Goal: Information Seeking & Learning: Learn about a topic

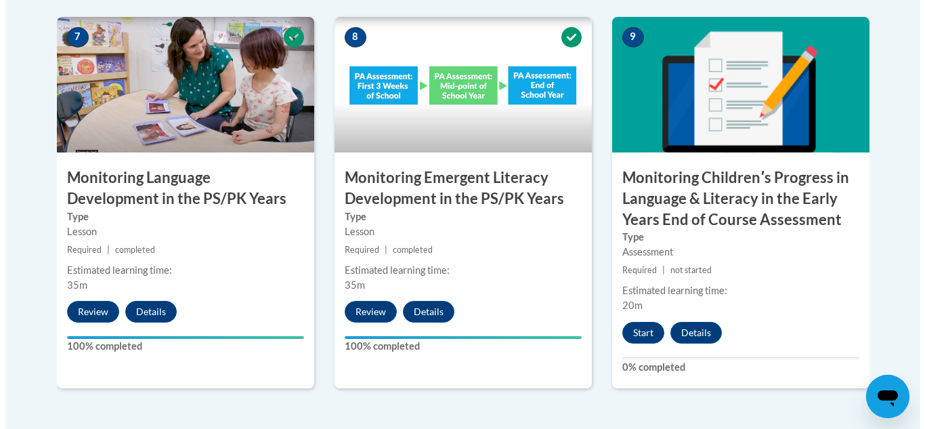
scroll to position [1219, 0]
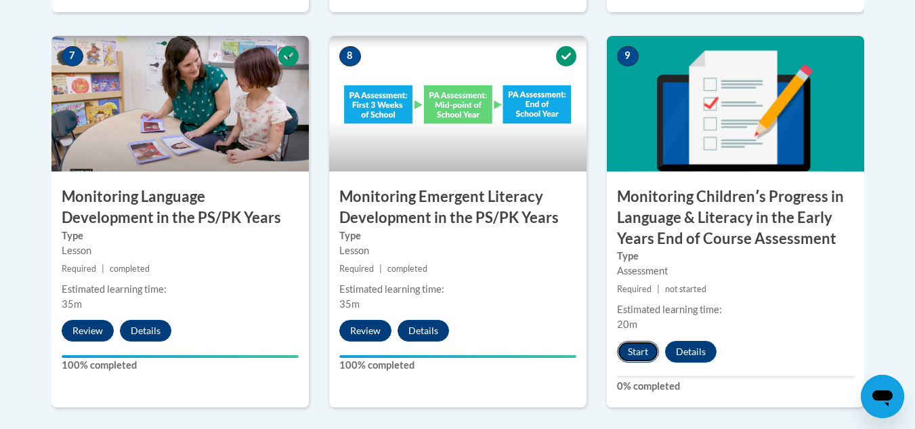
click at [637, 343] on button "Start" at bounding box center [638, 352] width 42 height 22
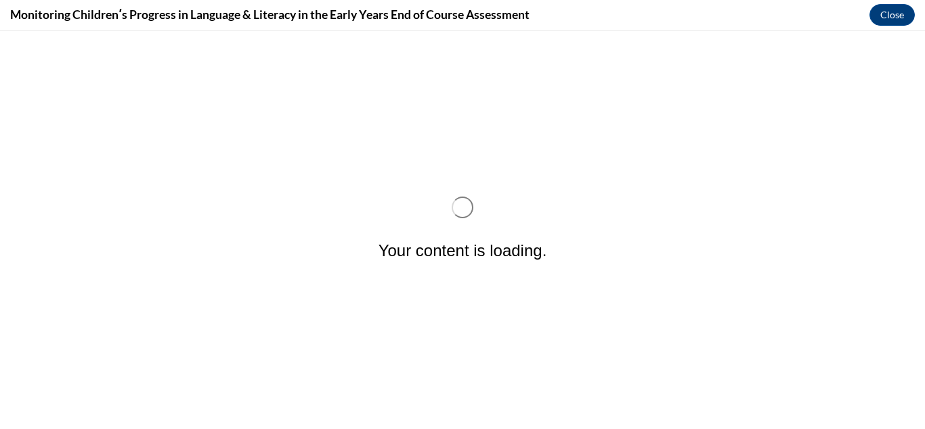
scroll to position [0, 0]
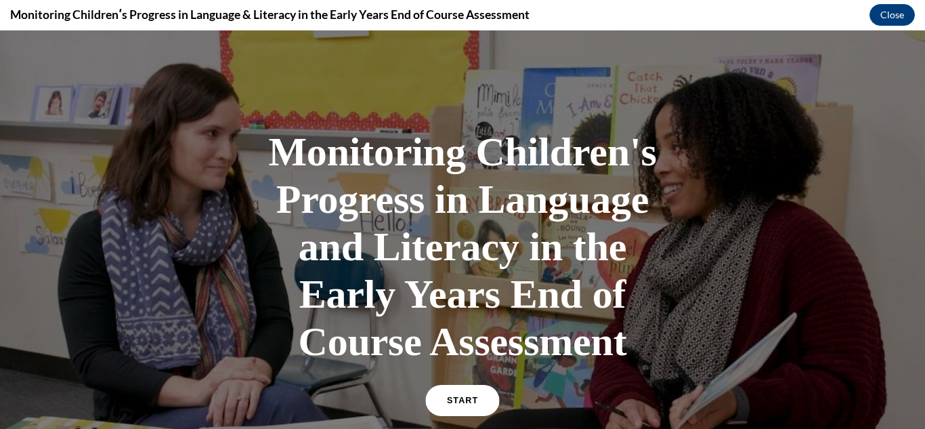
click at [472, 404] on link "START" at bounding box center [462, 400] width 74 height 31
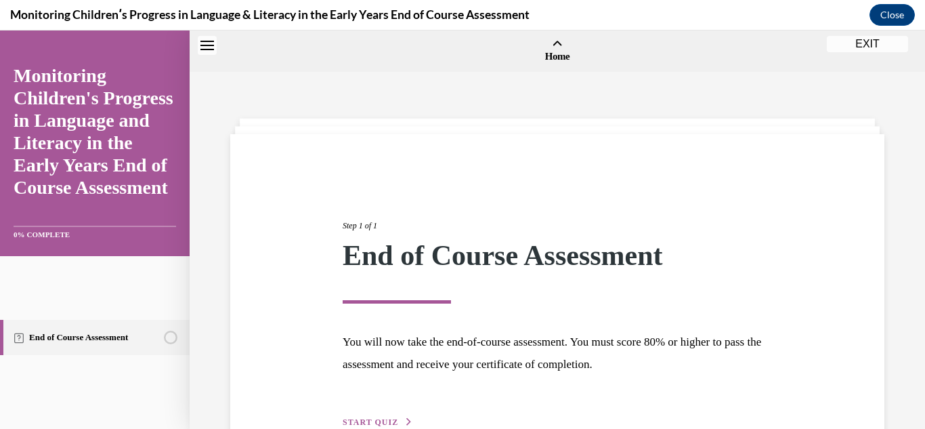
scroll to position [42, 0]
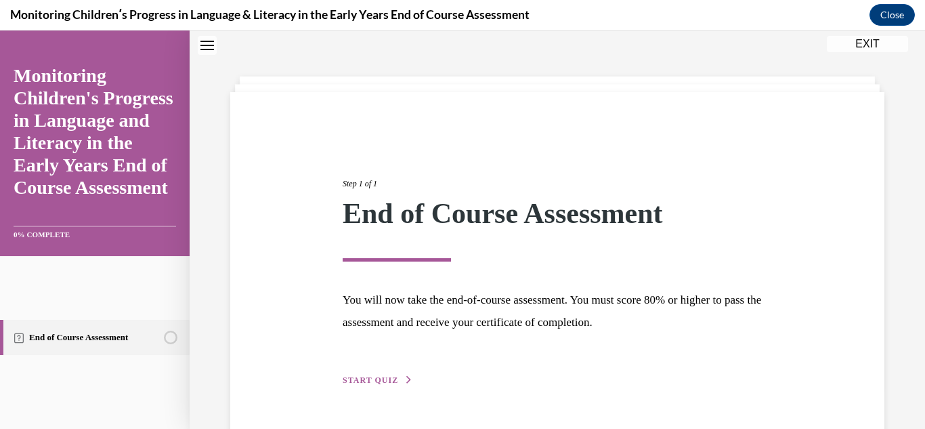
click at [404, 375] on button "START QUIZ" at bounding box center [378, 380] width 70 height 12
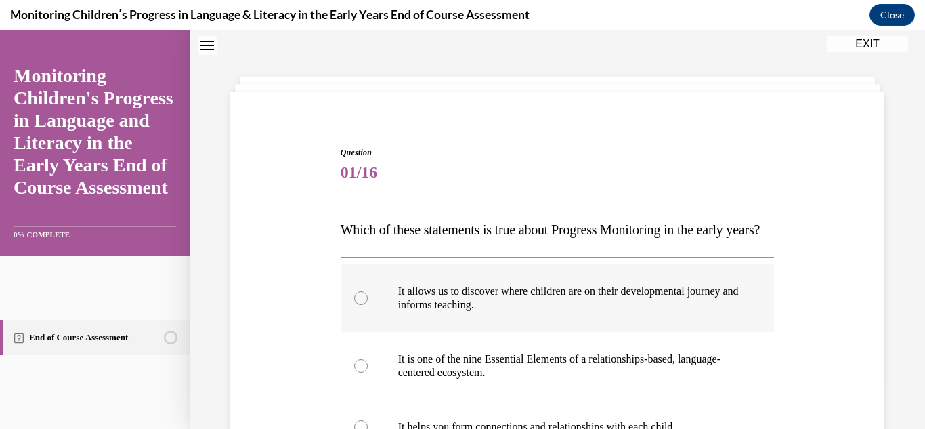
click at [358, 305] on div at bounding box center [361, 298] width 14 height 14
click at [358, 305] on input "It allows us to discover where children are on their developmental journey and …" at bounding box center [361, 298] width 14 height 14
radio input "true"
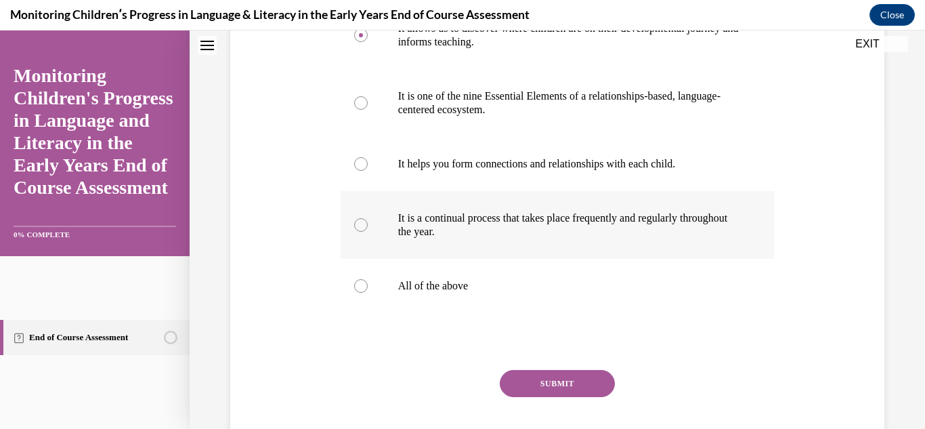
scroll to position [313, 0]
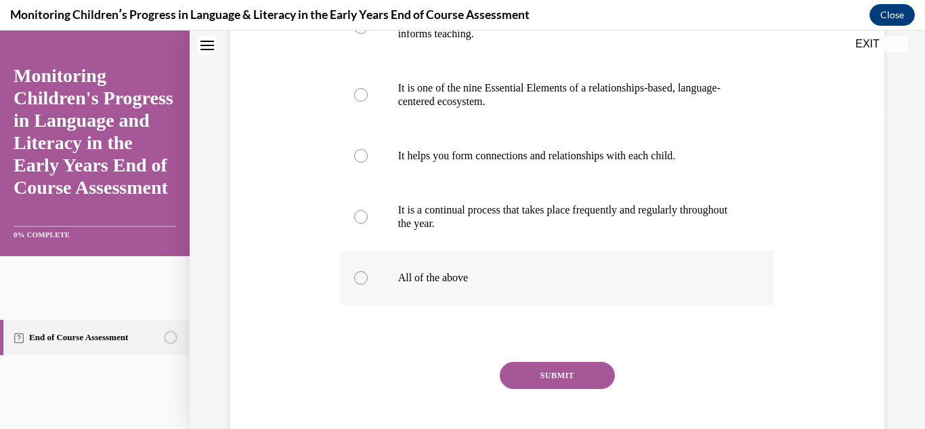
click at [356, 285] on div at bounding box center [361, 278] width 14 height 14
click at [356, 285] on input "All of the above" at bounding box center [361, 278] width 14 height 14
radio input "true"
click at [535, 389] on button "SUBMIT" at bounding box center [557, 375] width 115 height 27
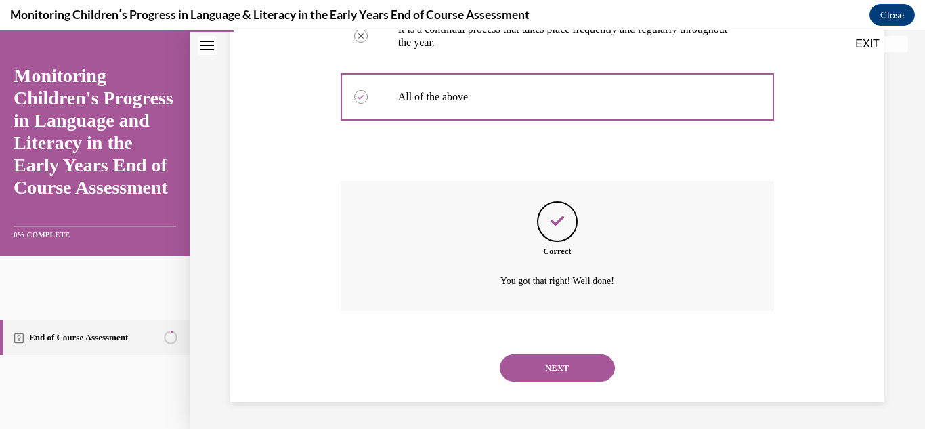
scroll to position [521, 0]
click at [549, 363] on button "NEXT" at bounding box center [557, 367] width 115 height 27
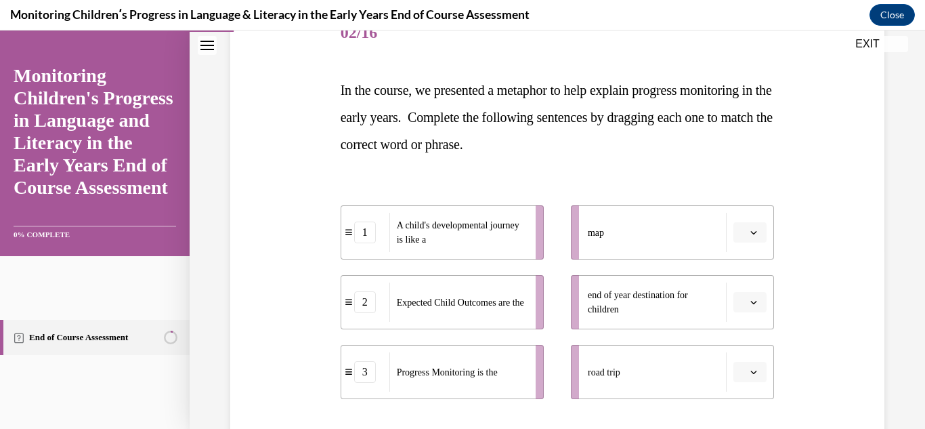
scroll to position [203, 0]
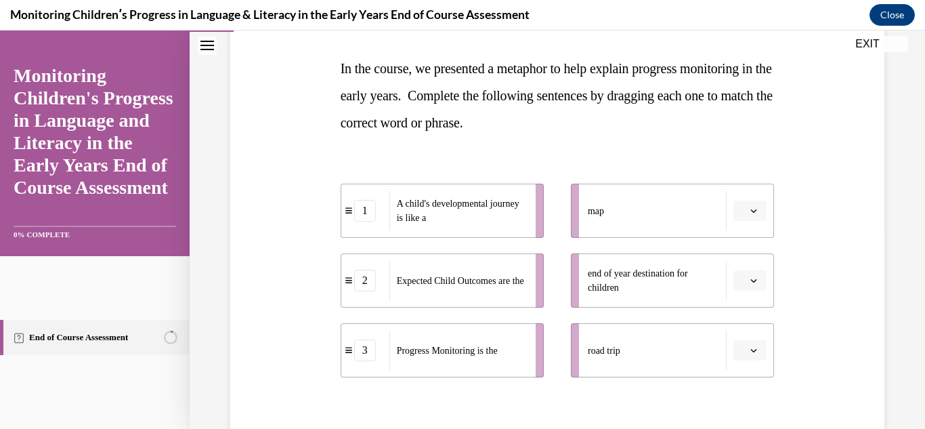
click at [751, 347] on icon "button" at bounding box center [754, 350] width 7 height 7
click at [734, 265] on span "1" at bounding box center [736, 265] width 5 height 11
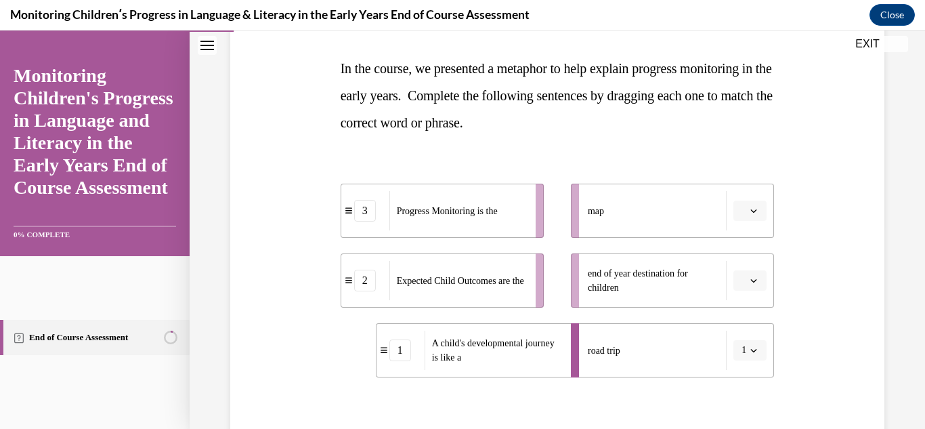
click at [751, 280] on icon "button" at bounding box center [754, 280] width 6 height 3
click at [732, 387] on div "3" at bounding box center [740, 392] width 34 height 27
click at [749, 206] on span "button" at bounding box center [753, 210] width 9 height 9
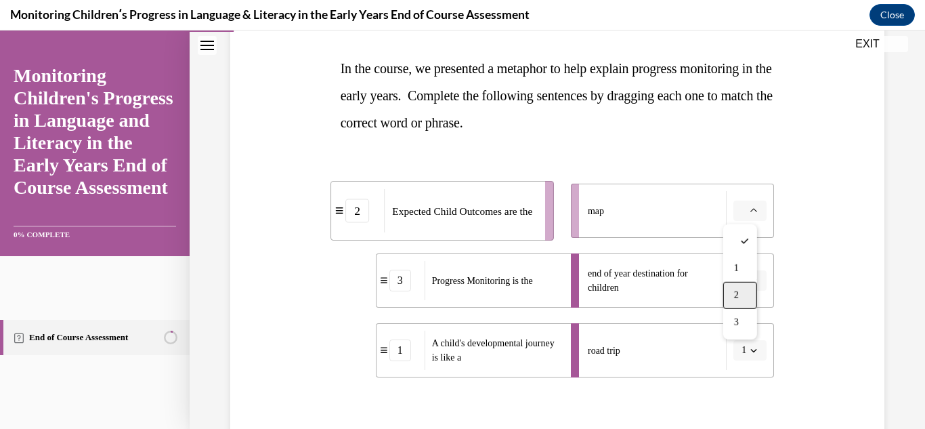
click at [736, 296] on span "2" at bounding box center [736, 295] width 5 height 11
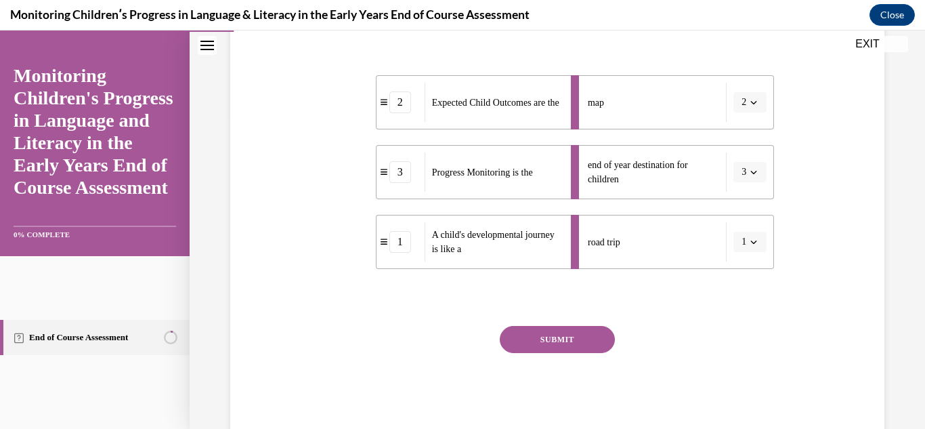
scroll to position [347, 0]
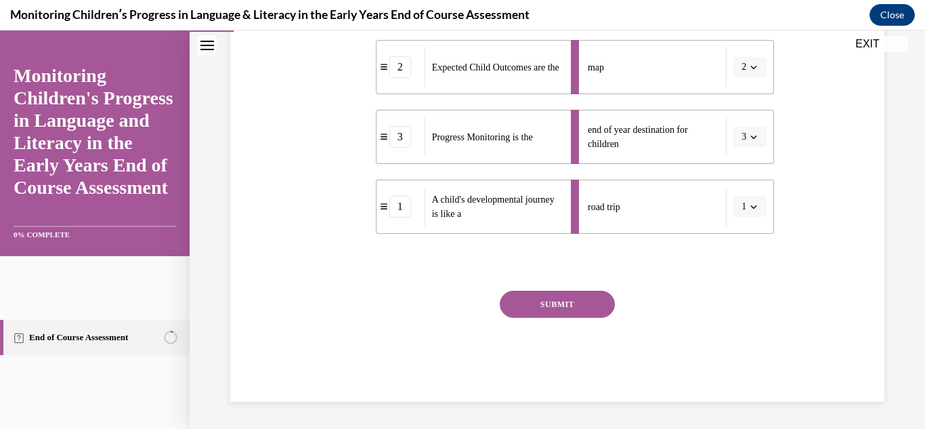
click at [566, 307] on button "SUBMIT" at bounding box center [557, 304] width 115 height 27
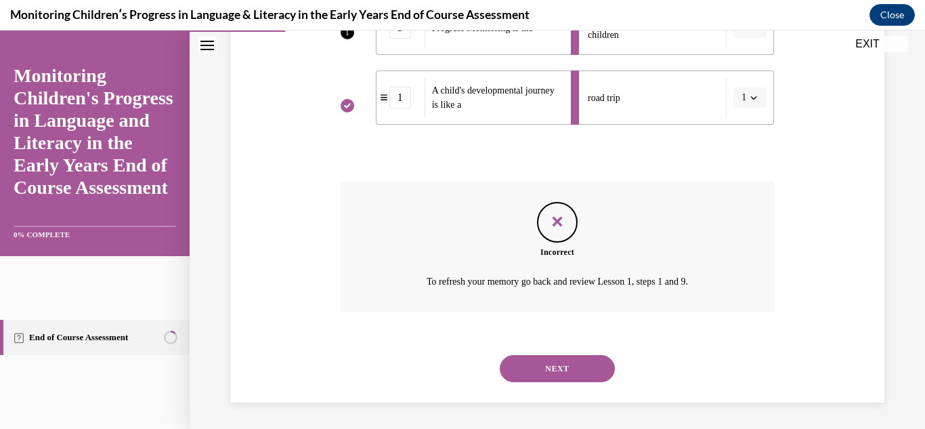
scroll to position [457, 0]
click at [553, 369] on button "NEXT" at bounding box center [557, 367] width 115 height 27
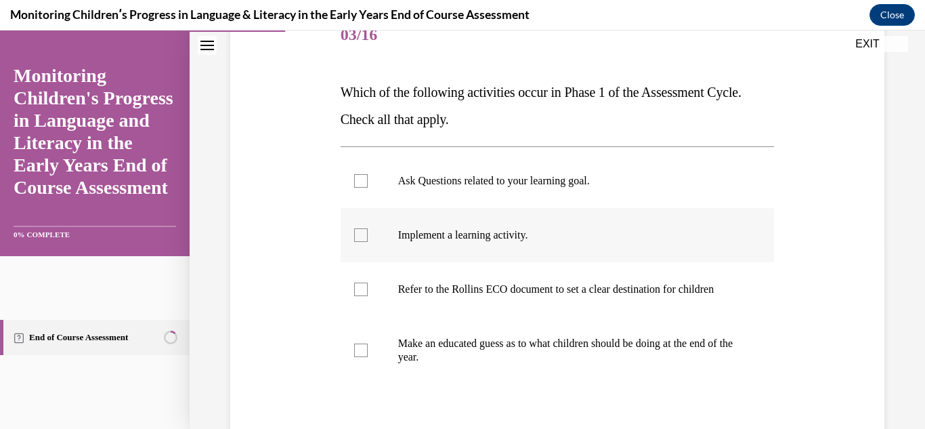
scroll to position [203, 0]
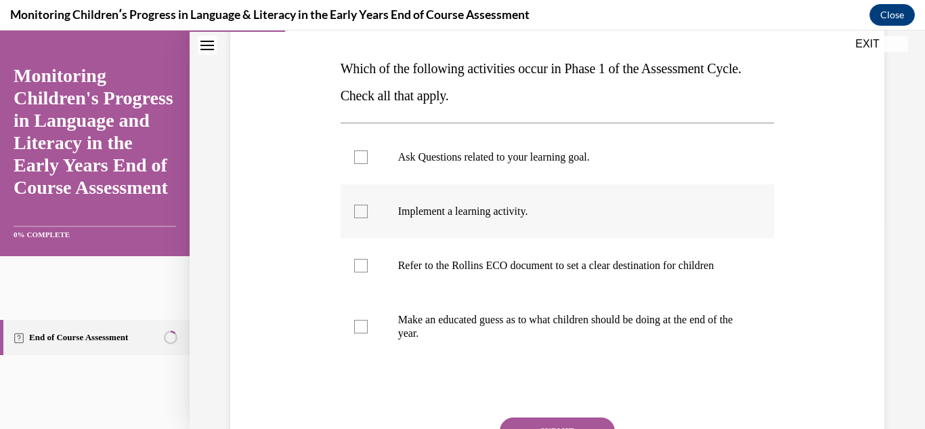
click at [360, 207] on div at bounding box center [361, 212] width 14 height 14
click at [360, 207] on input "Implement a learning activity." at bounding box center [361, 212] width 14 height 14
checkbox input "true"
drag, startPoint x: 360, startPoint y: 156, endPoint x: 291, endPoint y: 295, distance: 155.7
click at [359, 159] on div at bounding box center [361, 157] width 14 height 14
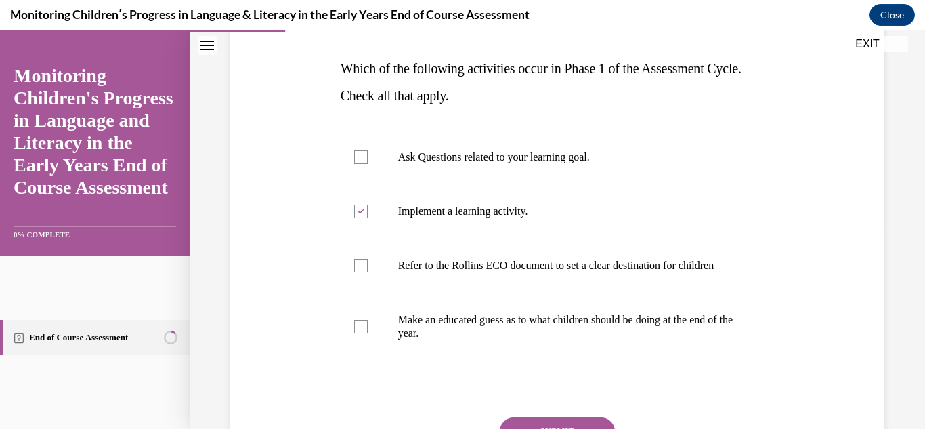
click at [359, 159] on input "Ask Questions related to your learning goal." at bounding box center [361, 157] width 14 height 14
checkbox input "true"
click at [363, 269] on div at bounding box center [361, 266] width 14 height 14
click at [363, 269] on input "Refer to the Rollins ECO document to set a clear destination for children" at bounding box center [361, 266] width 14 height 14
checkbox input "true"
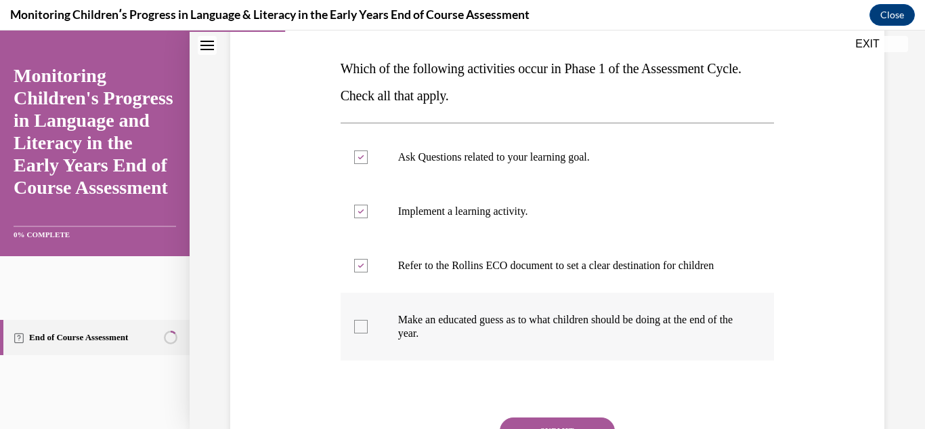
click at [357, 333] on div at bounding box center [361, 327] width 14 height 14
click at [357, 333] on input "Make an educated guess as to what children should be doing at the end of the ye…" at bounding box center [361, 327] width 14 height 14
checkbox input "true"
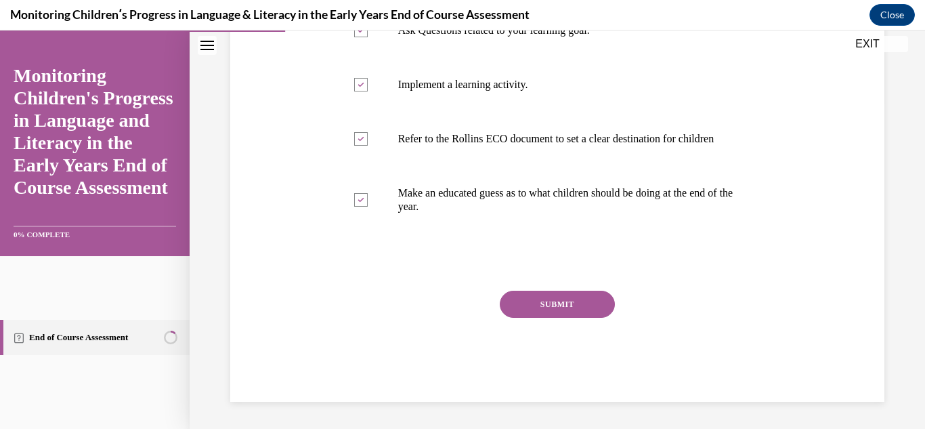
click at [543, 308] on button "SUBMIT" at bounding box center [557, 304] width 115 height 27
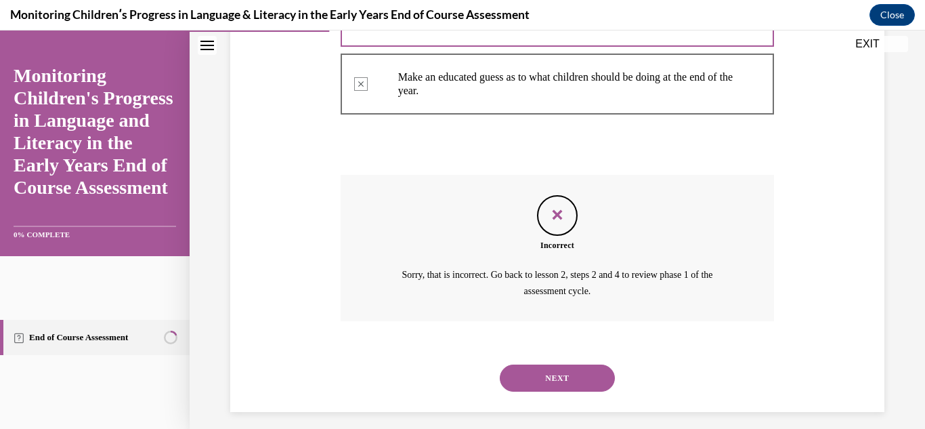
scroll to position [469, 0]
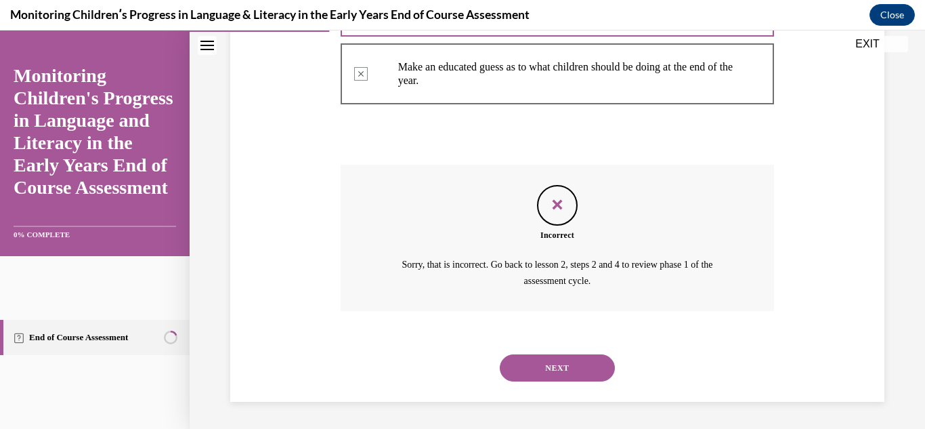
click at [549, 358] on button "NEXT" at bounding box center [557, 367] width 115 height 27
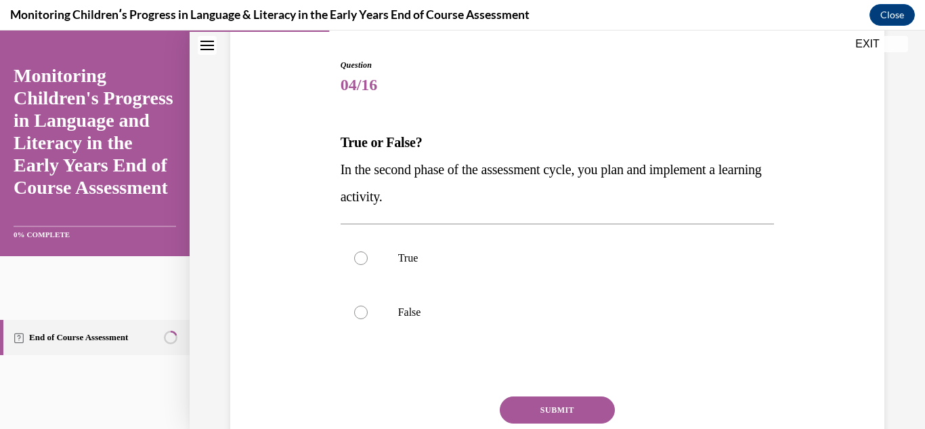
scroll to position [135, 0]
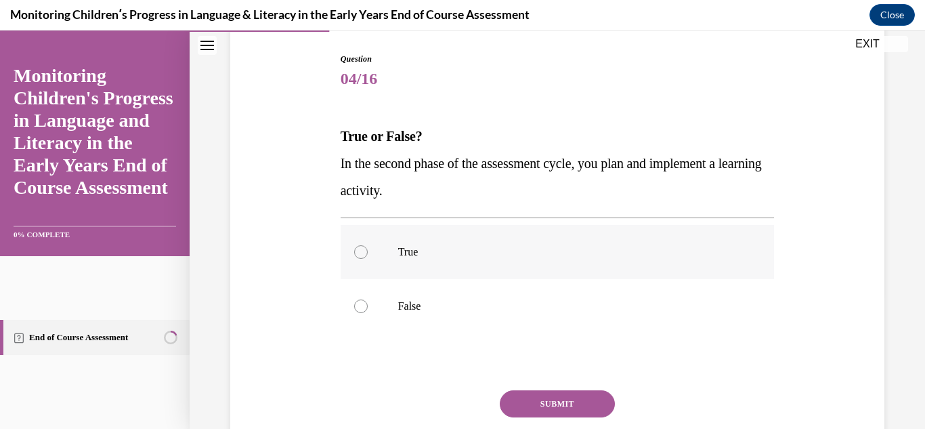
click at [357, 253] on div at bounding box center [361, 252] width 14 height 14
click at [357, 253] on input "True" at bounding box center [361, 252] width 14 height 14
radio input "true"
click at [551, 406] on button "SUBMIT" at bounding box center [557, 403] width 115 height 27
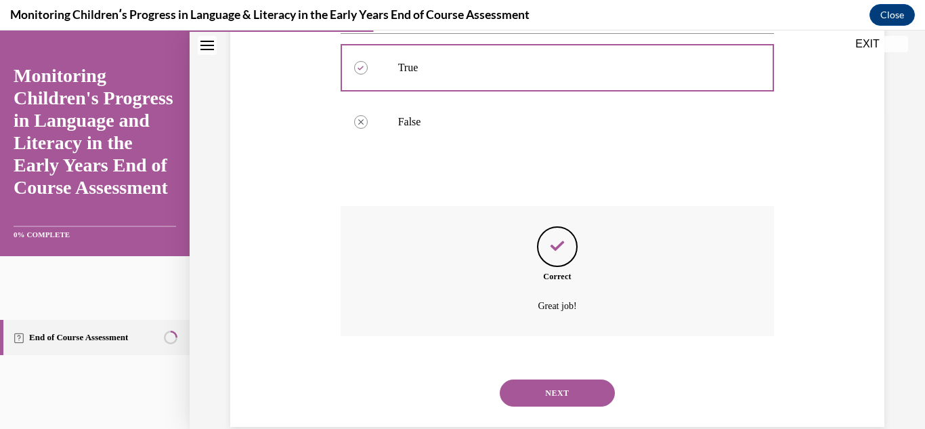
scroll to position [345, 0]
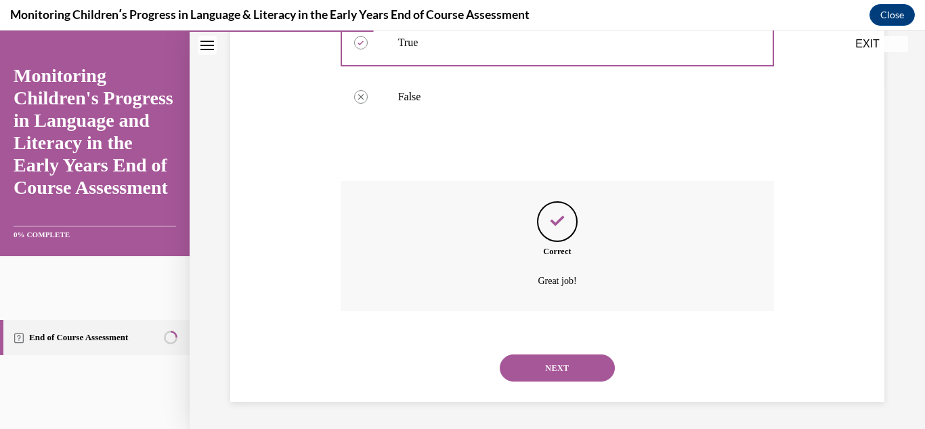
click at [555, 366] on button "NEXT" at bounding box center [557, 367] width 115 height 27
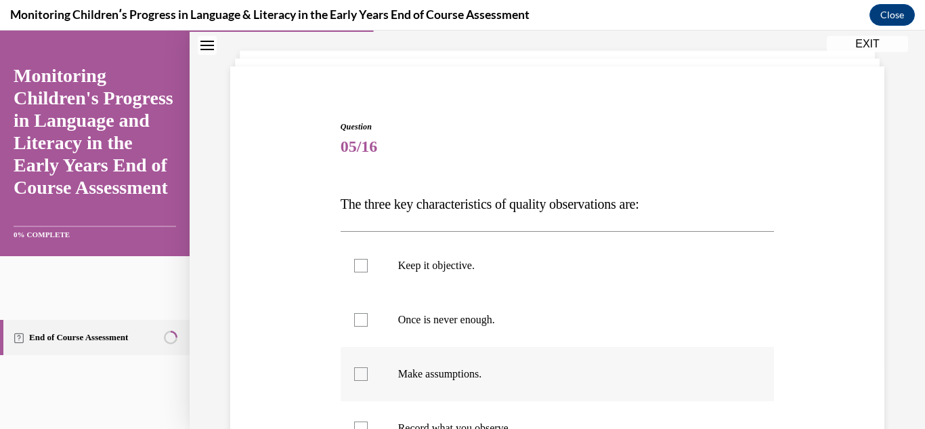
scroll to position [135, 0]
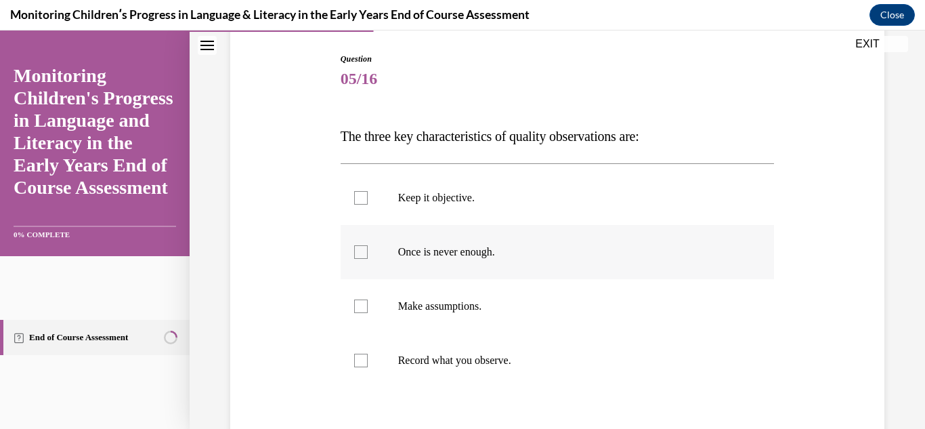
click at [358, 254] on div at bounding box center [361, 252] width 14 height 14
click at [358, 254] on input "Once is never enough." at bounding box center [361, 252] width 14 height 14
checkbox input "true"
click at [362, 196] on div at bounding box center [361, 198] width 14 height 14
click at [362, 196] on input "Keep it objective." at bounding box center [361, 198] width 14 height 14
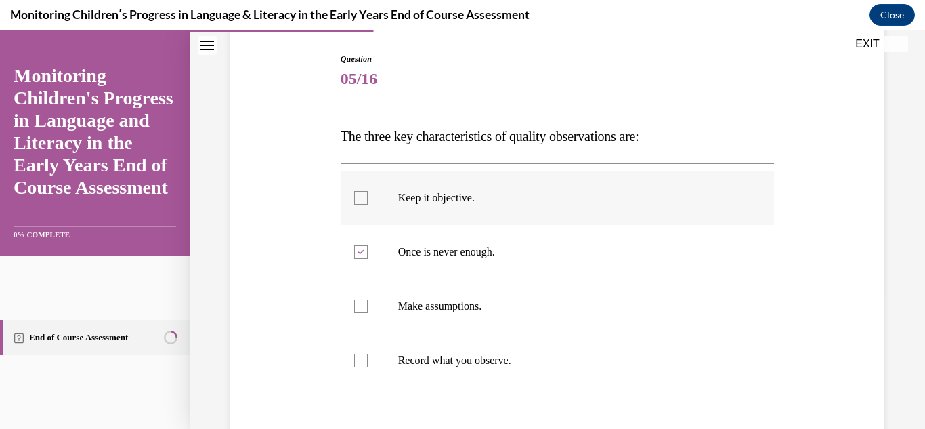
checkbox input "true"
click at [361, 360] on div at bounding box center [361, 361] width 14 height 14
click at [361, 360] on input "Record what you observe." at bounding box center [361, 361] width 14 height 14
checkbox input "true"
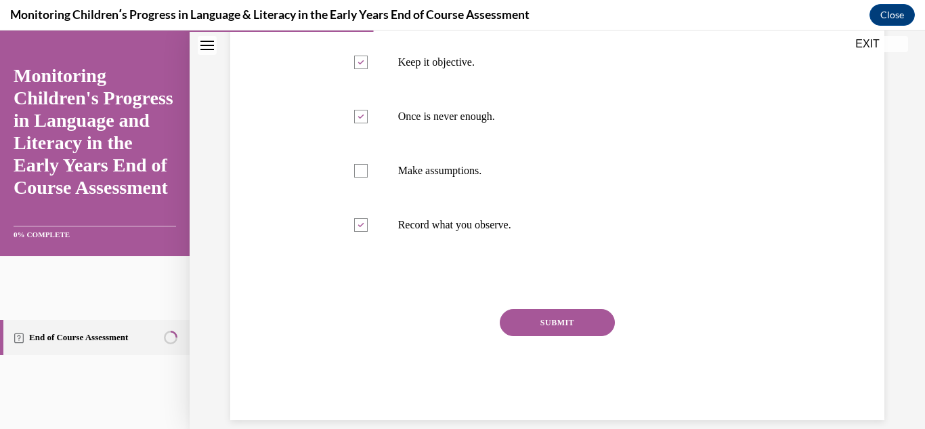
click at [563, 322] on button "SUBMIT" at bounding box center [557, 322] width 115 height 27
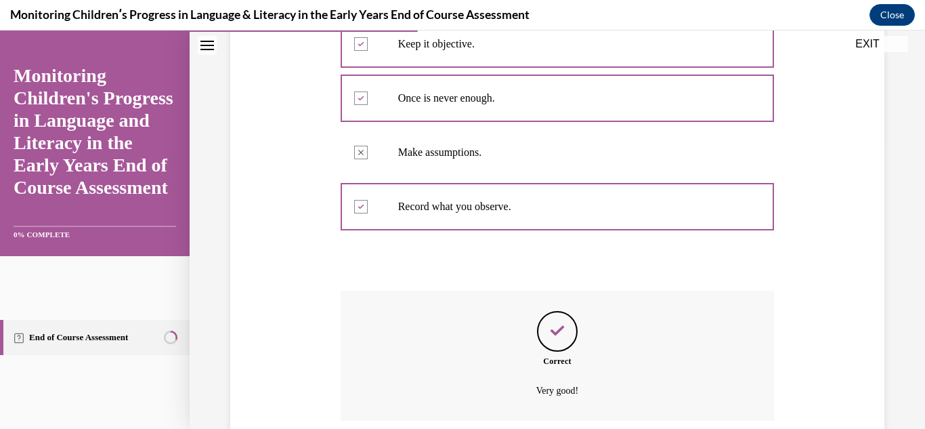
scroll to position [399, 0]
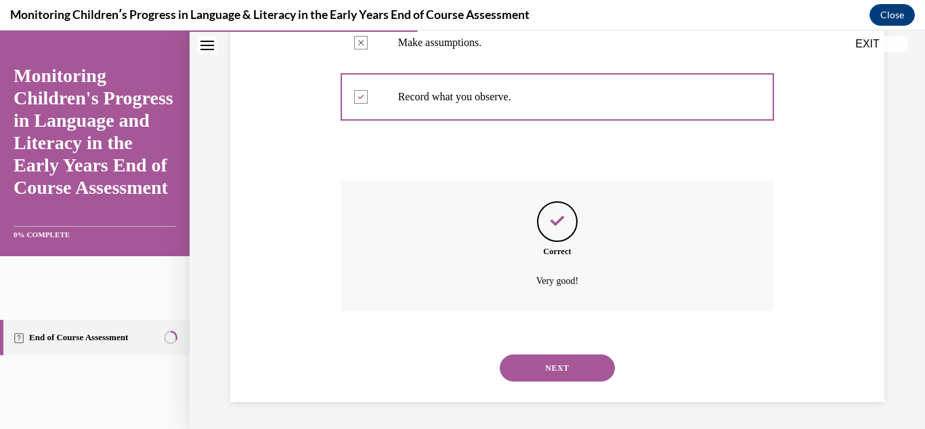
click at [559, 365] on button "NEXT" at bounding box center [557, 367] width 115 height 27
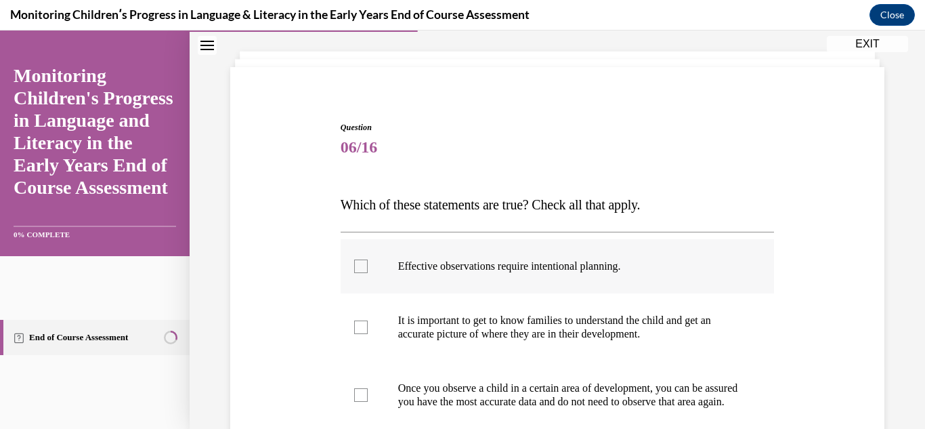
scroll to position [68, 0]
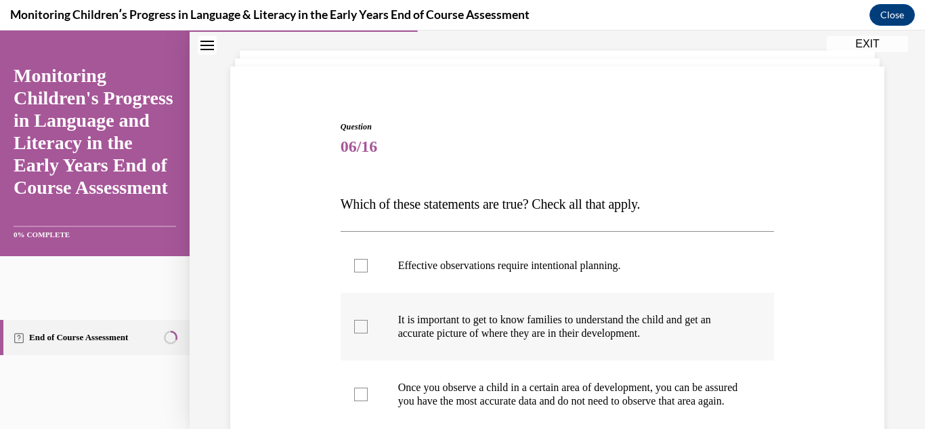
click at [359, 326] on div at bounding box center [361, 327] width 14 height 14
click at [359, 326] on input "It is important to get to know families to understand the child and get an accu…" at bounding box center [361, 327] width 14 height 14
checkbox input "true"
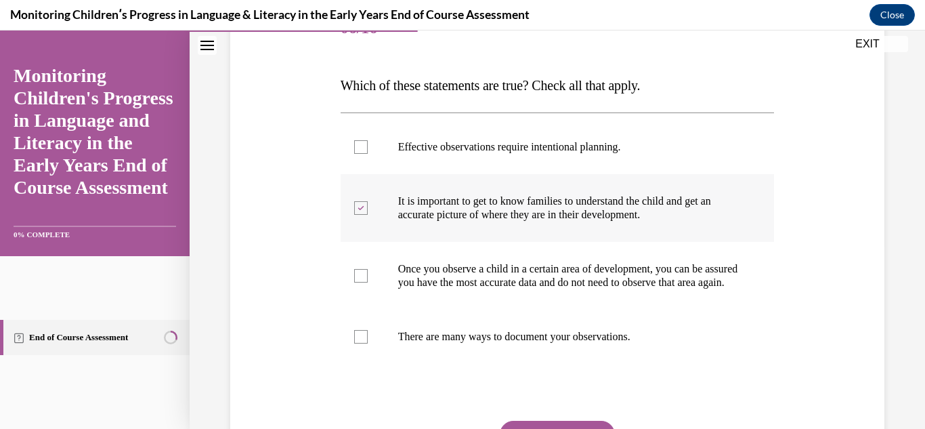
scroll to position [203, 0]
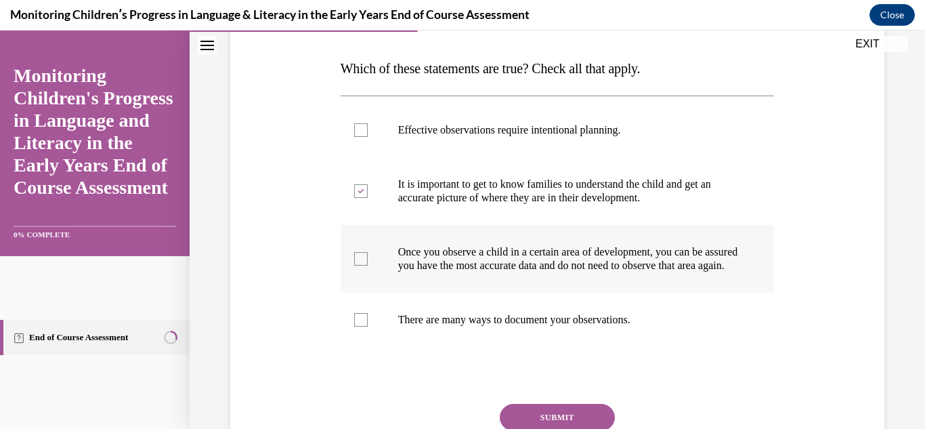
click at [362, 266] on div at bounding box center [361, 259] width 14 height 14
click at [362, 266] on input "Once you observe a child in a certain area of development, you can be assured y…" at bounding box center [361, 259] width 14 height 14
checkbox input "true"
click at [357, 327] on div at bounding box center [361, 320] width 14 height 14
click at [357, 327] on input "There are many ways to document your observations." at bounding box center [361, 320] width 14 height 14
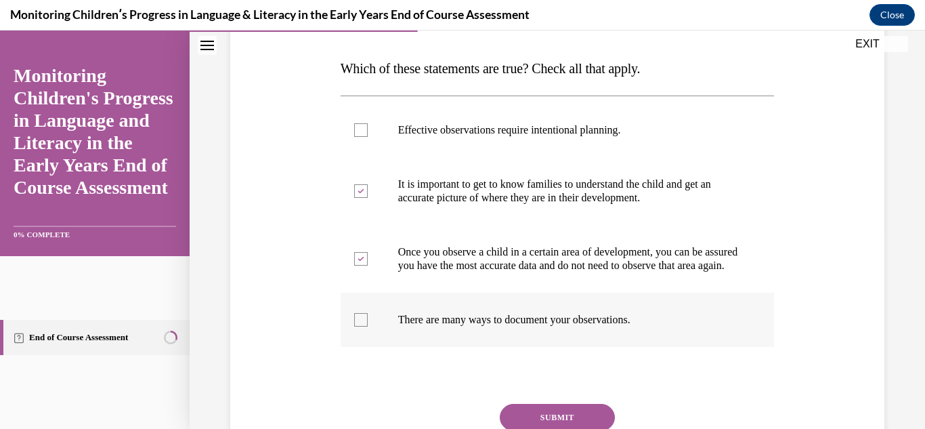
checkbox input "true"
click at [360, 192] on icon at bounding box center [361, 191] width 6 height 5
click at [360, 192] on input "It is important to get to know families to understand the child and get an accu…" at bounding box center [361, 191] width 14 height 14
checkbox input "false"
click at [360, 129] on div at bounding box center [361, 130] width 14 height 14
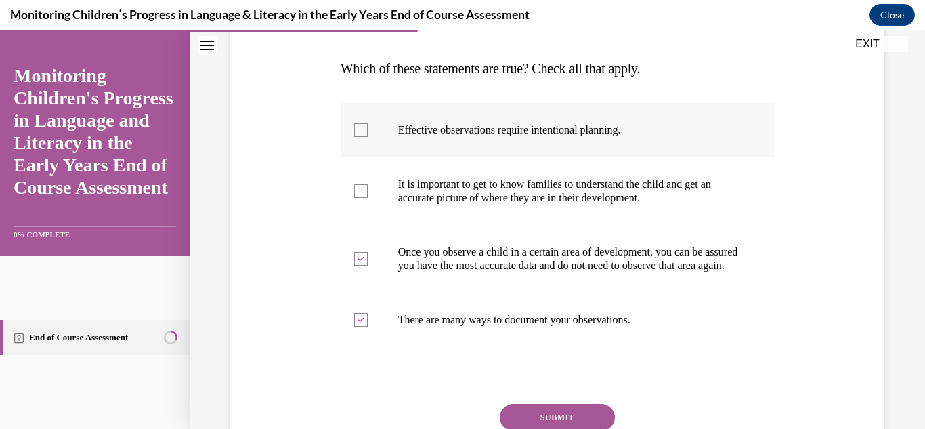
click at [360, 129] on input "Effective observations require intentional planning." at bounding box center [361, 130] width 14 height 14
checkbox input "true"
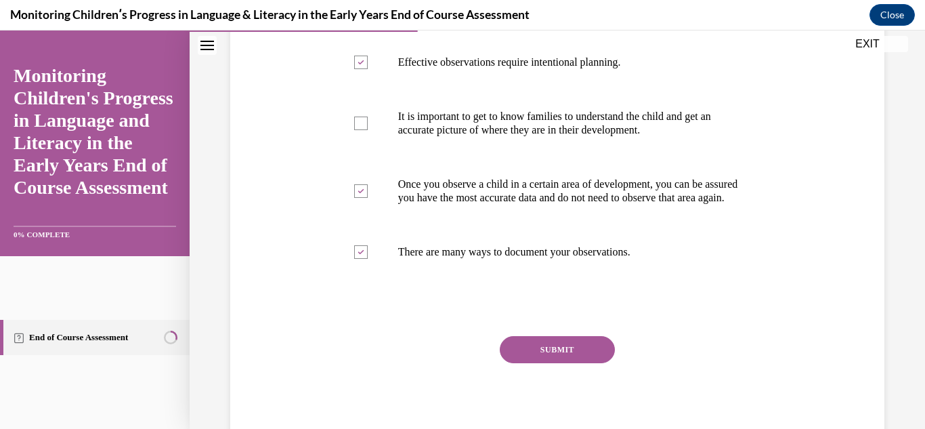
click at [546, 363] on button "SUBMIT" at bounding box center [557, 349] width 115 height 27
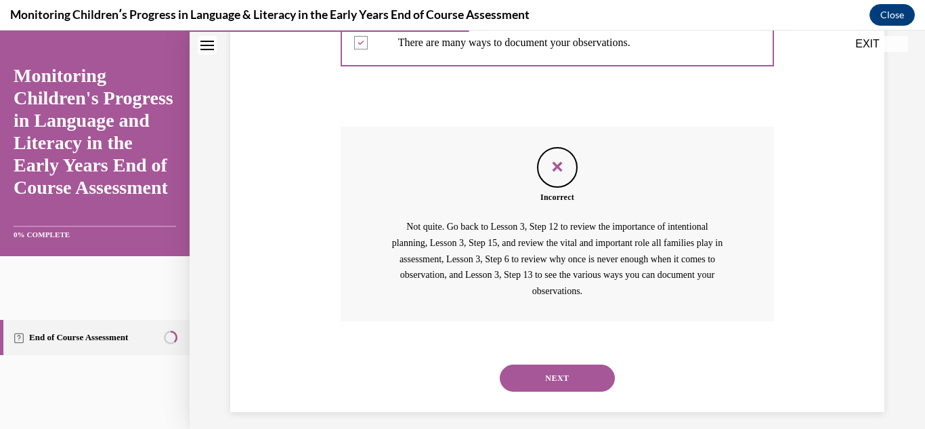
scroll to position [504, 0]
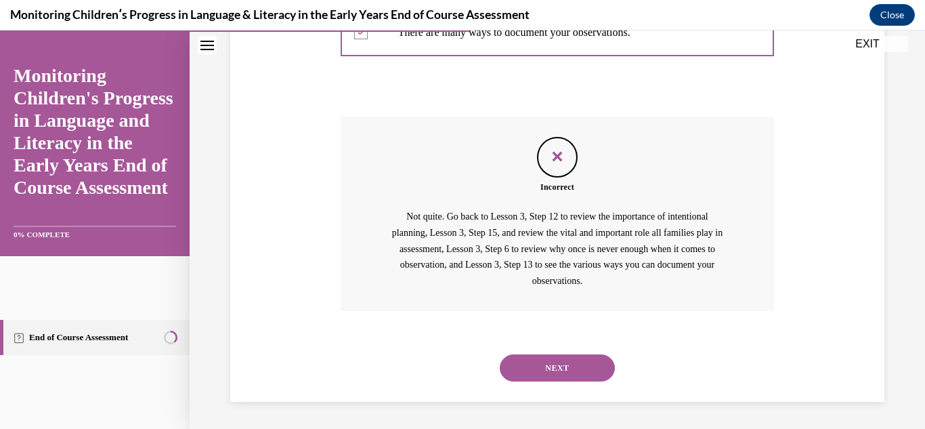
click at [570, 364] on button "NEXT" at bounding box center [557, 367] width 115 height 27
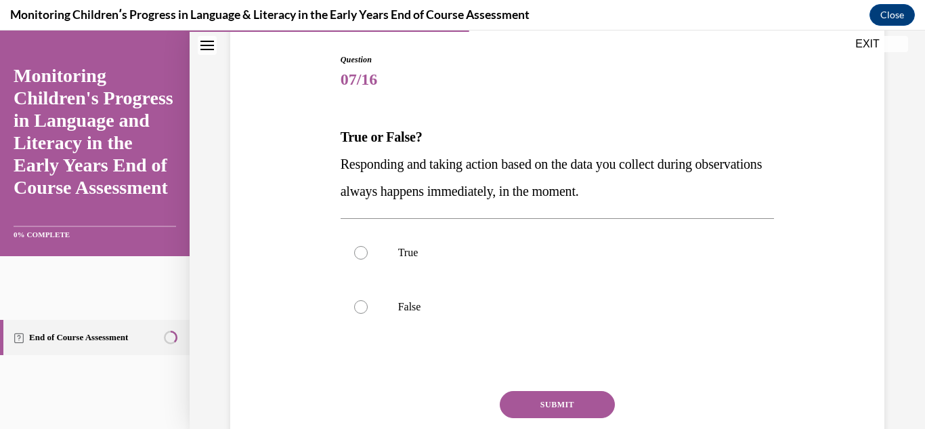
scroll to position [135, 0]
click at [360, 255] on div at bounding box center [361, 252] width 14 height 14
click at [360, 255] on input "True" at bounding box center [361, 252] width 14 height 14
radio input "true"
click at [566, 398] on button "SUBMIT" at bounding box center [557, 403] width 115 height 27
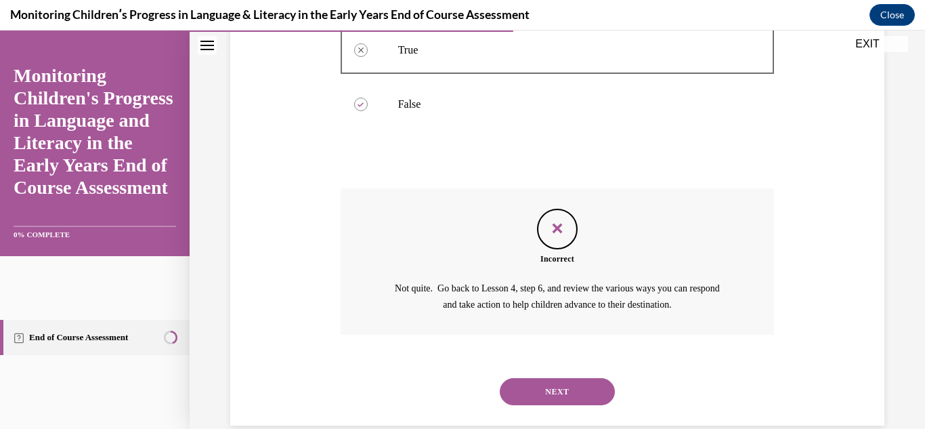
scroll to position [361, 0]
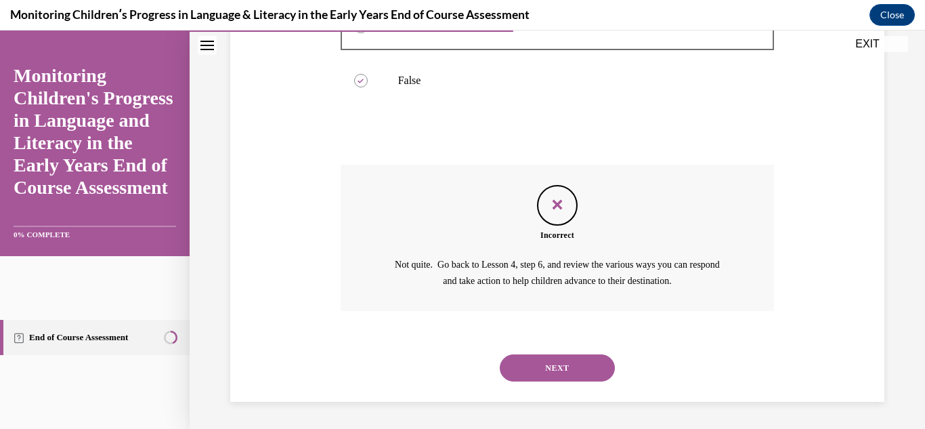
click at [563, 366] on button "NEXT" at bounding box center [557, 367] width 115 height 27
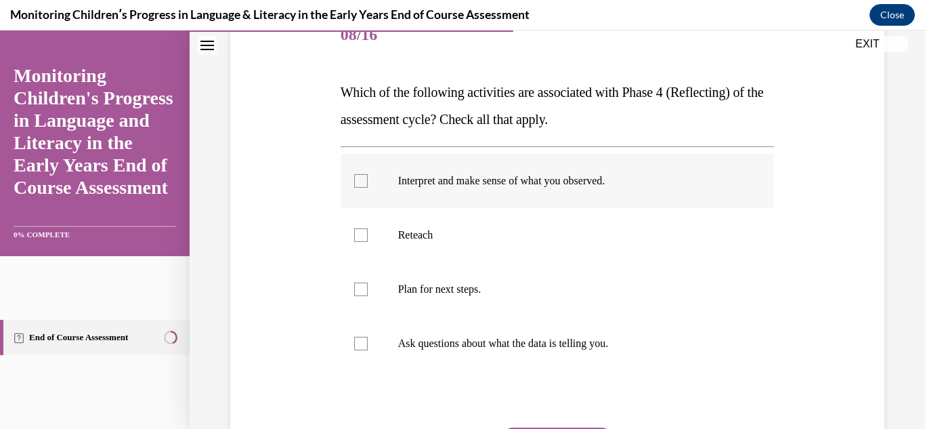
scroll to position [203, 0]
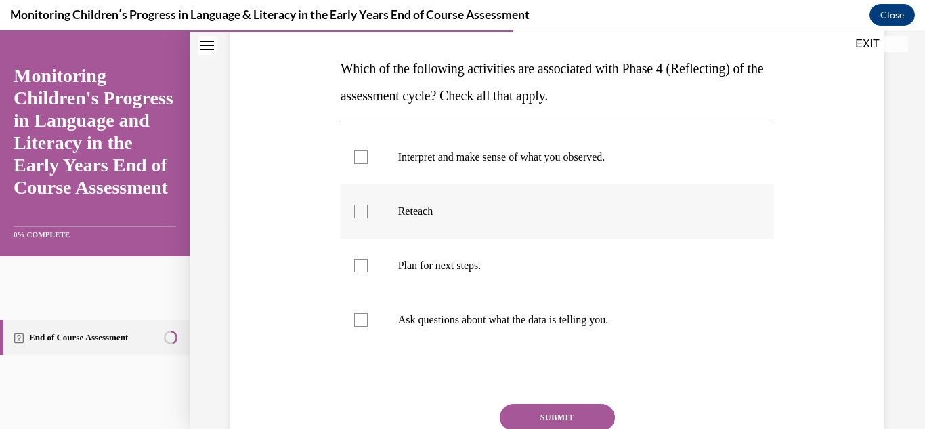
click at [356, 209] on div at bounding box center [361, 212] width 14 height 14
click at [356, 209] on input "Reteach" at bounding box center [361, 212] width 14 height 14
checkbox input "true"
drag, startPoint x: 358, startPoint y: 263, endPoint x: 362, endPoint y: 285, distance: 21.9
click at [359, 266] on div at bounding box center [361, 266] width 14 height 14
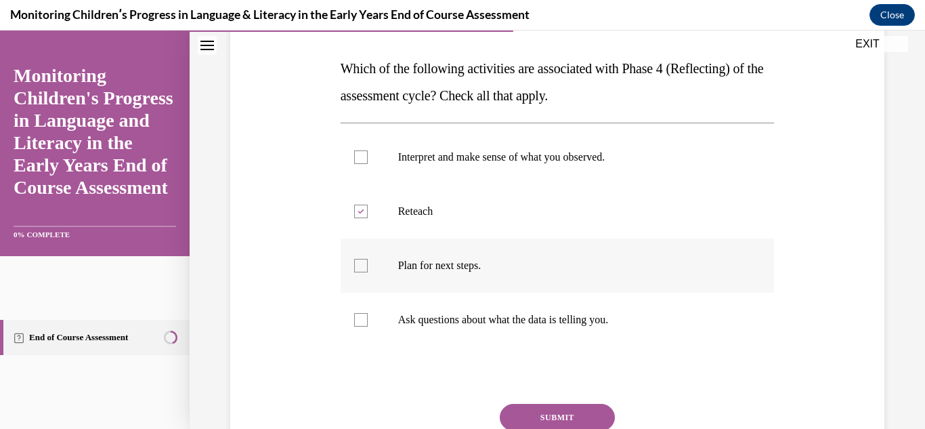
click at [359, 266] on input "Plan for next steps." at bounding box center [361, 266] width 14 height 14
checkbox input "true"
click at [358, 318] on div at bounding box center [361, 320] width 14 height 14
click at [358, 318] on input "Ask questions about what the data is telling you." at bounding box center [361, 320] width 14 height 14
checkbox input "true"
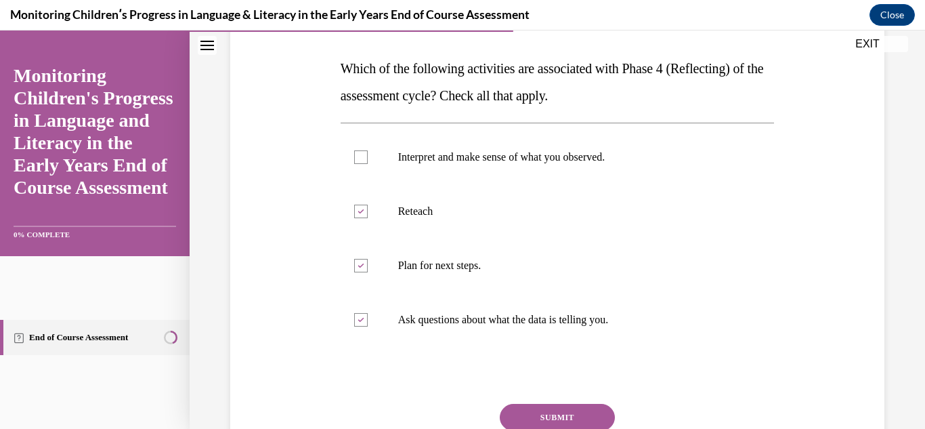
click at [546, 411] on button "SUBMIT" at bounding box center [557, 417] width 115 height 27
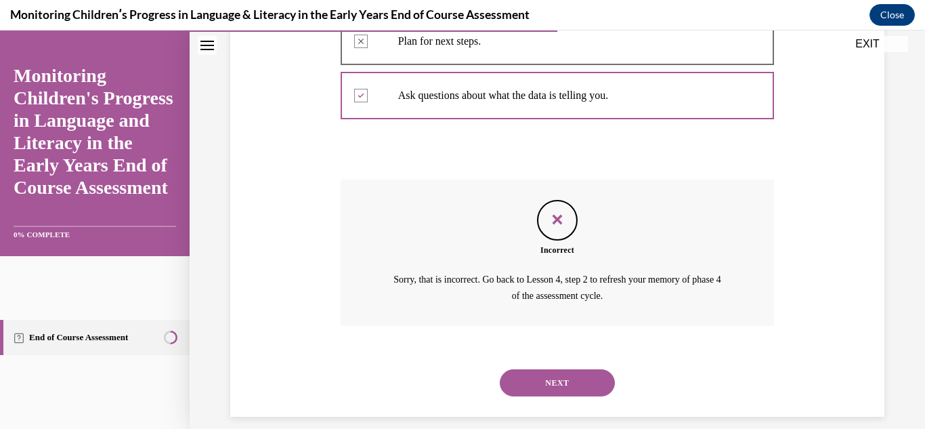
scroll to position [442, 0]
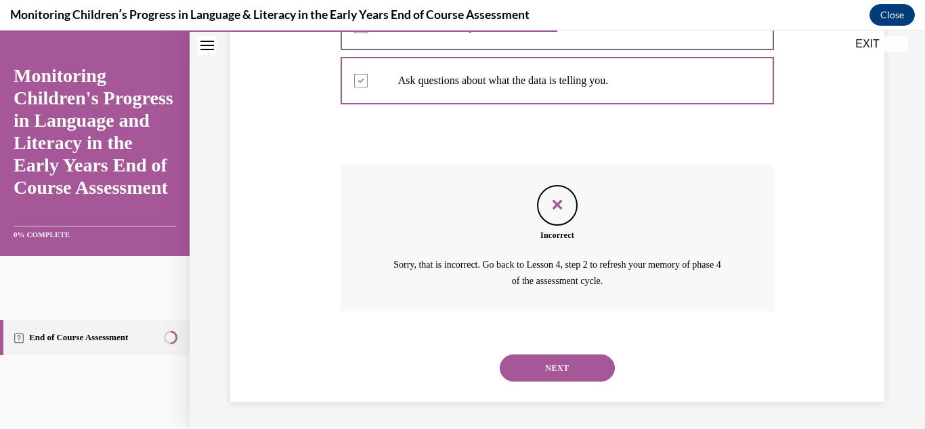
click at [551, 368] on button "NEXT" at bounding box center [557, 367] width 115 height 27
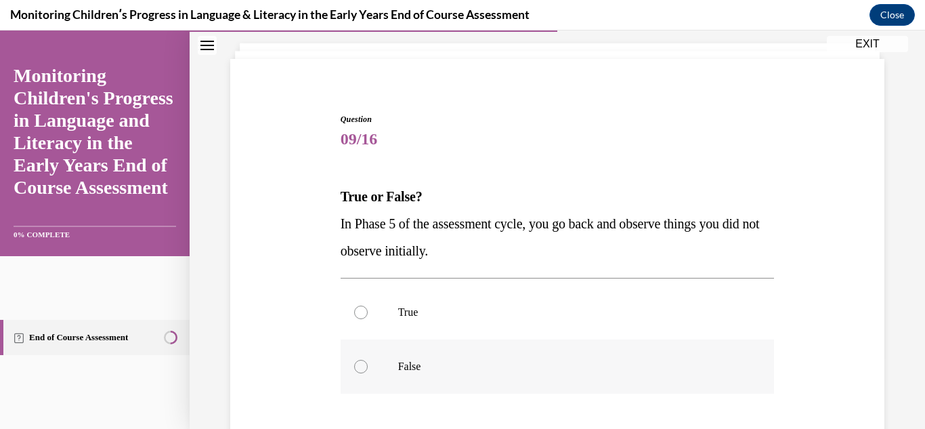
scroll to position [135, 0]
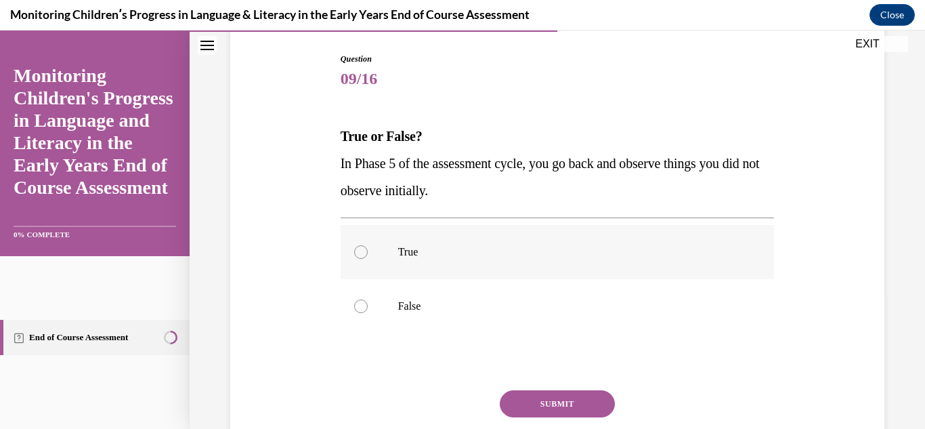
click at [363, 254] on div at bounding box center [361, 252] width 14 height 14
click at [363, 254] on input "True" at bounding box center [361, 252] width 14 height 14
radio input "true"
click at [556, 404] on button "SUBMIT" at bounding box center [557, 403] width 115 height 27
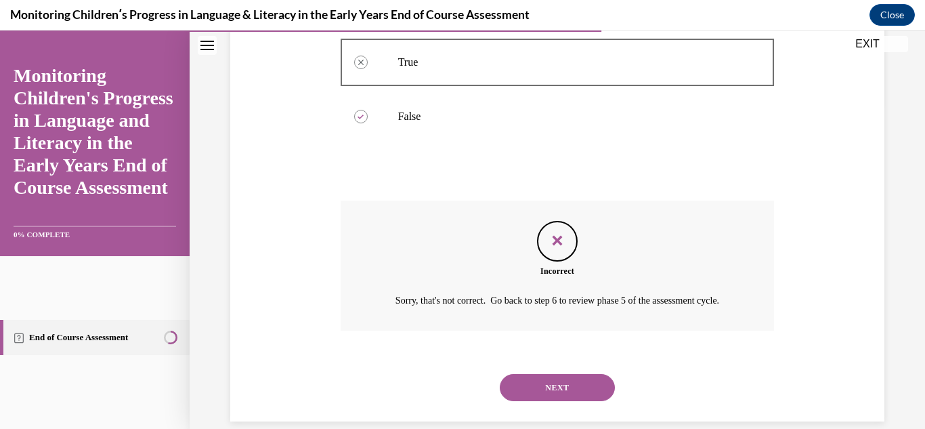
scroll to position [361, 0]
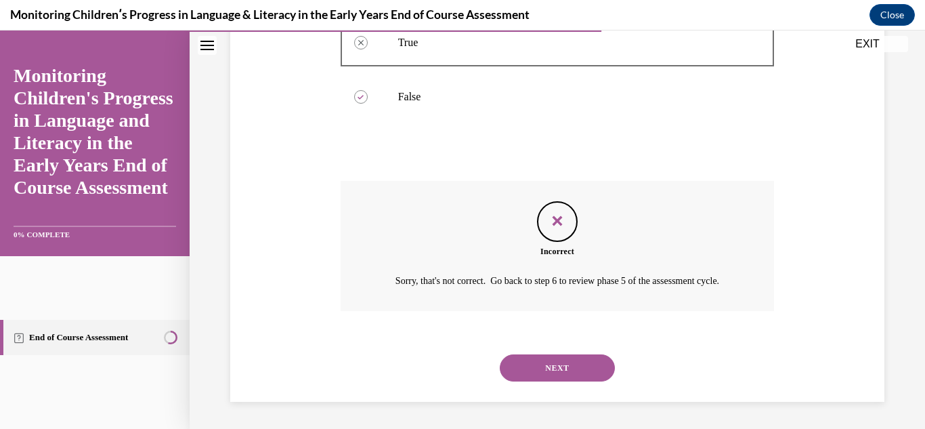
drag, startPoint x: 551, startPoint y: 371, endPoint x: 555, endPoint y: 384, distance: 14.1
click at [552, 371] on button "NEXT" at bounding box center [557, 367] width 115 height 27
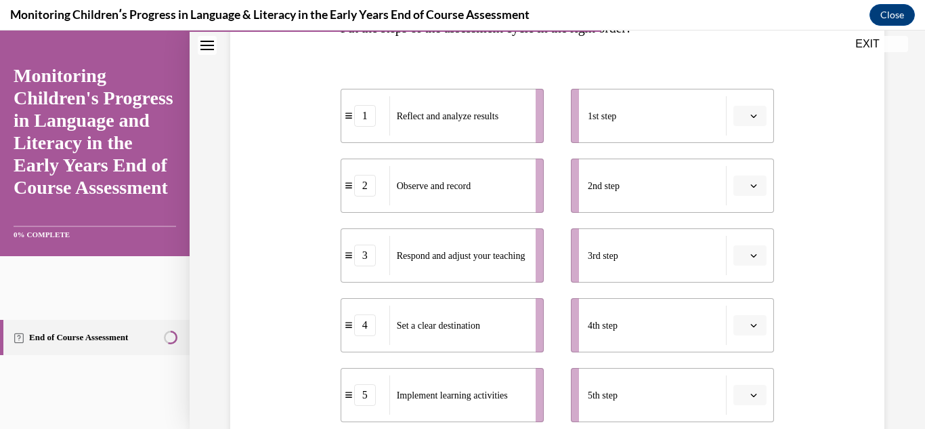
scroll to position [269, 0]
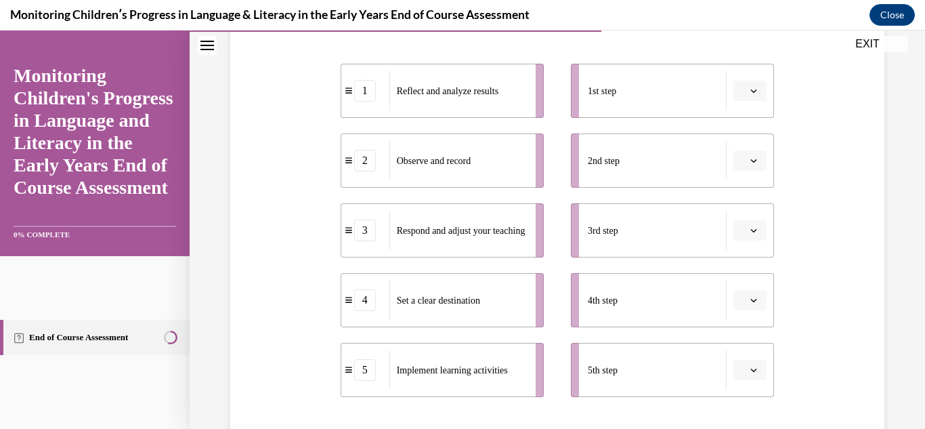
click at [751, 92] on icon "button" at bounding box center [754, 90] width 7 height 7
click at [736, 173] on span "2" at bounding box center [736, 175] width 5 height 11
click at [751, 299] on button "button" at bounding box center [750, 300] width 33 height 20
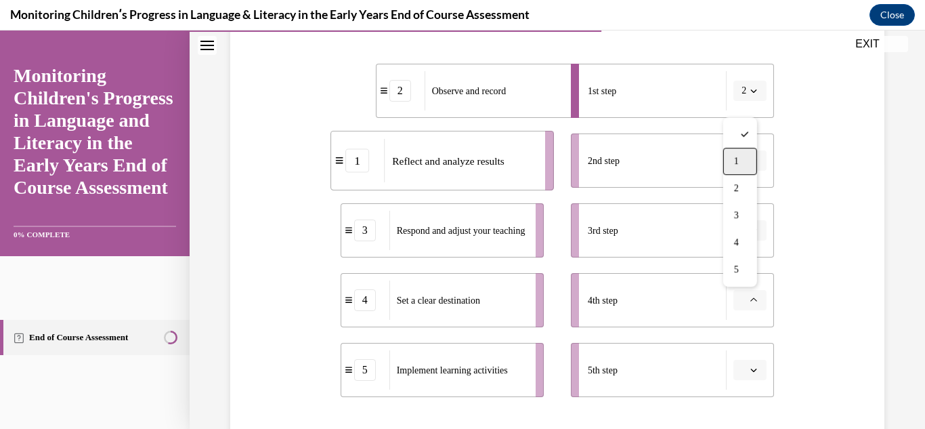
click at [737, 160] on span "1" at bounding box center [736, 161] width 5 height 11
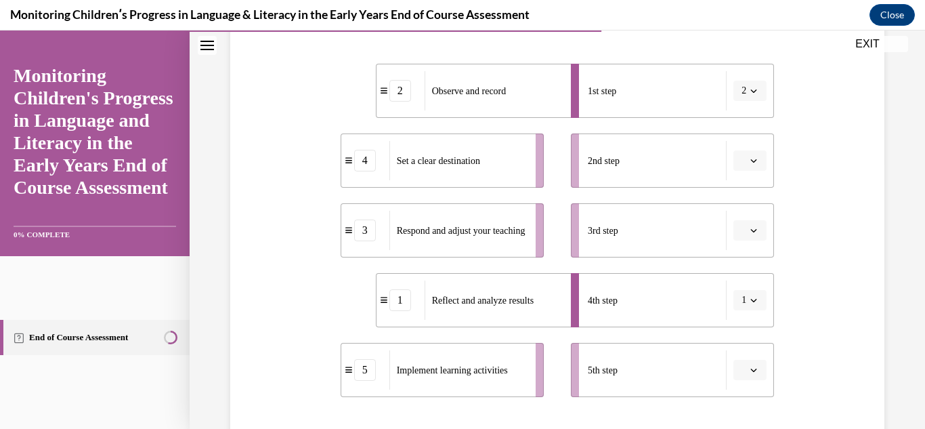
click at [750, 160] on span "button" at bounding box center [753, 160] width 9 height 9
click at [736, 294] on span "4" at bounding box center [736, 299] width 5 height 11
click at [749, 226] on span "button" at bounding box center [753, 230] width 9 height 9
click at [751, 157] on icon "button" at bounding box center [754, 160] width 7 height 7
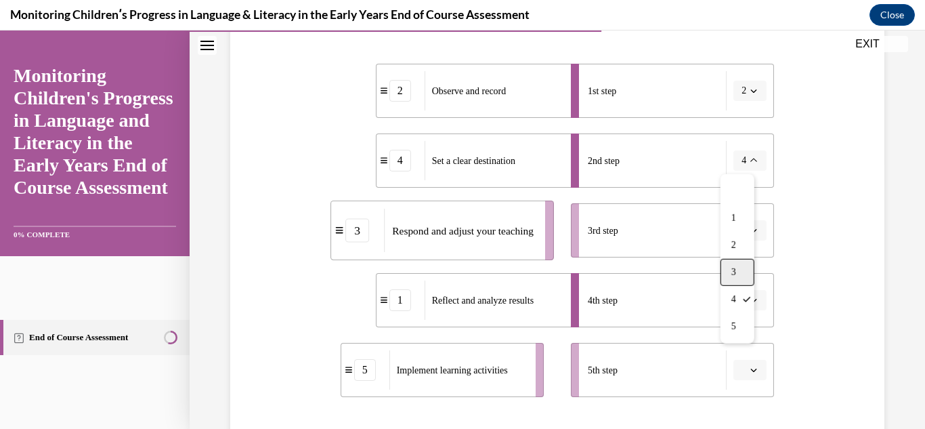
click at [733, 264] on div "3" at bounding box center [738, 272] width 34 height 27
click at [751, 230] on icon "button" at bounding box center [754, 230] width 7 height 7
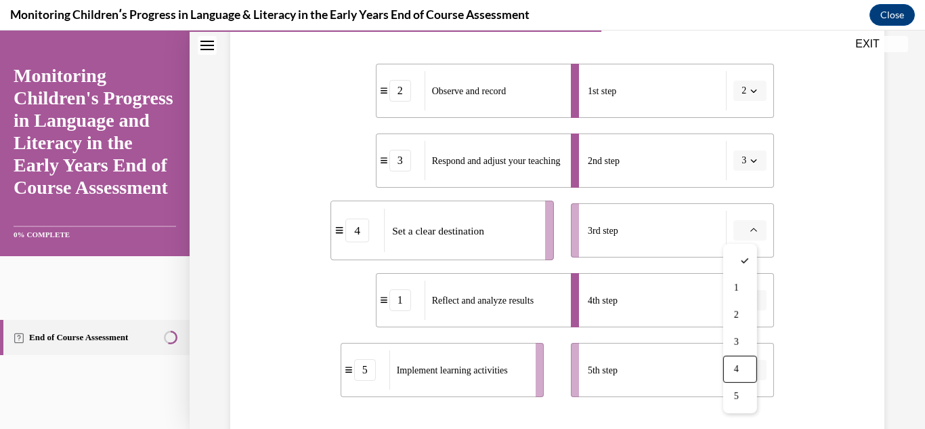
click at [736, 359] on div "4" at bounding box center [740, 369] width 34 height 27
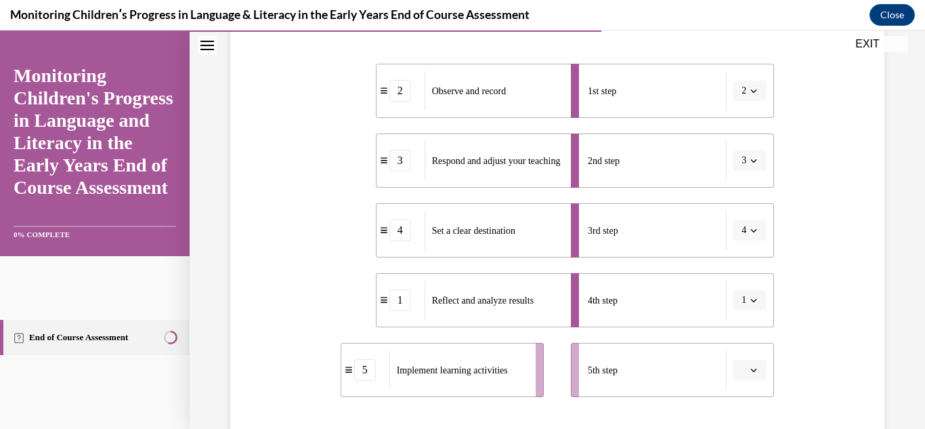
click at [751, 298] on icon "button" at bounding box center [754, 300] width 7 height 7
click at [734, 266] on span "5" at bounding box center [734, 269] width 5 height 11
click at [749, 365] on span "button" at bounding box center [753, 369] width 9 height 9
click at [736, 234] on span "1" at bounding box center [736, 231] width 5 height 11
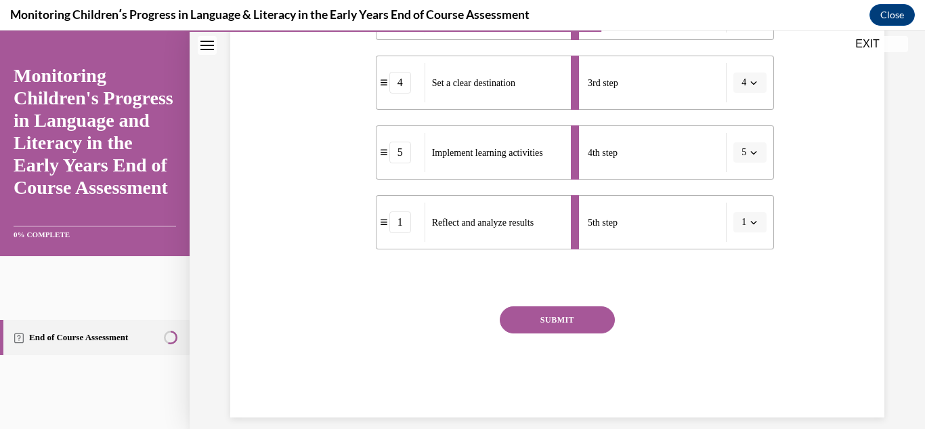
scroll to position [432, 0]
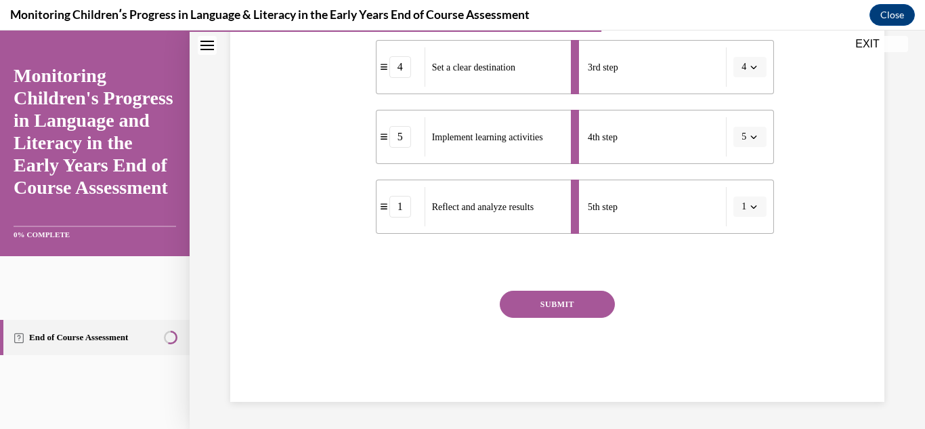
click at [562, 303] on button "SUBMIT" at bounding box center [557, 304] width 115 height 27
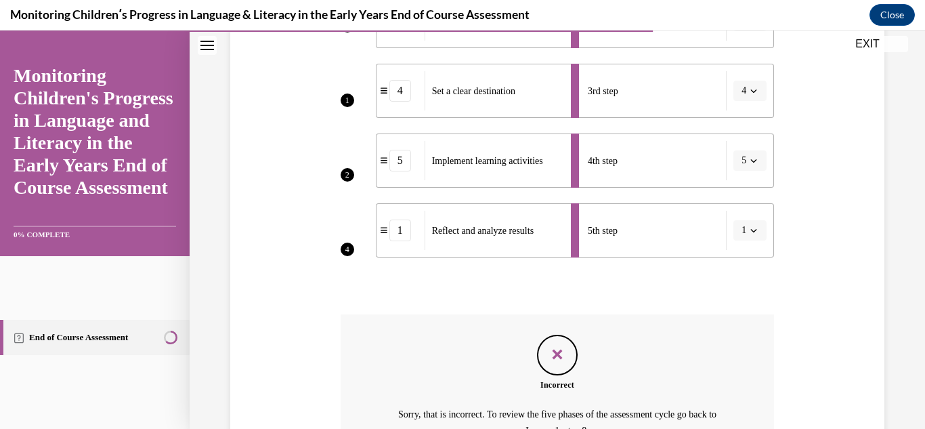
scroll to position [558, 0]
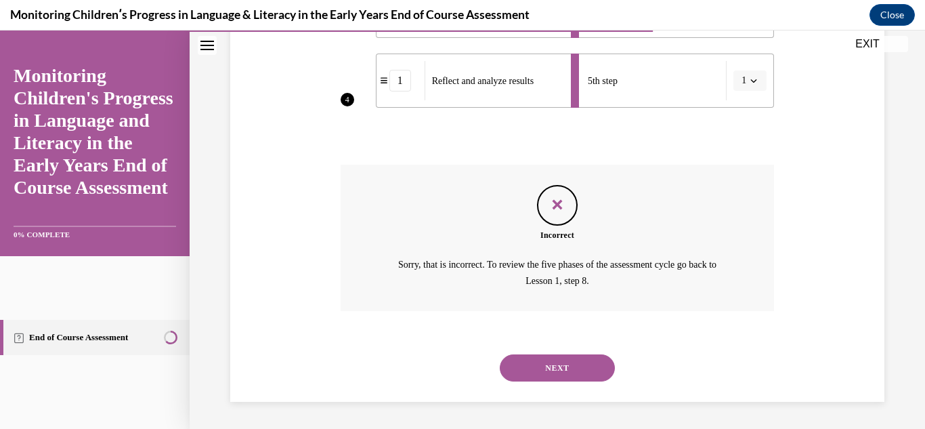
click at [566, 364] on button "NEXT" at bounding box center [557, 367] width 115 height 27
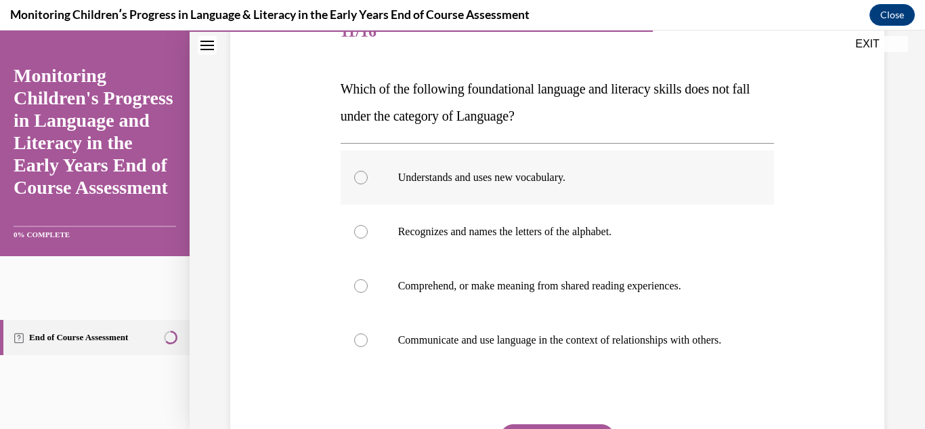
scroll to position [203, 0]
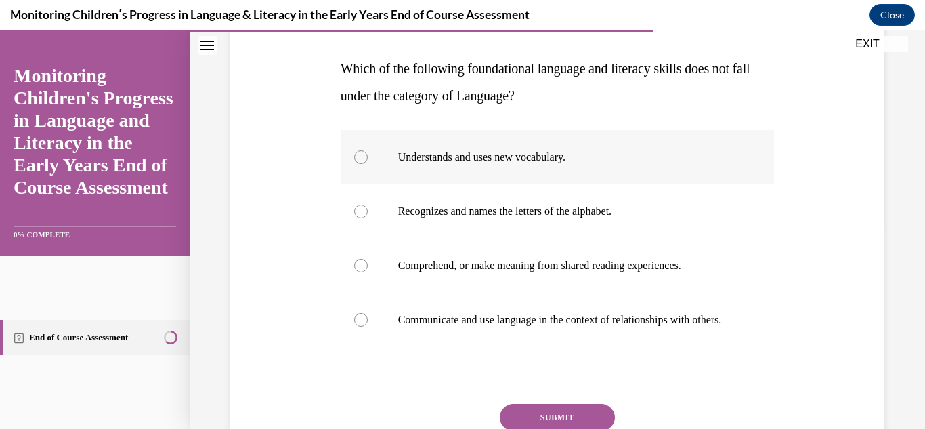
click at [365, 159] on div at bounding box center [361, 157] width 14 height 14
click at [365, 159] on input "Understands and uses new vocabulary." at bounding box center [361, 157] width 14 height 14
radio input "true"
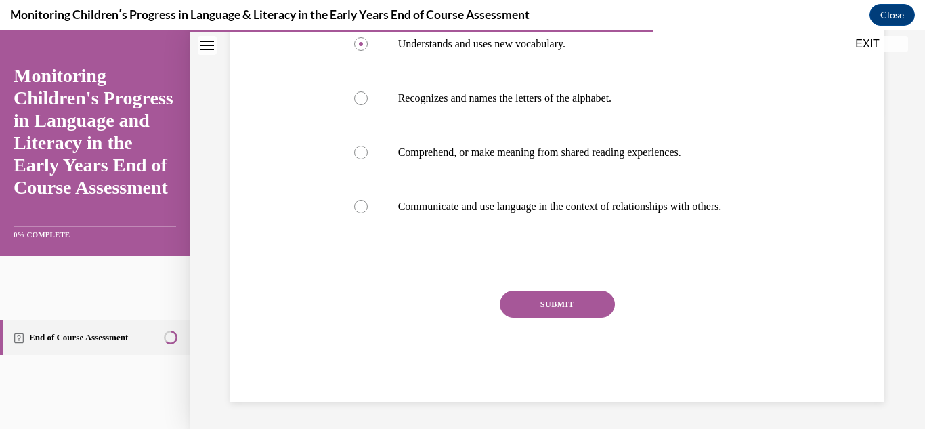
click at [543, 303] on button "SUBMIT" at bounding box center [557, 304] width 115 height 27
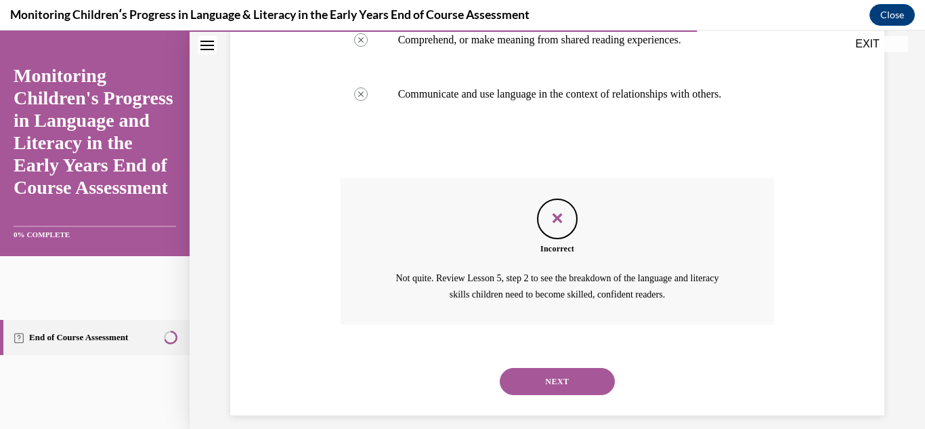
scroll to position [456, 0]
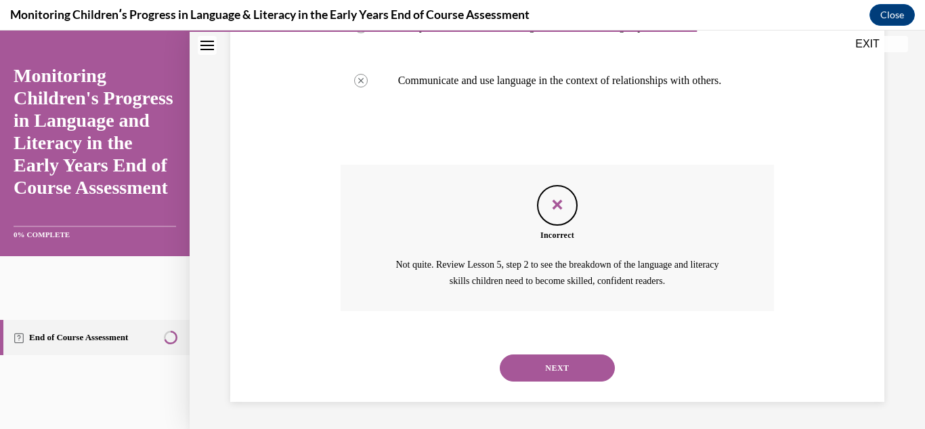
click at [543, 366] on button "NEXT" at bounding box center [557, 367] width 115 height 27
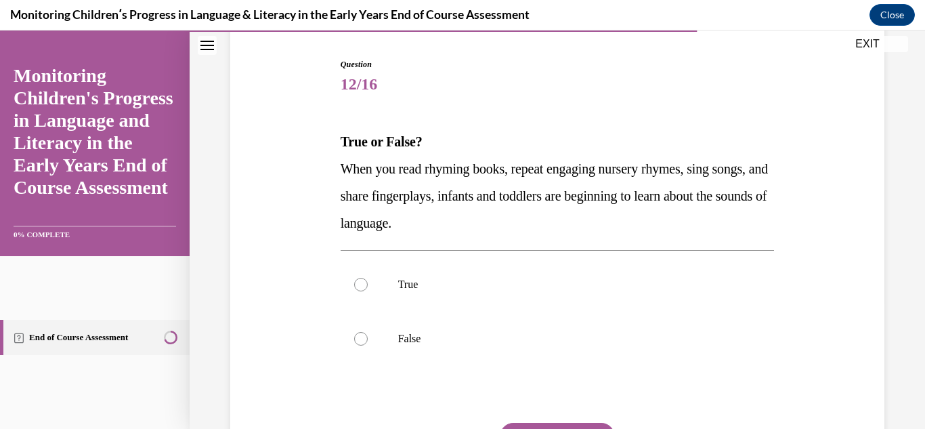
scroll to position [135, 0]
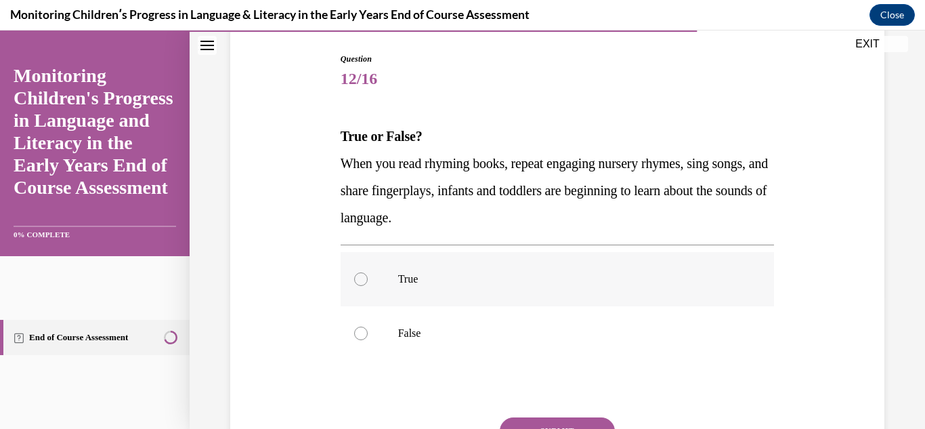
click at [358, 280] on div at bounding box center [361, 279] width 14 height 14
click at [358, 280] on input "True" at bounding box center [361, 279] width 14 height 14
radio input "true"
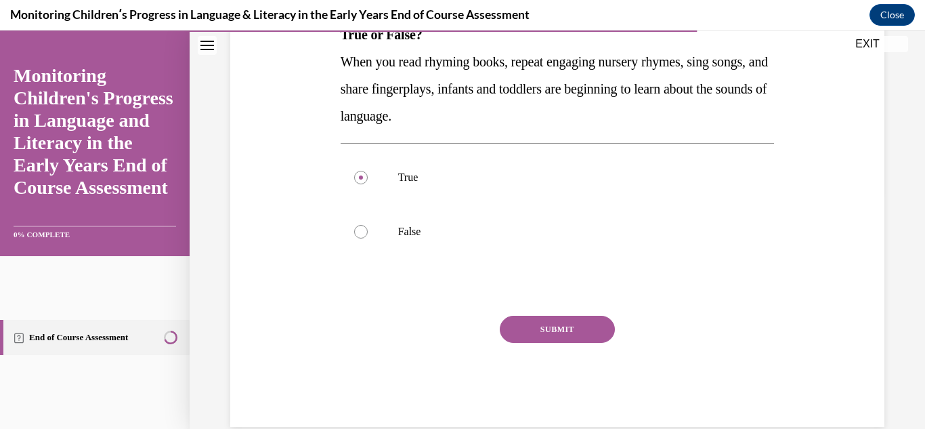
scroll to position [262, 0]
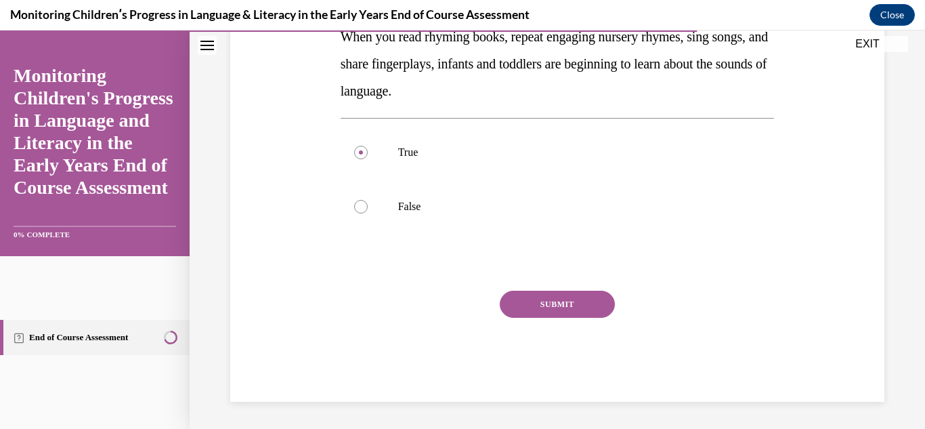
click at [530, 301] on button "SUBMIT" at bounding box center [557, 304] width 115 height 27
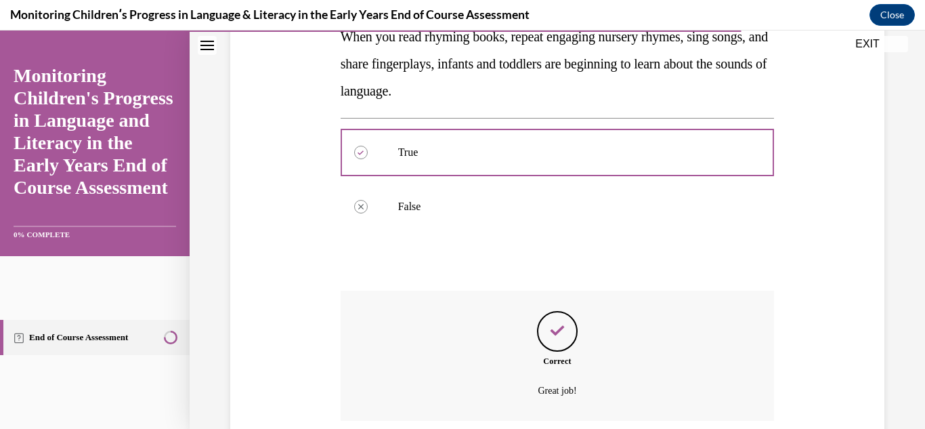
scroll to position [372, 0]
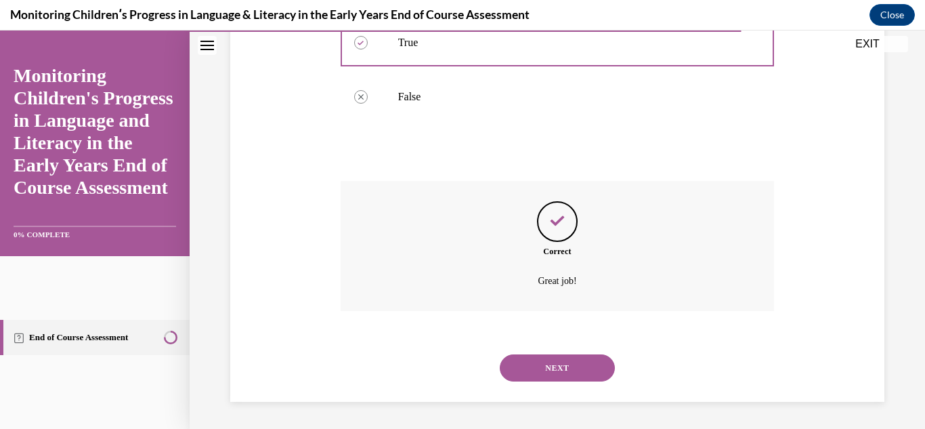
click at [544, 360] on button "NEXT" at bounding box center [557, 367] width 115 height 27
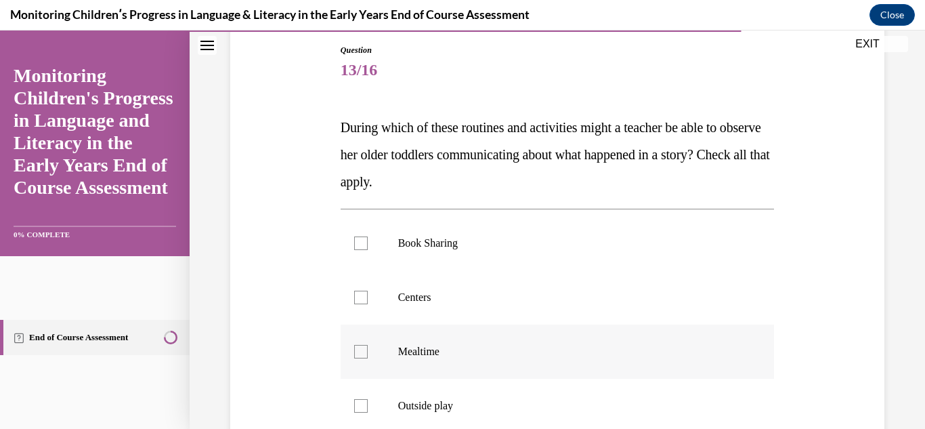
scroll to position [203, 0]
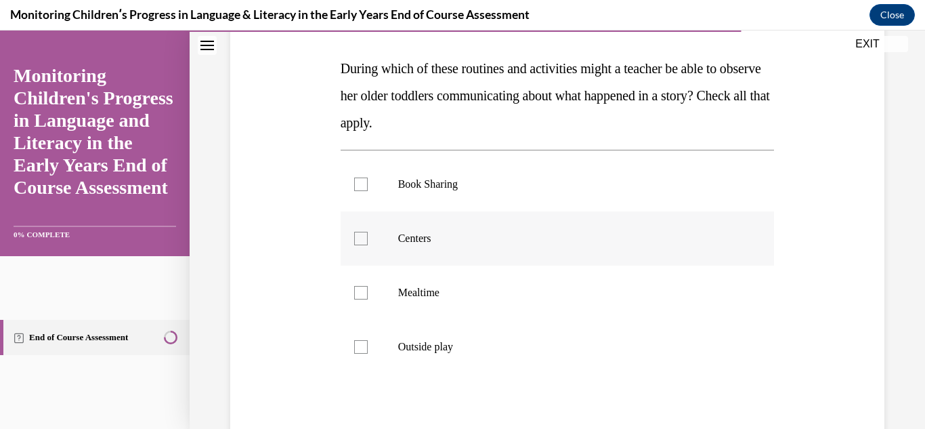
click at [357, 234] on div at bounding box center [361, 239] width 14 height 14
click at [357, 234] on input "Centers" at bounding box center [361, 239] width 14 height 14
checkbox input "true"
click at [354, 340] on div at bounding box center [361, 347] width 14 height 14
click at [354, 340] on input "Outside play" at bounding box center [361, 347] width 14 height 14
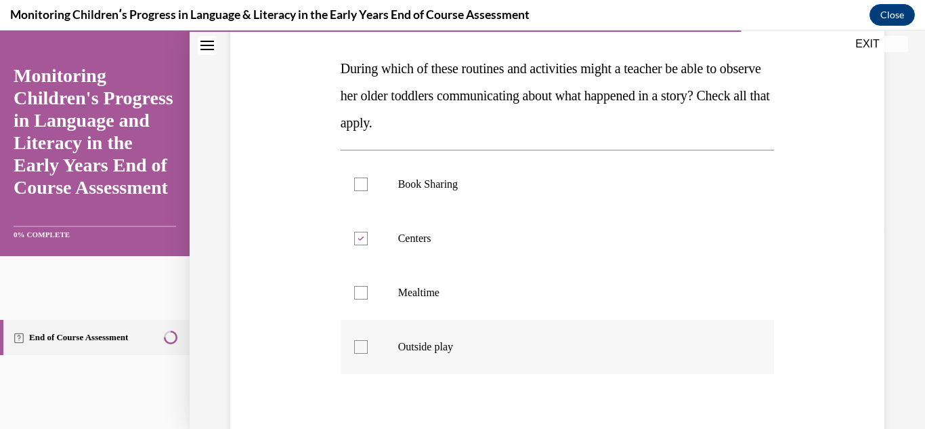
checkbox input "true"
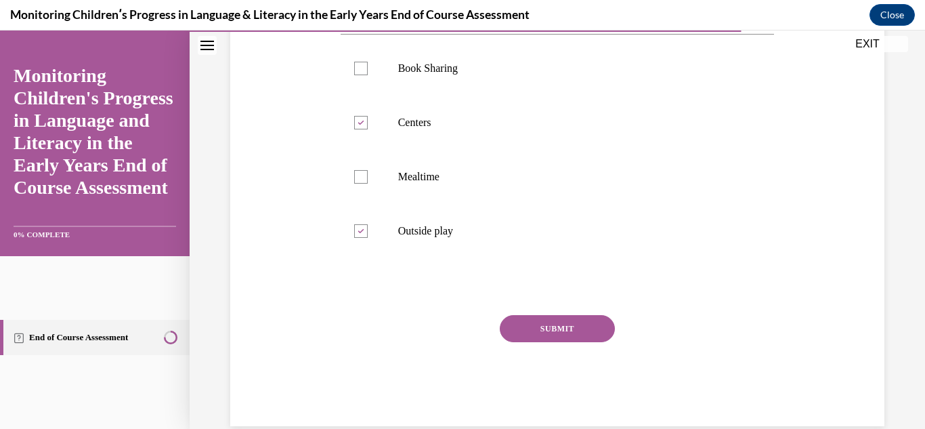
scroll to position [343, 0]
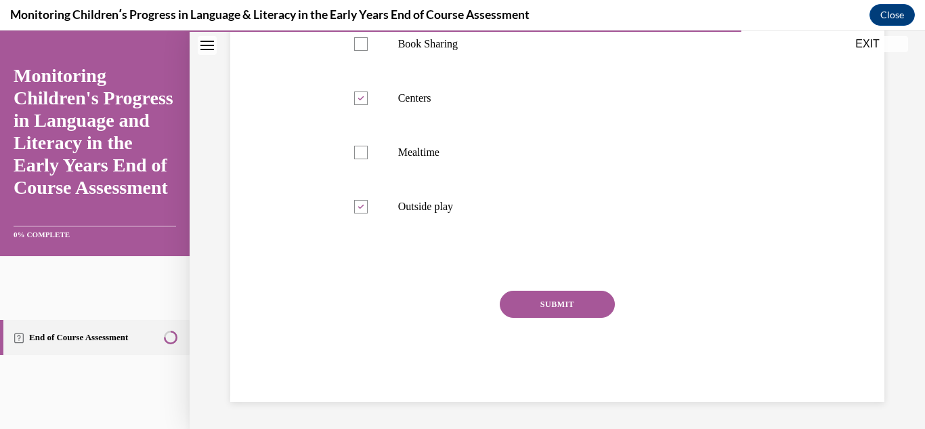
click at [534, 288] on div "Question 13/16 During which of these routines and activities might a teacher be…" at bounding box center [558, 123] width 434 height 557
click at [535, 301] on button "SUBMIT" at bounding box center [557, 304] width 115 height 27
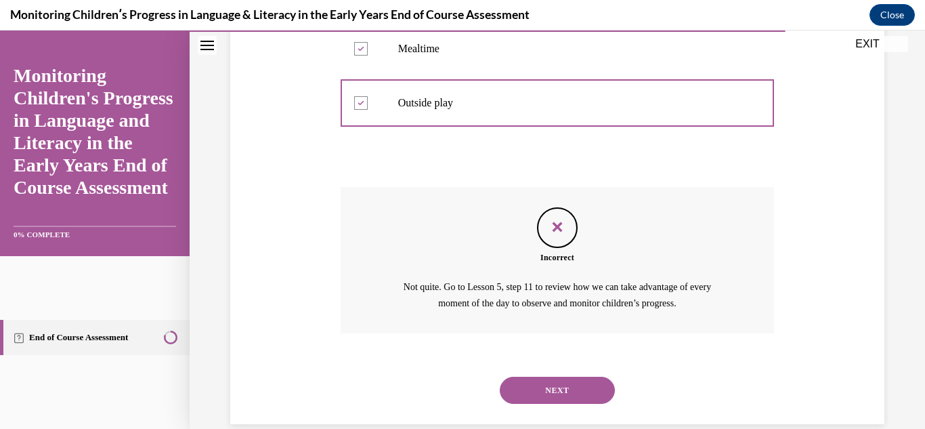
scroll to position [469, 0]
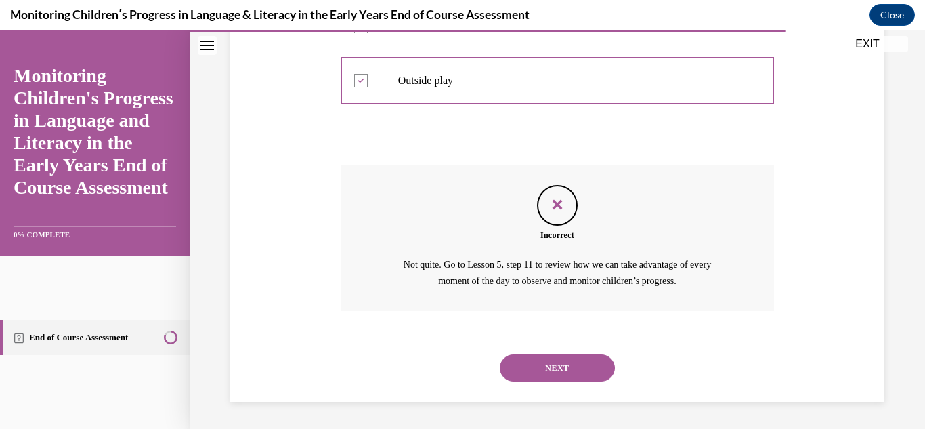
click at [553, 364] on button "NEXT" at bounding box center [557, 367] width 115 height 27
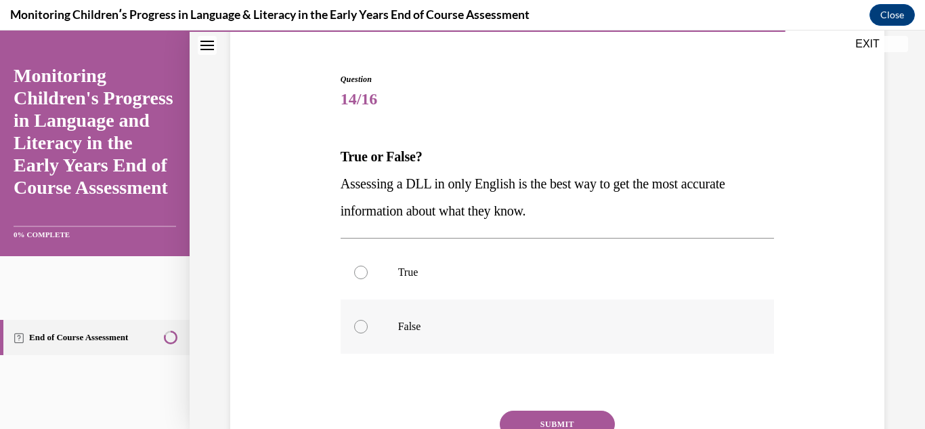
scroll to position [135, 0]
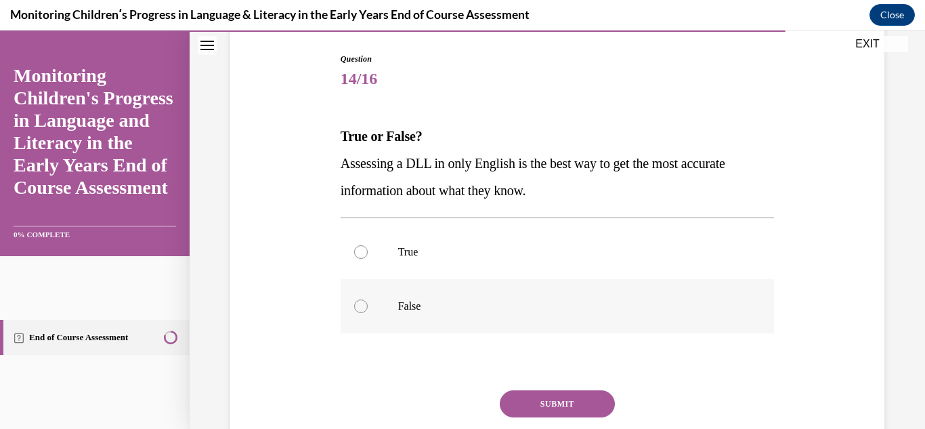
click at [358, 306] on div at bounding box center [361, 306] width 14 height 14
click at [358, 306] on input "False" at bounding box center [361, 306] width 14 height 14
radio input "true"
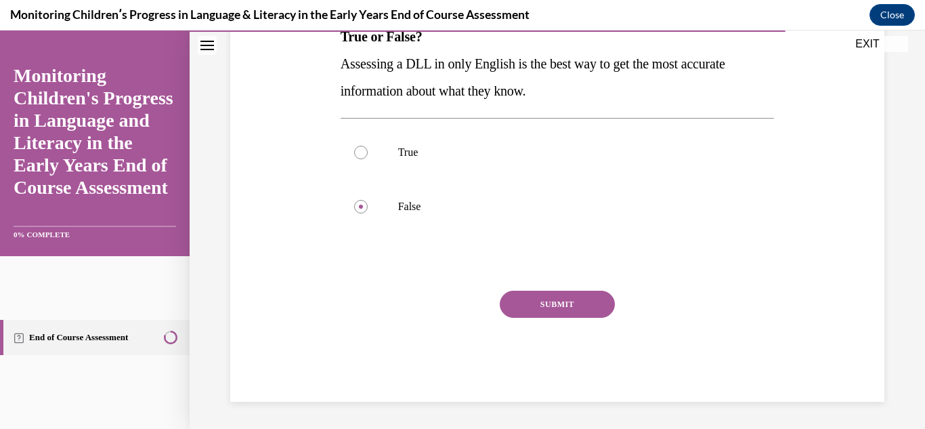
click at [542, 301] on button "SUBMIT" at bounding box center [557, 304] width 115 height 27
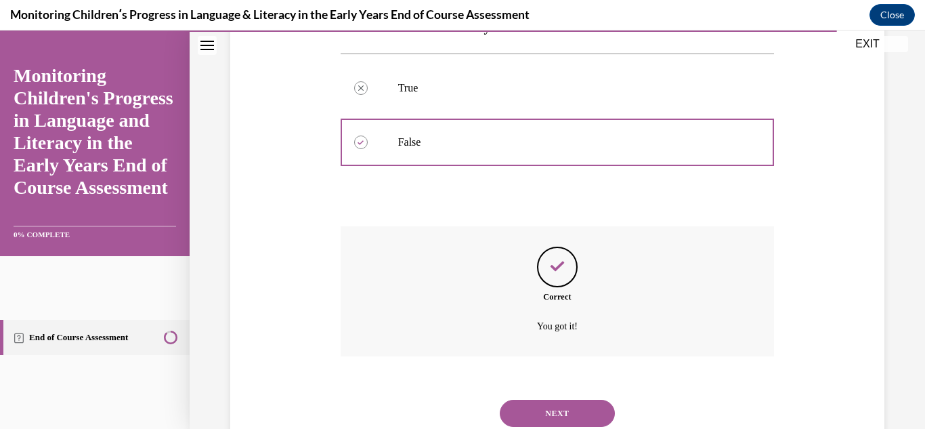
scroll to position [345, 0]
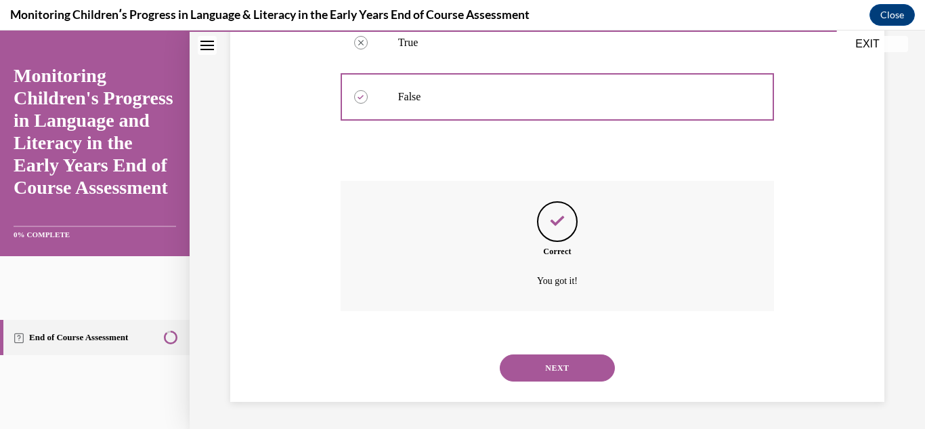
click at [547, 366] on button "NEXT" at bounding box center [557, 367] width 115 height 27
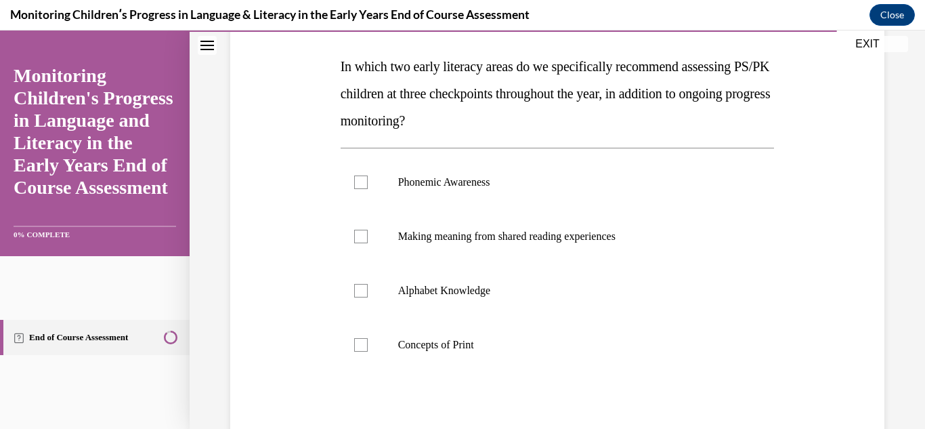
scroll to position [182, 0]
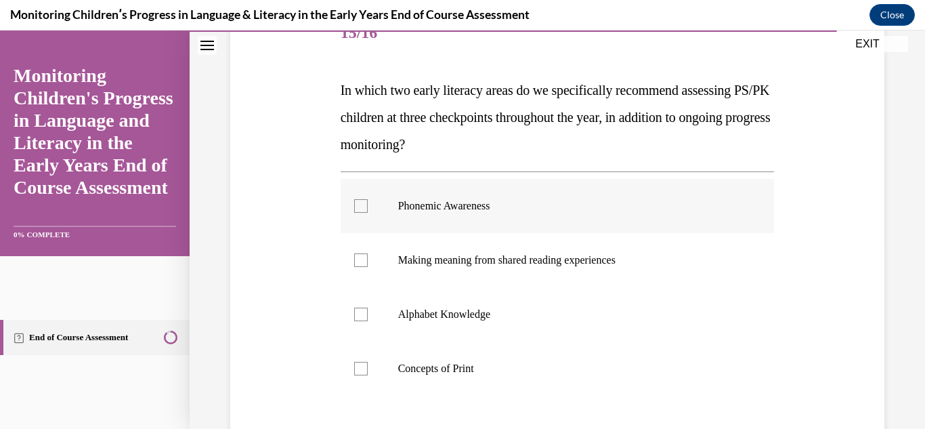
click at [359, 205] on div at bounding box center [361, 206] width 14 height 14
click at [359, 205] on input "Phonemic Awareness" at bounding box center [361, 206] width 14 height 14
checkbox input "true"
click at [356, 318] on div at bounding box center [361, 315] width 14 height 14
click at [356, 318] on input "Alphabet Knowledge" at bounding box center [361, 315] width 14 height 14
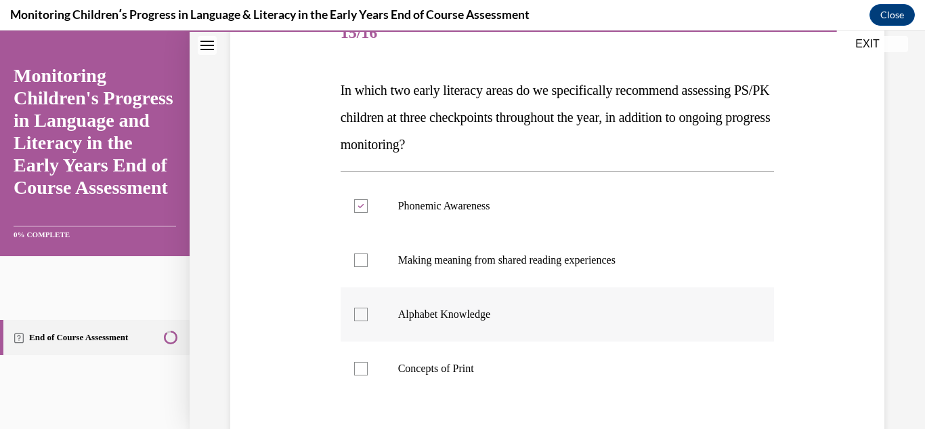
checkbox input "true"
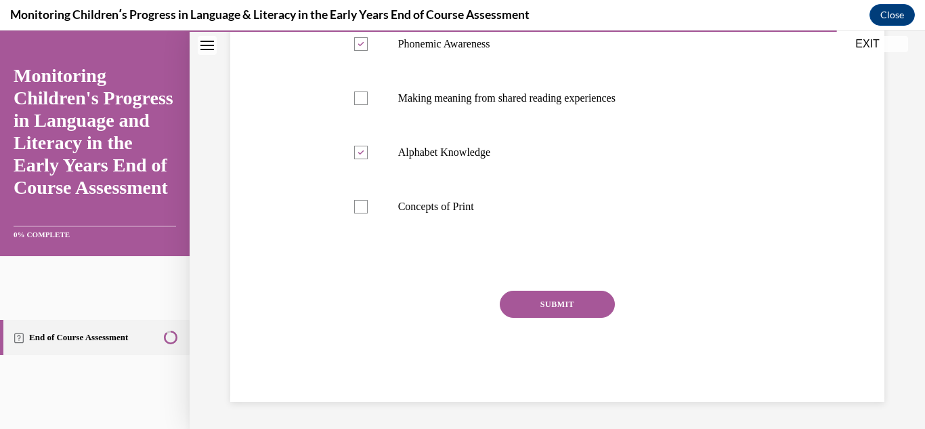
click at [536, 297] on button "SUBMIT" at bounding box center [557, 304] width 115 height 27
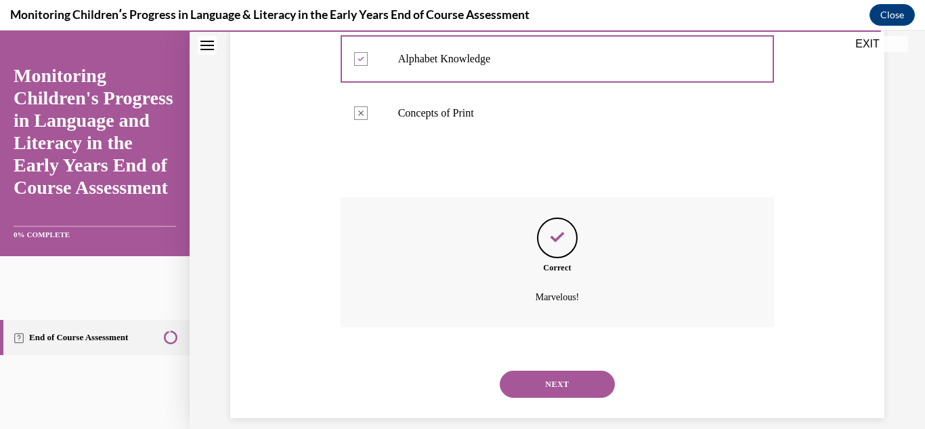
scroll to position [453, 0]
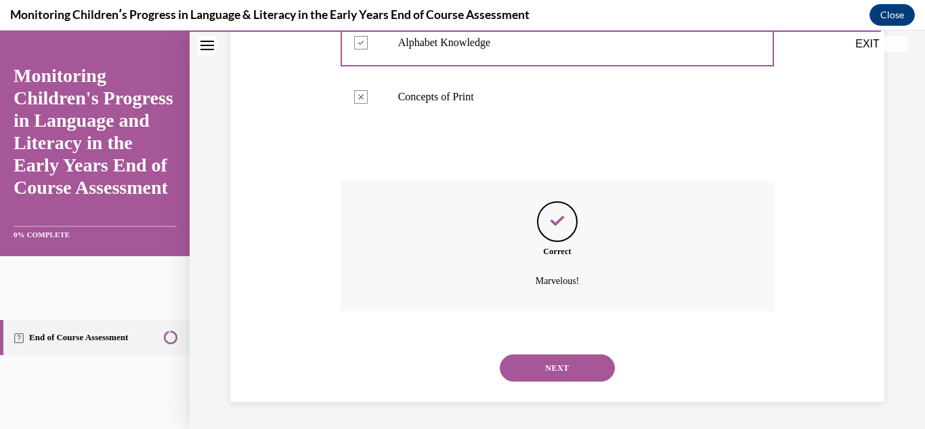
click at [558, 364] on button "NEXT" at bounding box center [557, 367] width 115 height 27
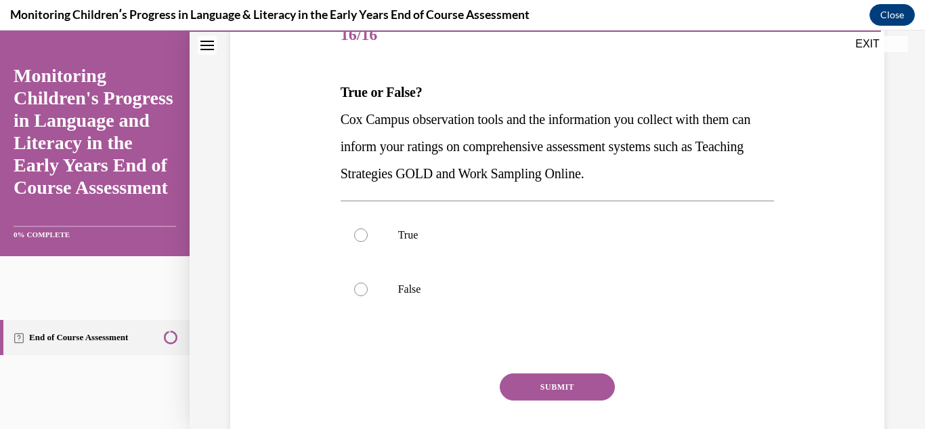
scroll to position [203, 0]
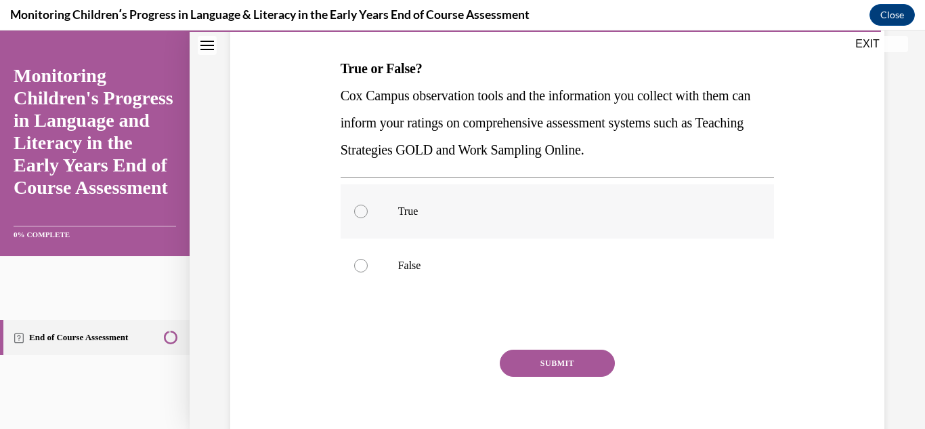
drag, startPoint x: 355, startPoint y: 211, endPoint x: 359, endPoint y: 218, distance: 8.5
click at [356, 211] on div at bounding box center [361, 212] width 14 height 14
click at [356, 211] on input "True" at bounding box center [361, 212] width 14 height 14
radio input "true"
click at [542, 369] on button "SUBMIT" at bounding box center [557, 363] width 115 height 27
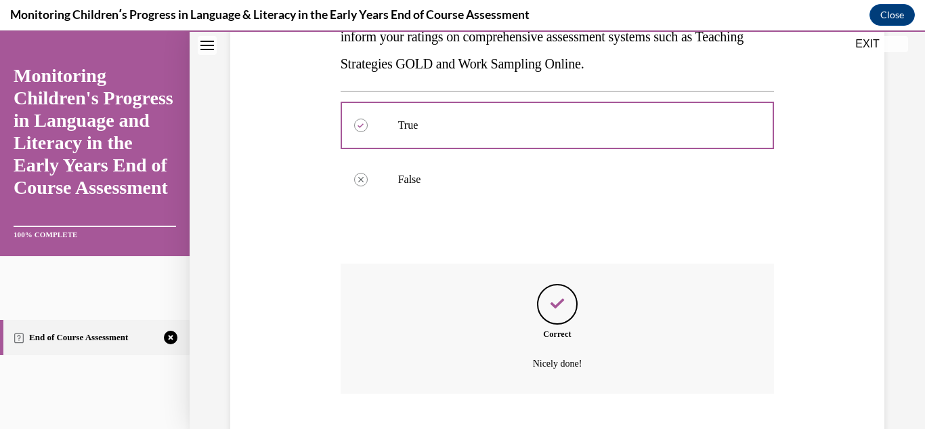
scroll to position [372, 0]
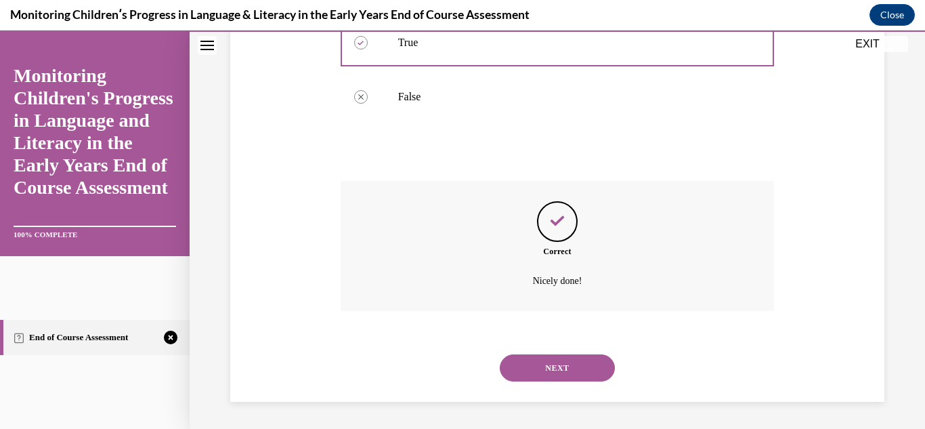
drag, startPoint x: 511, startPoint y: 357, endPoint x: 528, endPoint y: 372, distance: 22.1
click at [517, 363] on button "NEXT" at bounding box center [557, 367] width 115 height 27
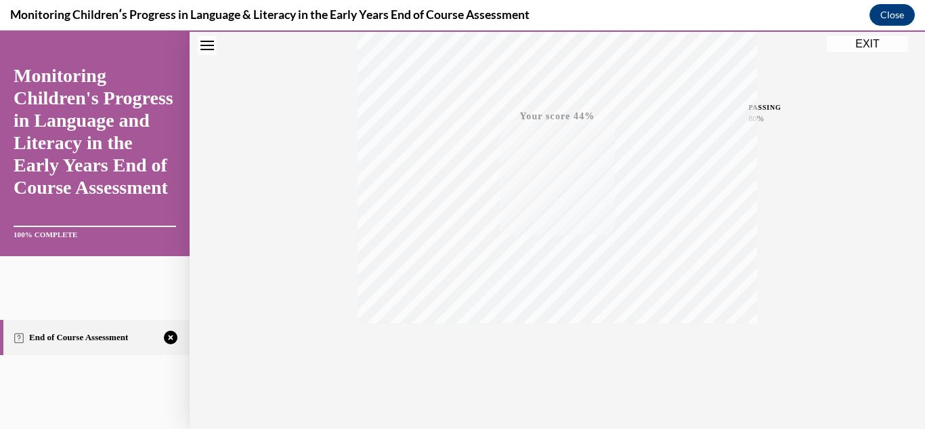
scroll to position [296, 0]
click at [548, 347] on icon "button" at bounding box center [558, 346] width 48 height 15
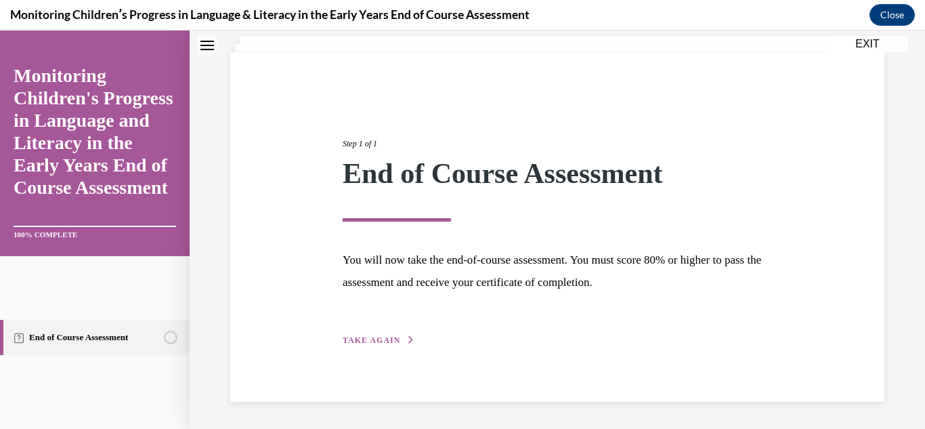
scroll to position [82, 0]
click at [408, 340] on icon "button" at bounding box center [411, 339] width 8 height 7
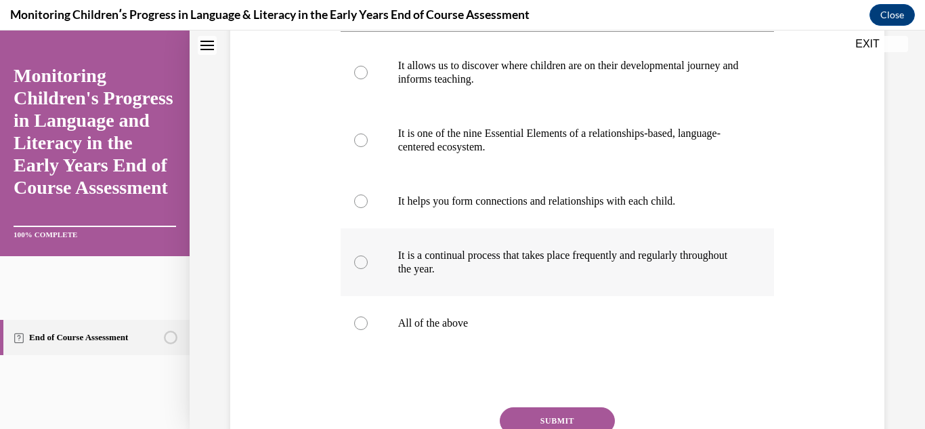
scroll to position [285, 0]
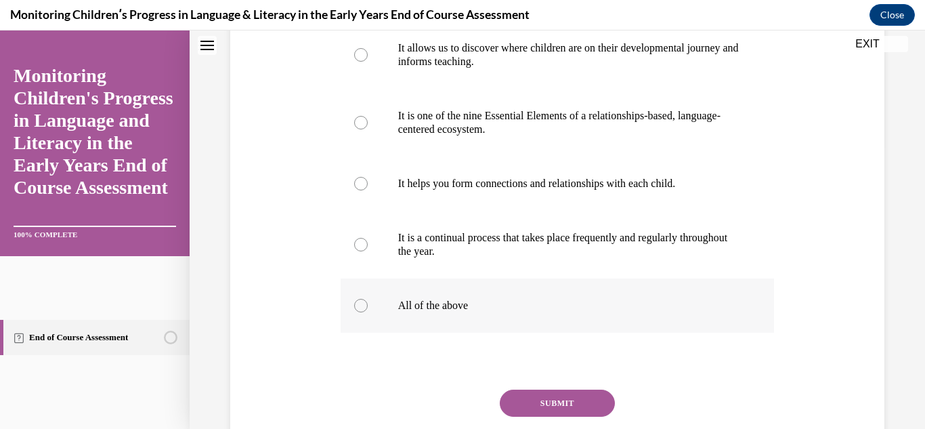
click at [359, 312] on div at bounding box center [361, 306] width 14 height 14
click at [359, 312] on input "All of the above" at bounding box center [361, 306] width 14 height 14
radio input "true"
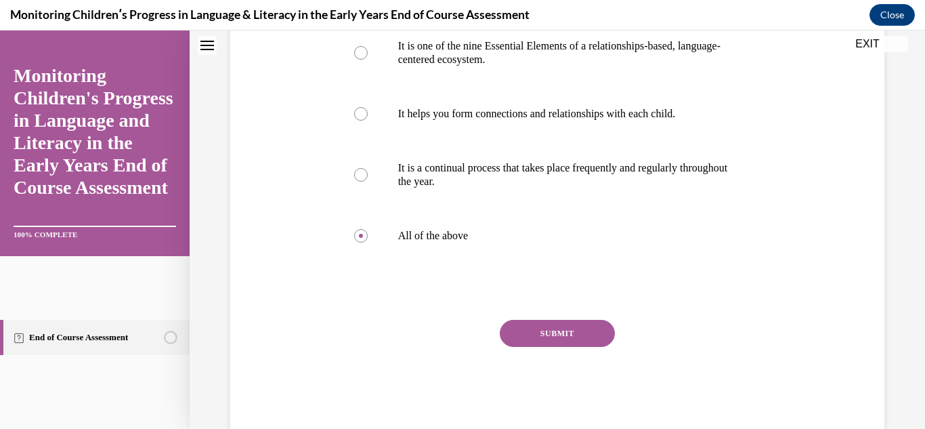
scroll to position [411, 0]
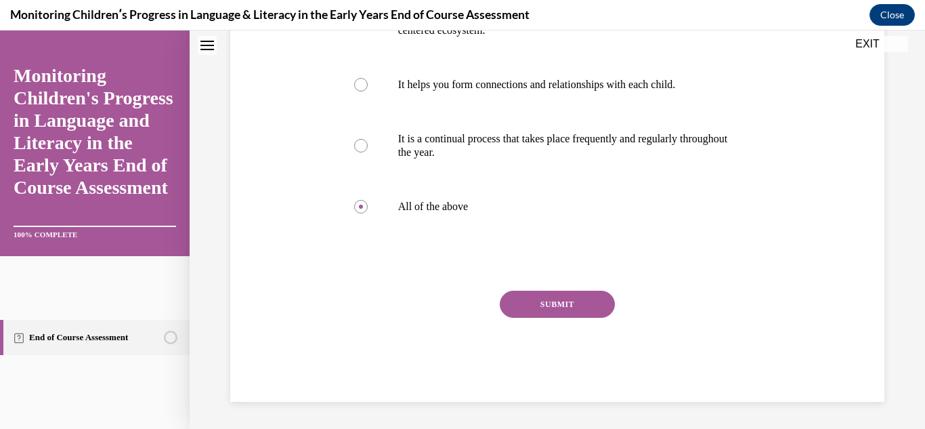
click at [537, 306] on button "SUBMIT" at bounding box center [557, 304] width 115 height 27
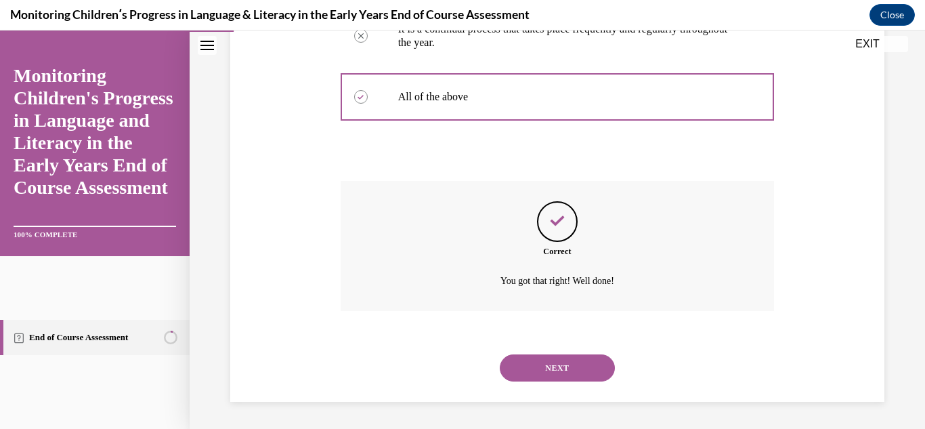
scroll to position [521, 0]
click at [555, 364] on button "NEXT" at bounding box center [557, 367] width 115 height 27
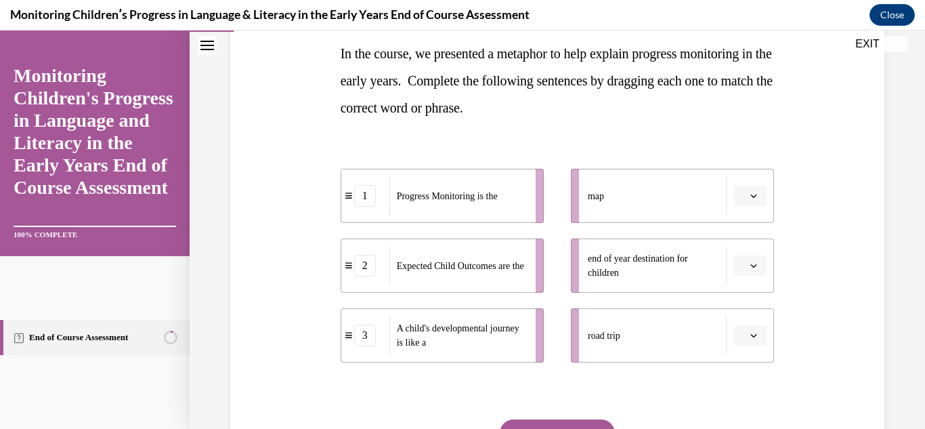
scroll to position [271, 0]
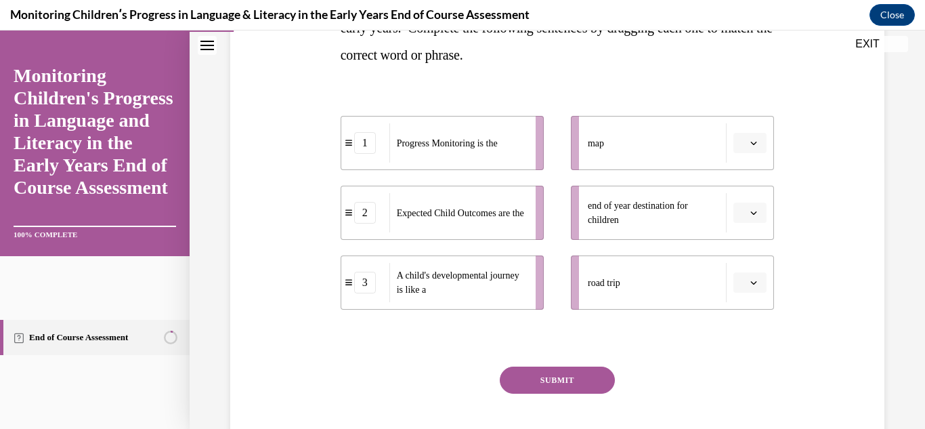
click at [751, 141] on icon "button" at bounding box center [754, 143] width 7 height 7
click at [736, 220] on div "2" at bounding box center [740, 227] width 34 height 27
click at [751, 211] on icon "button" at bounding box center [754, 212] width 7 height 7
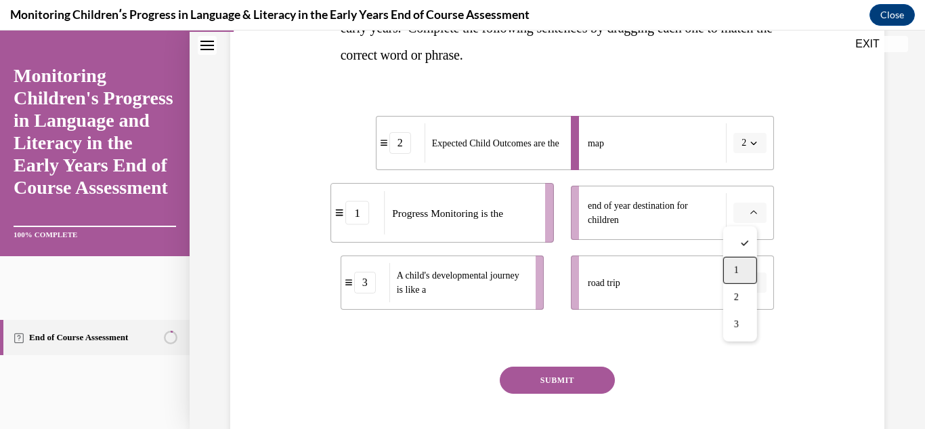
click at [737, 265] on span "1" at bounding box center [736, 270] width 5 height 11
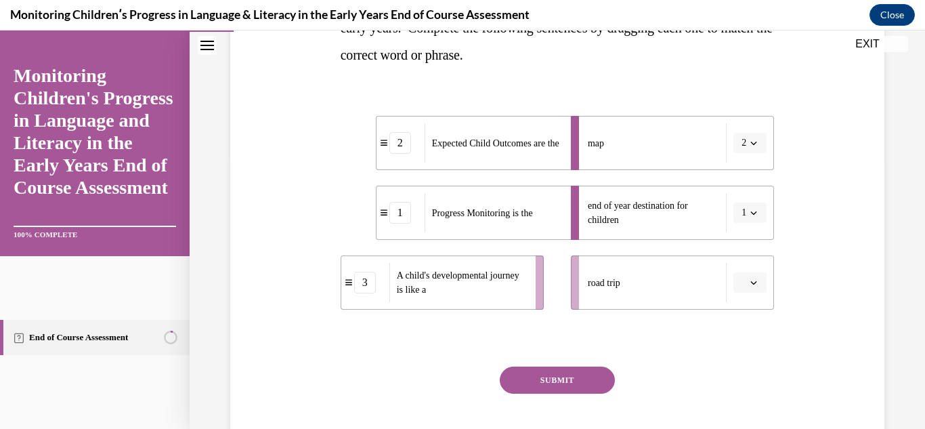
click at [741, 276] on button "button" at bounding box center [750, 282] width 33 height 20
click at [737, 337] on span "1" at bounding box center [736, 340] width 5 height 11
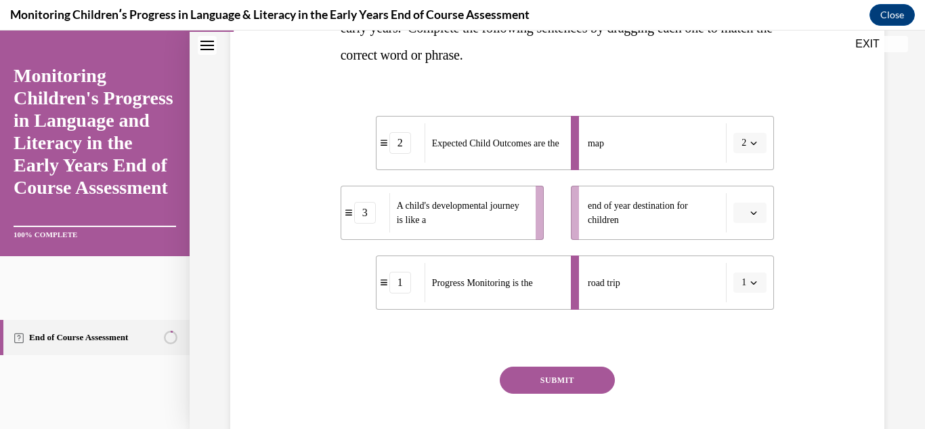
click at [749, 212] on span "button" at bounding box center [753, 212] width 9 height 9
click at [738, 269] on span "1" at bounding box center [736, 270] width 5 height 11
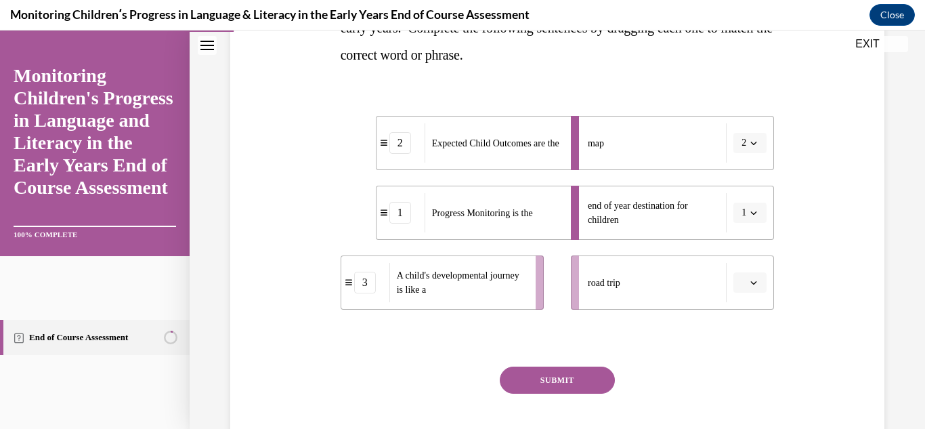
click at [741, 277] on button "button" at bounding box center [750, 282] width 33 height 20
click at [739, 394] on span "3" at bounding box center [736, 394] width 5 height 11
click at [547, 380] on button "SUBMIT" at bounding box center [557, 379] width 115 height 27
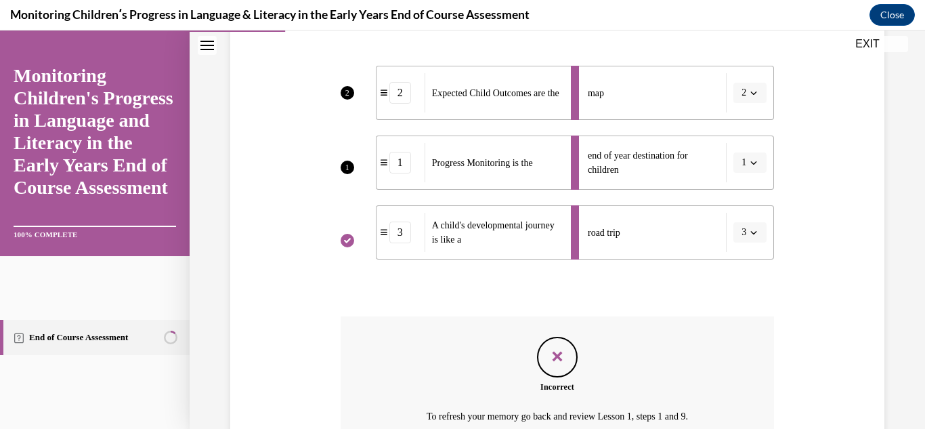
scroll to position [457, 0]
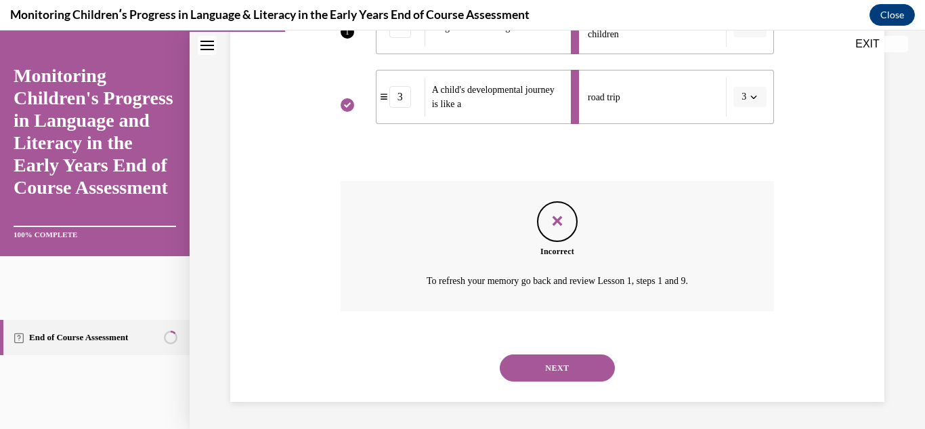
click at [560, 375] on button "NEXT" at bounding box center [557, 367] width 115 height 27
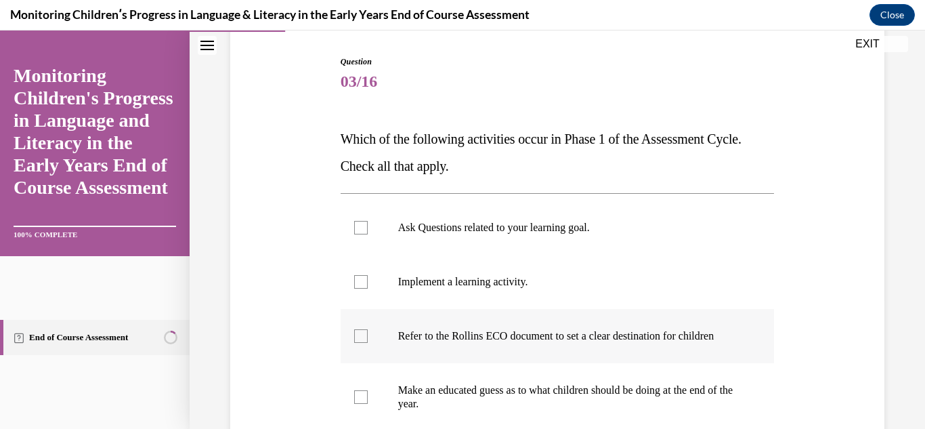
scroll to position [135, 0]
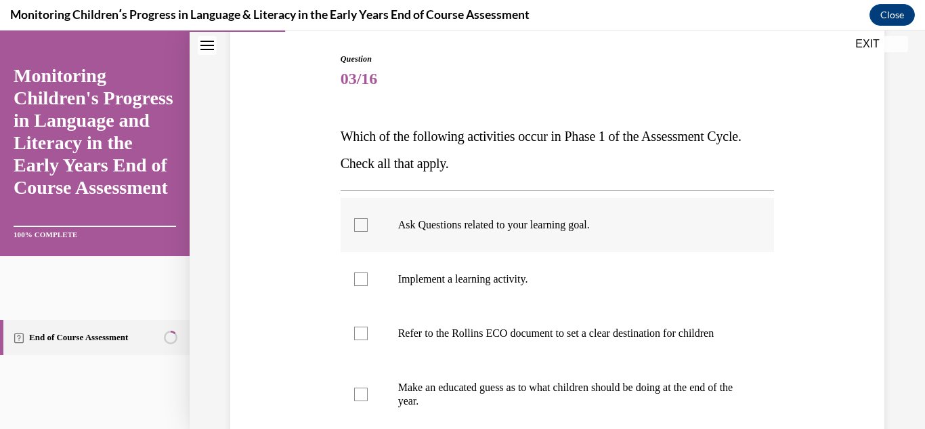
click at [360, 222] on div at bounding box center [361, 225] width 14 height 14
click at [360, 222] on input "Ask Questions related to your learning goal." at bounding box center [361, 225] width 14 height 14
checkbox input "true"
click at [363, 339] on div at bounding box center [361, 334] width 14 height 14
click at [363, 339] on input "Refer to the Rollins ECO document to set a clear destination for children" at bounding box center [361, 334] width 14 height 14
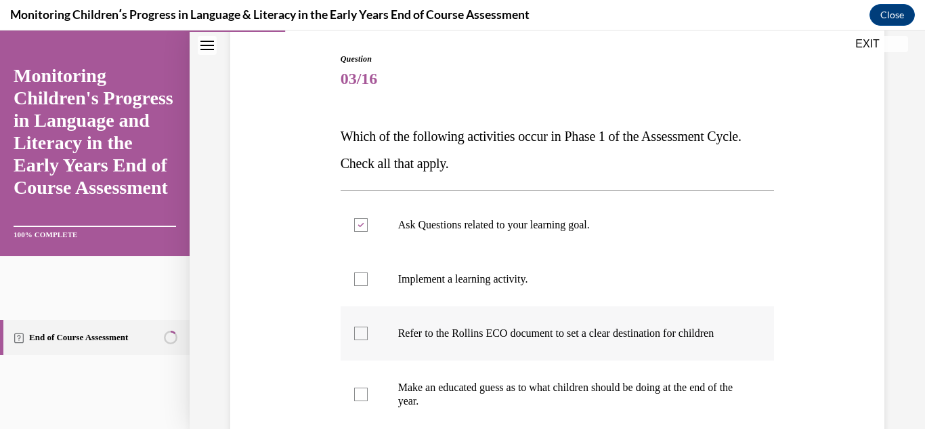
checkbox input "true"
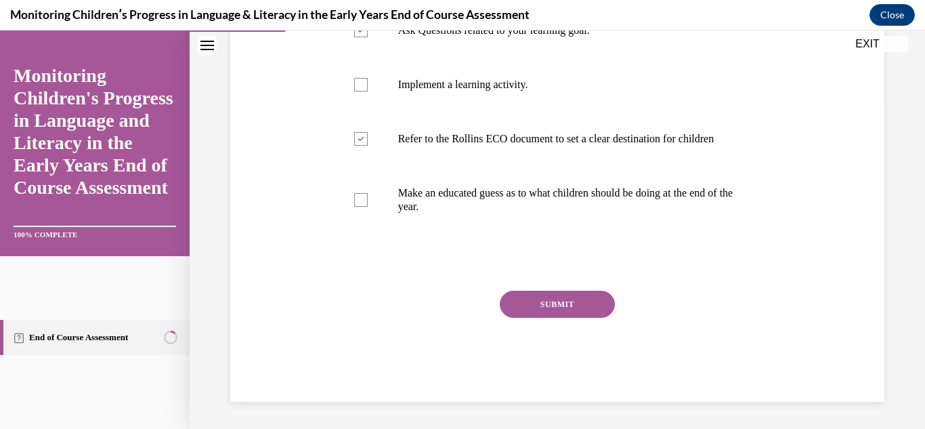
click at [545, 306] on button "SUBMIT" at bounding box center [557, 304] width 115 height 27
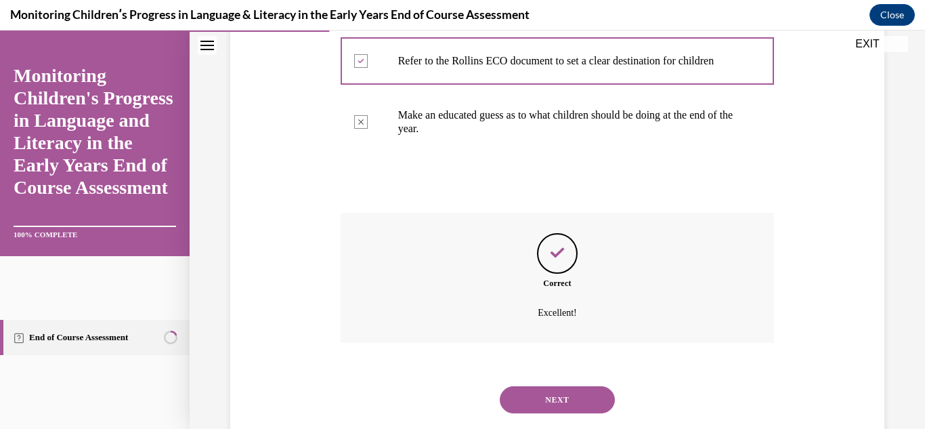
scroll to position [453, 0]
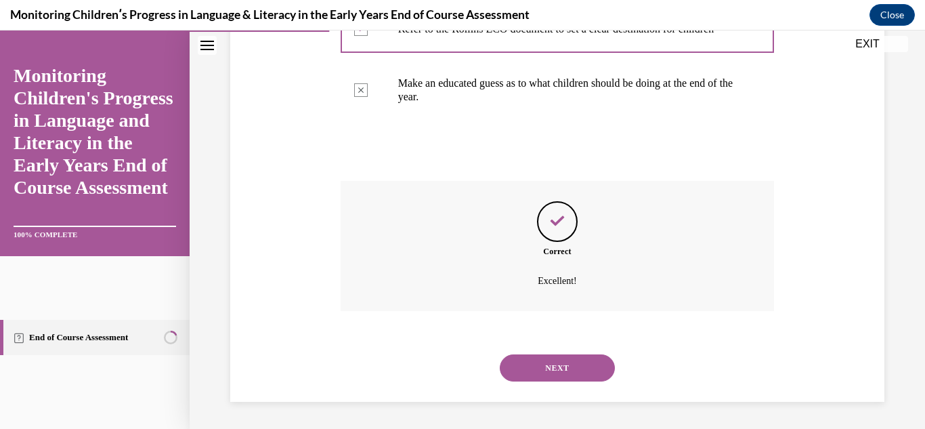
click at [538, 369] on button "NEXT" at bounding box center [557, 367] width 115 height 27
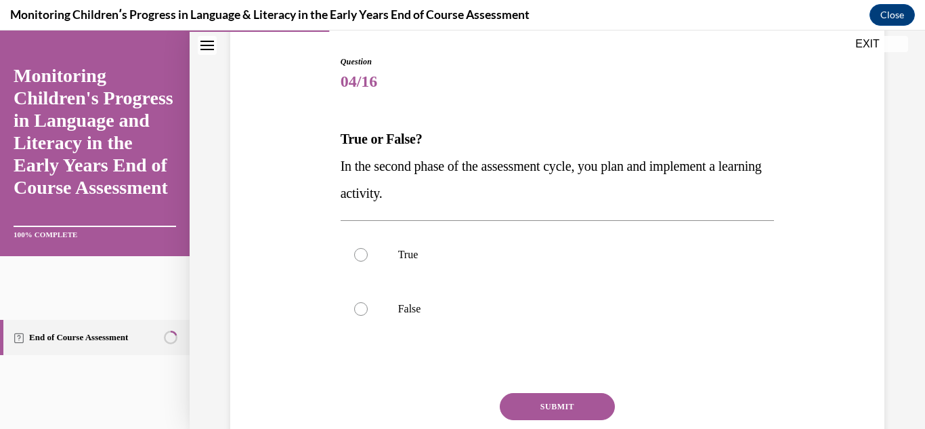
scroll to position [135, 0]
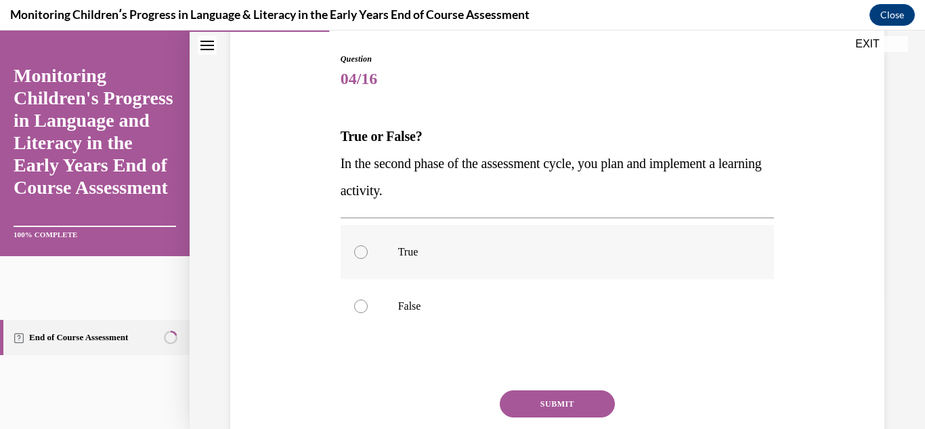
click at [360, 253] on div at bounding box center [361, 252] width 14 height 14
click at [360, 253] on input "True" at bounding box center [361, 252] width 14 height 14
radio input "true"
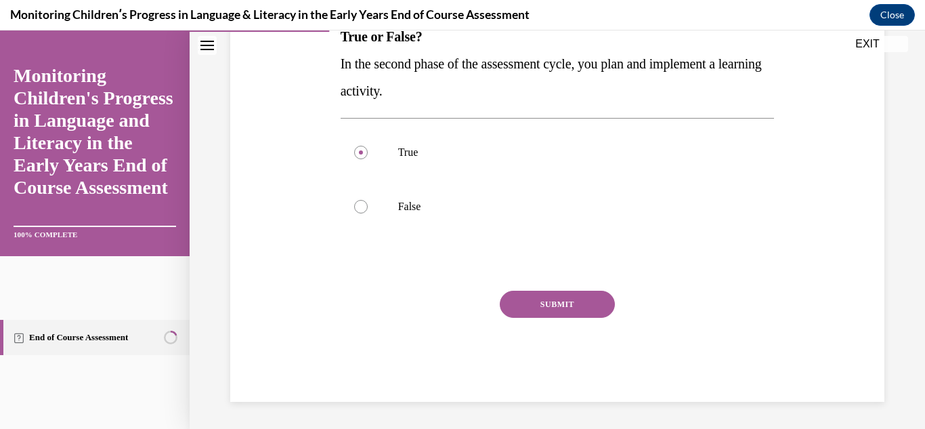
click at [536, 299] on button "SUBMIT" at bounding box center [557, 304] width 115 height 27
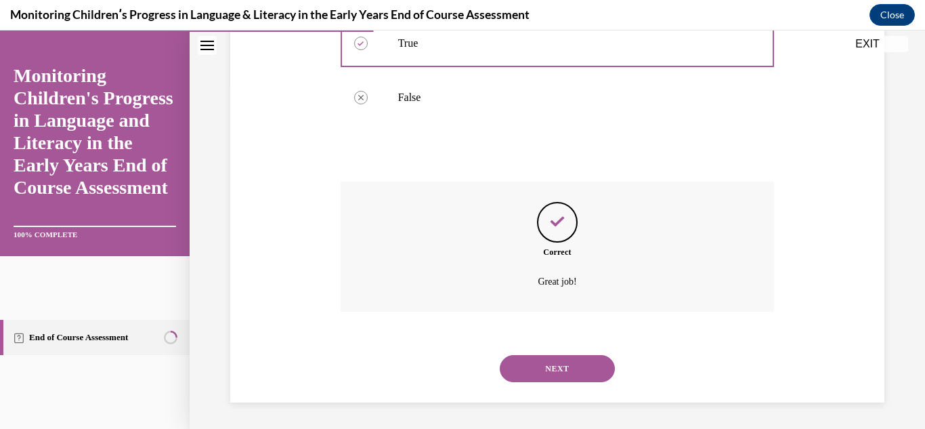
scroll to position [345, 0]
click at [547, 367] on button "NEXT" at bounding box center [557, 367] width 115 height 27
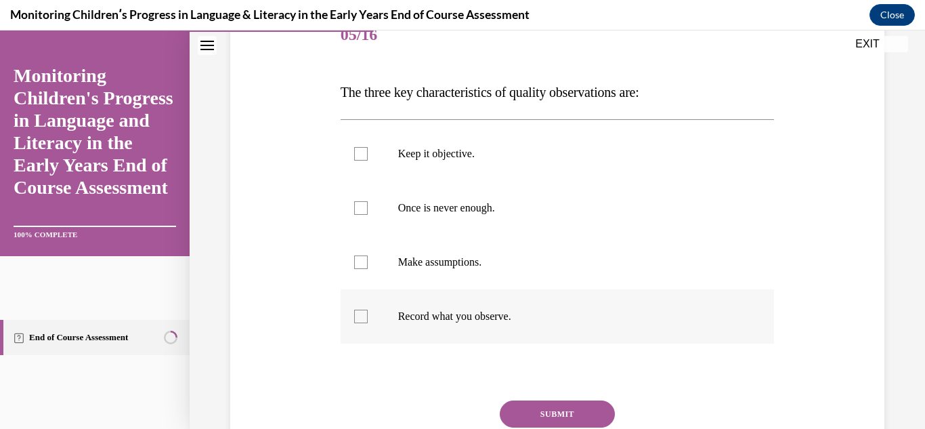
scroll to position [203, 0]
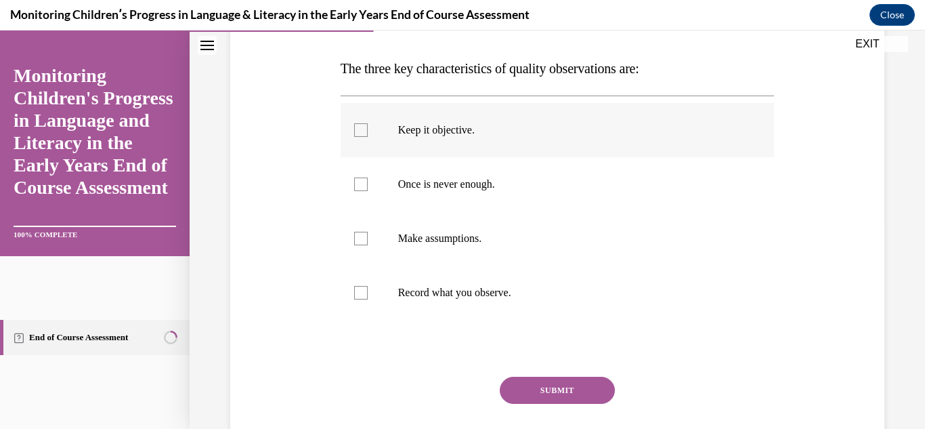
click at [354, 131] on div at bounding box center [361, 130] width 14 height 14
click at [354, 131] on input "Keep it objective." at bounding box center [361, 130] width 14 height 14
checkbox input "true"
click at [360, 192] on label "Once is never enough." at bounding box center [558, 184] width 434 height 54
click at [360, 191] on input "Once is never enough." at bounding box center [361, 184] width 14 height 14
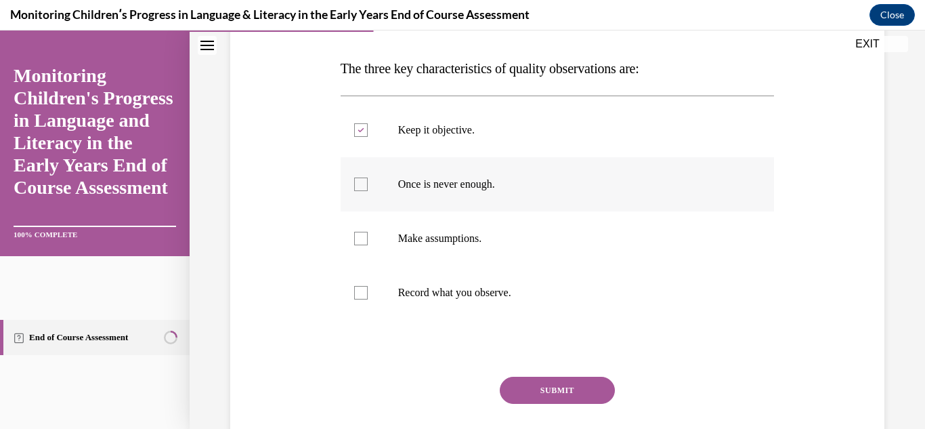
checkbox input "true"
click at [362, 293] on div at bounding box center [361, 293] width 14 height 14
click at [362, 293] on input "Record what you observe." at bounding box center [361, 293] width 14 height 14
checkbox input "true"
click at [543, 391] on button "SUBMIT" at bounding box center [557, 390] width 115 height 27
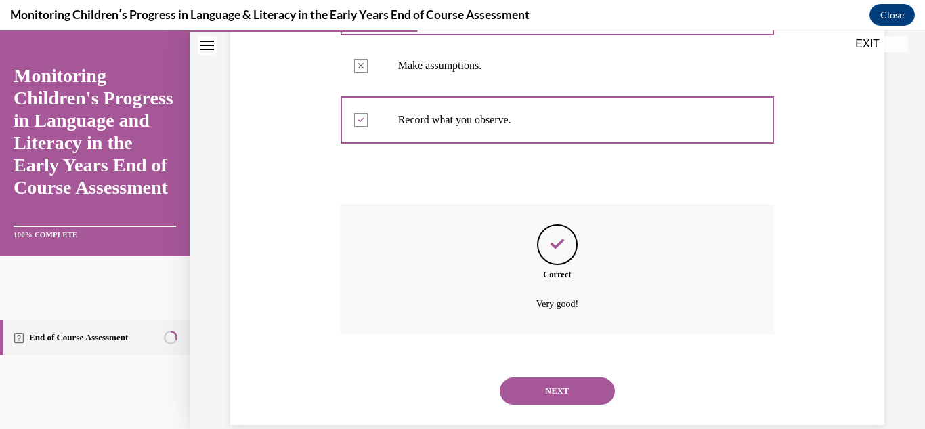
scroll to position [399, 0]
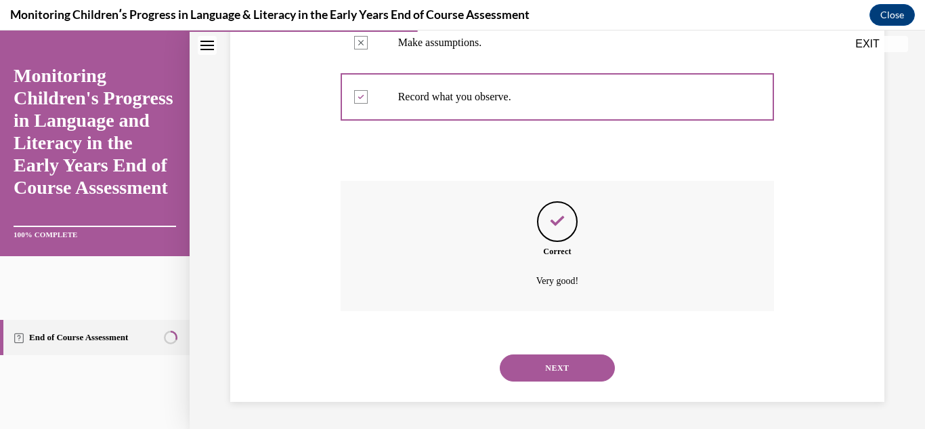
click at [555, 368] on button "NEXT" at bounding box center [557, 367] width 115 height 27
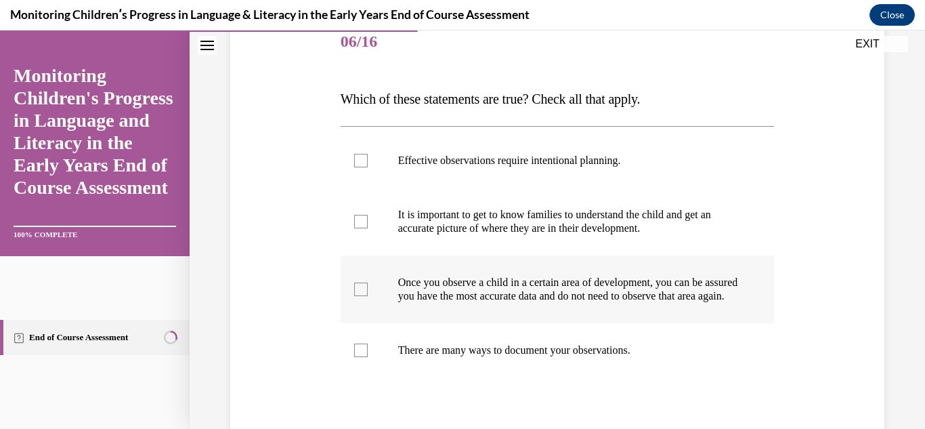
scroll to position [203, 0]
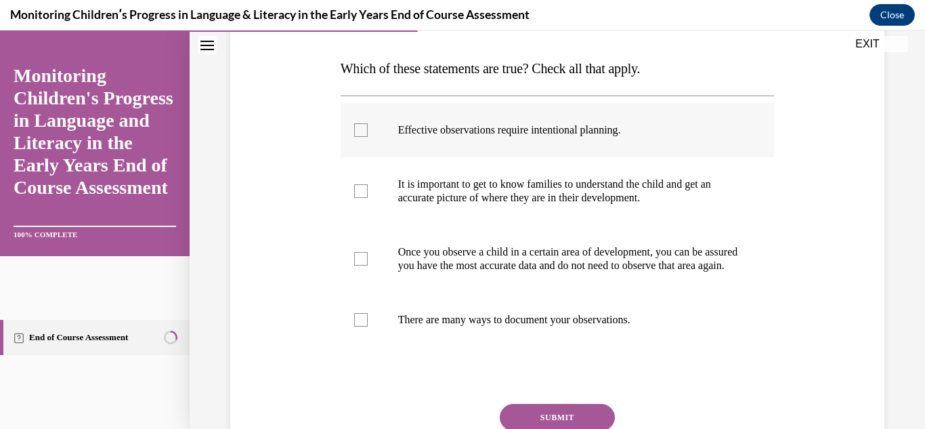
drag, startPoint x: 356, startPoint y: 130, endPoint x: 366, endPoint y: 154, distance: 26.2
click at [357, 130] on div at bounding box center [361, 130] width 14 height 14
click at [357, 130] on input "Effective observations require intentional planning." at bounding box center [361, 130] width 14 height 14
checkbox input "true"
drag, startPoint x: 357, startPoint y: 189, endPoint x: 358, endPoint y: 200, distance: 10.9
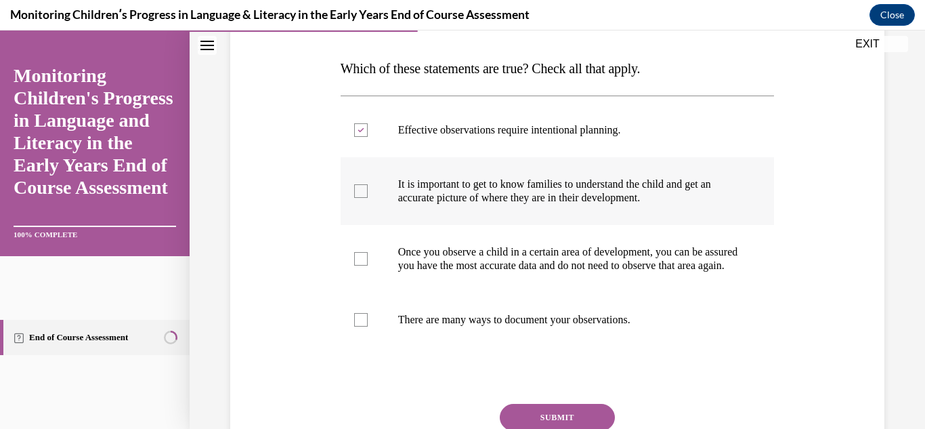
click at [358, 189] on div at bounding box center [361, 191] width 14 height 14
click at [358, 189] on input "It is important to get to know families to understand the child and get an accu…" at bounding box center [361, 191] width 14 height 14
checkbox input "true"
click at [358, 327] on div at bounding box center [361, 320] width 14 height 14
click at [358, 327] on input "There are many ways to document your observations." at bounding box center [361, 320] width 14 height 14
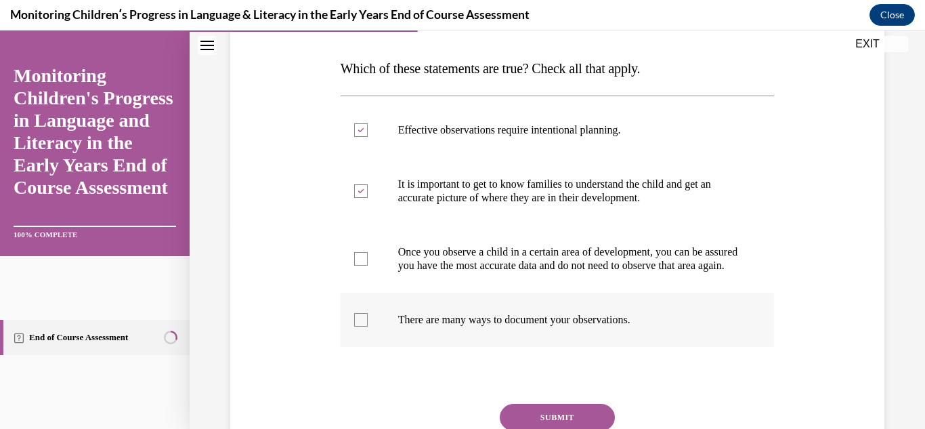
checkbox input "true"
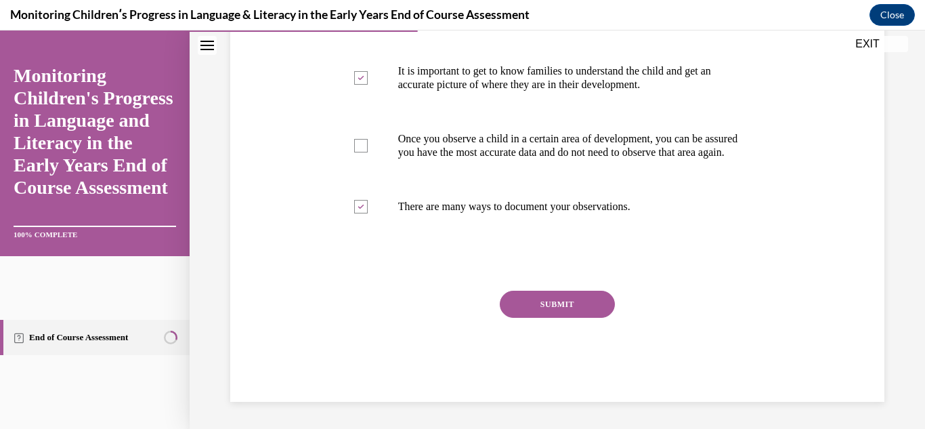
click at [547, 303] on button "SUBMIT" at bounding box center [557, 304] width 115 height 27
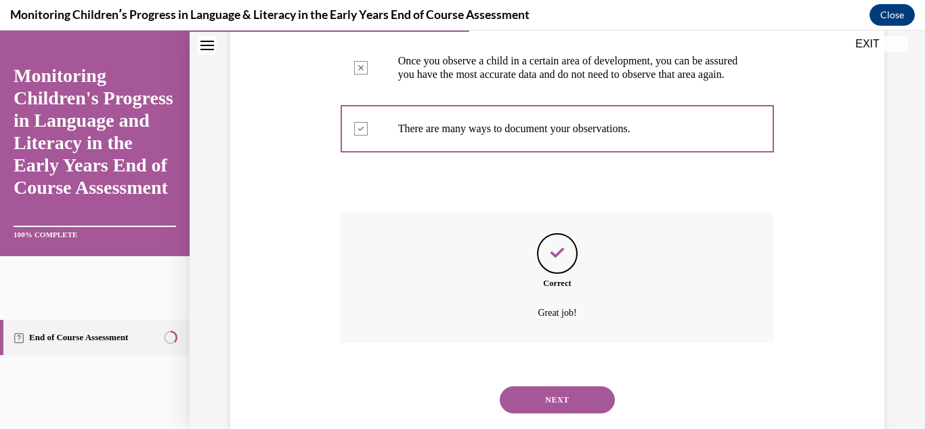
scroll to position [440, 0]
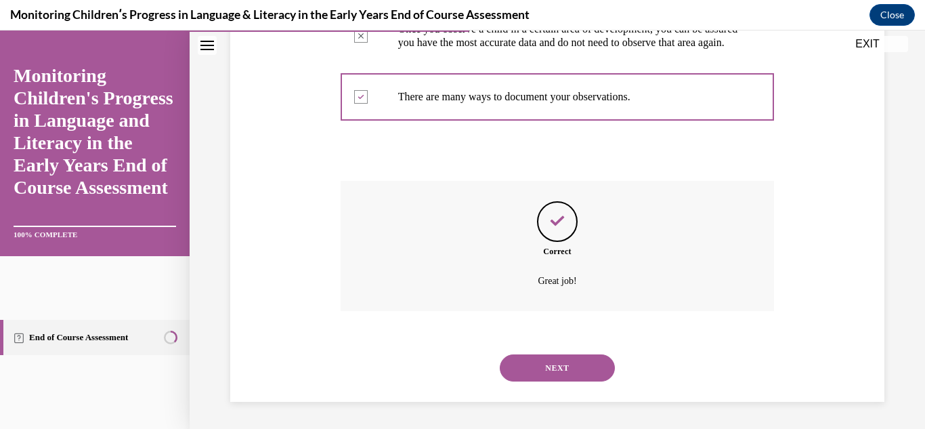
click at [549, 367] on button "NEXT" at bounding box center [557, 367] width 115 height 27
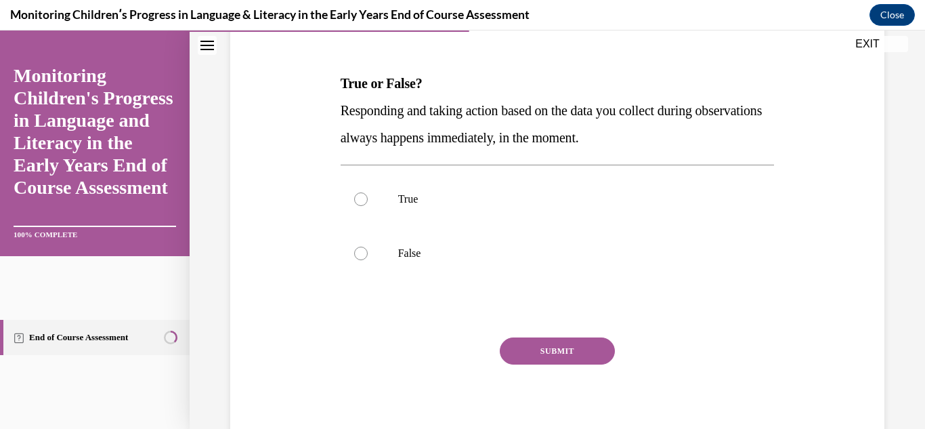
scroll to position [203, 0]
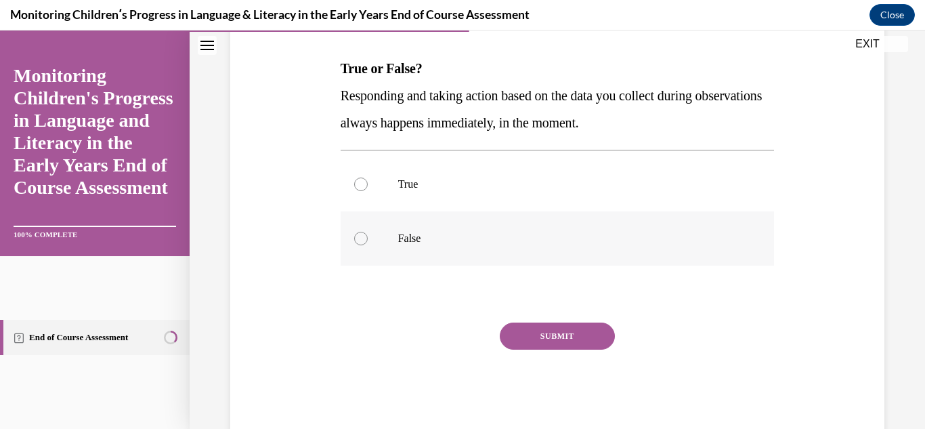
click at [358, 241] on div at bounding box center [361, 239] width 14 height 14
click at [358, 241] on input "False" at bounding box center [361, 239] width 14 height 14
radio input "true"
click at [551, 346] on button "SUBMIT" at bounding box center [557, 335] width 115 height 27
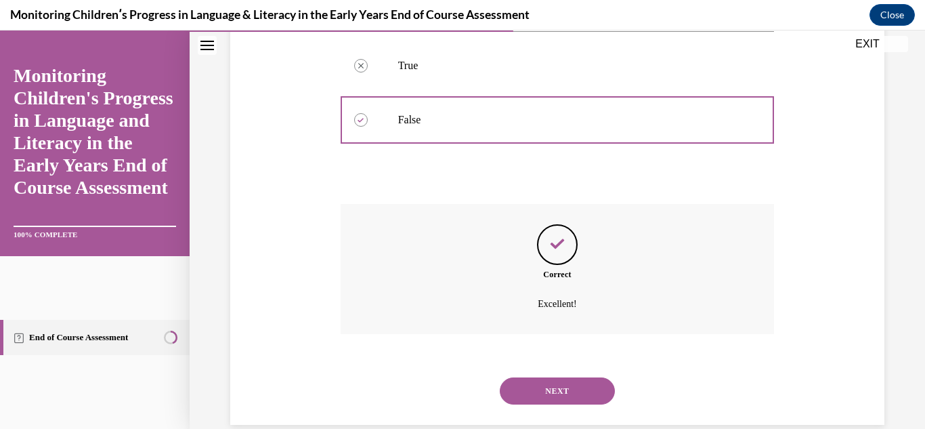
scroll to position [345, 0]
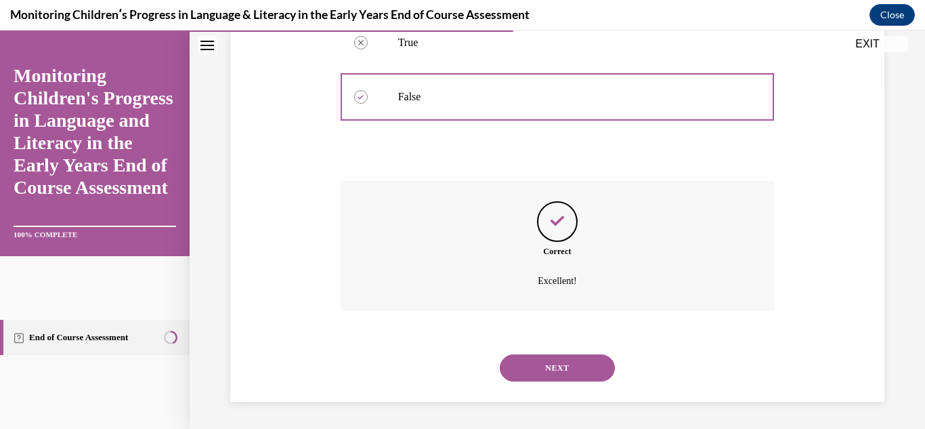
click at [547, 364] on button "NEXT" at bounding box center [557, 367] width 115 height 27
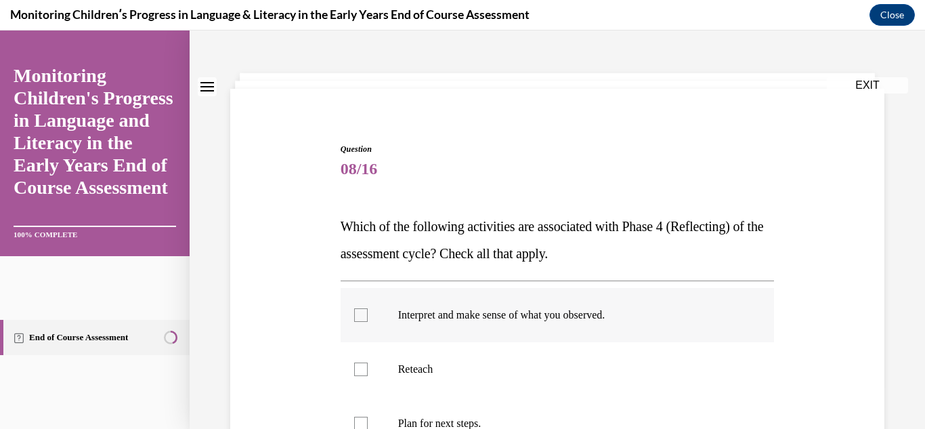
scroll to position [68, 0]
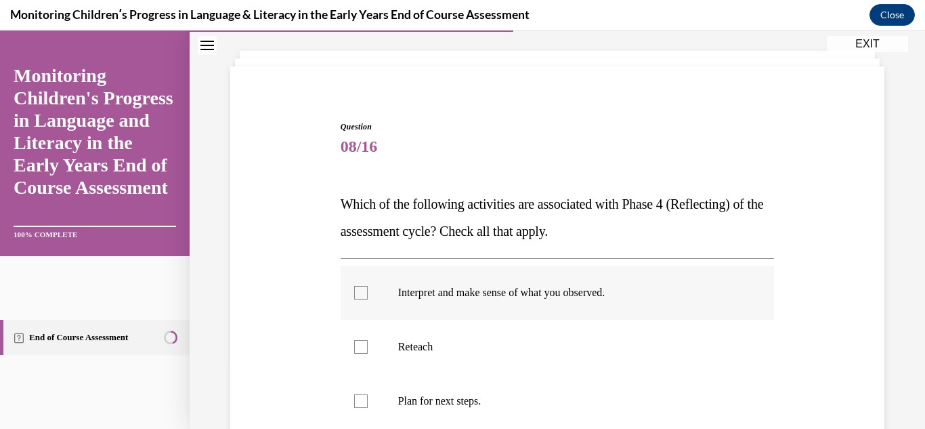
click at [358, 295] on div at bounding box center [361, 293] width 14 height 14
click at [358, 295] on input "Interpret and make sense of what you observed." at bounding box center [361, 293] width 14 height 14
checkbox input "true"
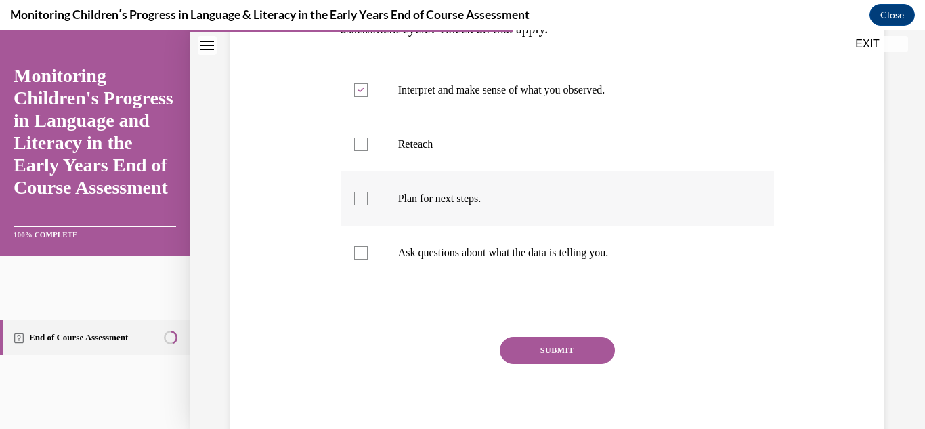
scroll to position [271, 0]
click at [360, 256] on div at bounding box center [361, 252] width 14 height 14
click at [360, 256] on input "Ask questions about what the data is telling you." at bounding box center [361, 252] width 14 height 14
checkbox input "true"
click at [543, 345] on button "SUBMIT" at bounding box center [557, 349] width 115 height 27
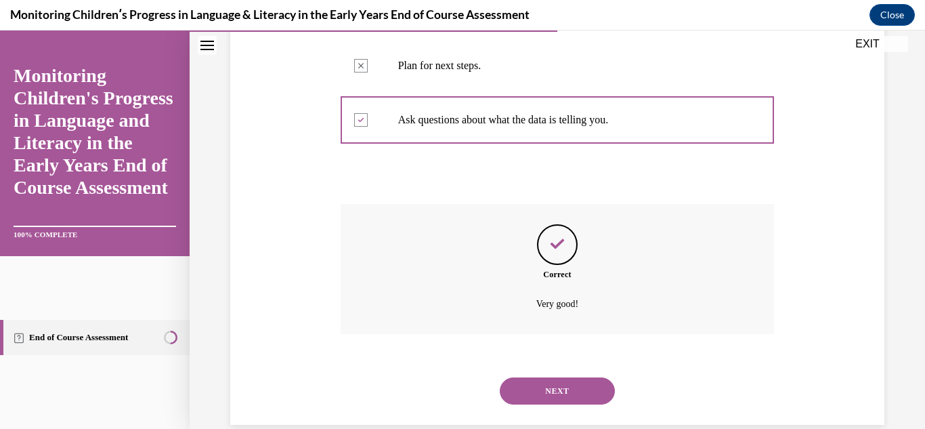
scroll to position [426, 0]
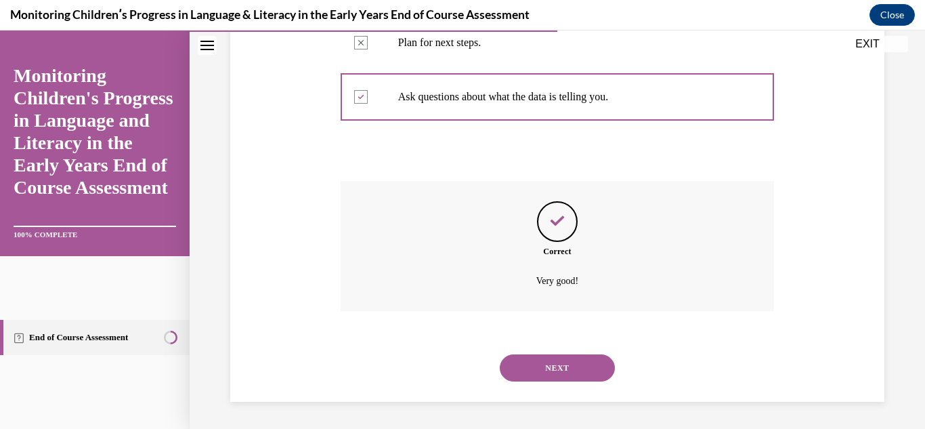
click at [547, 367] on button "NEXT" at bounding box center [557, 367] width 115 height 27
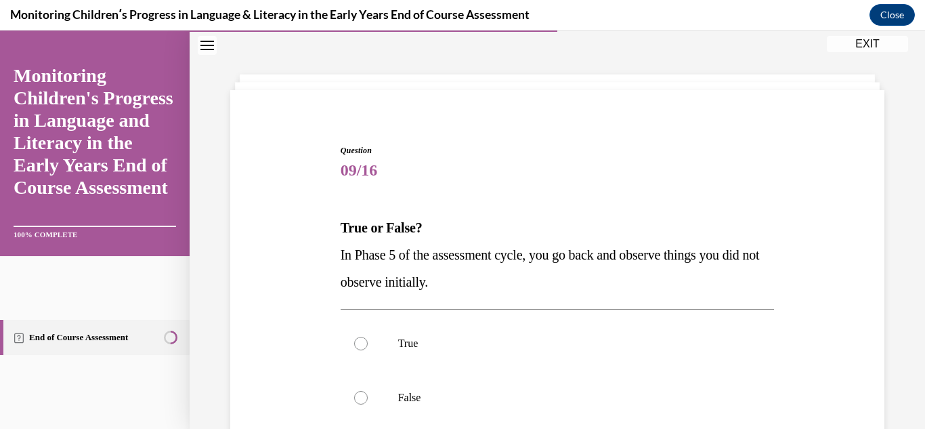
scroll to position [135, 0]
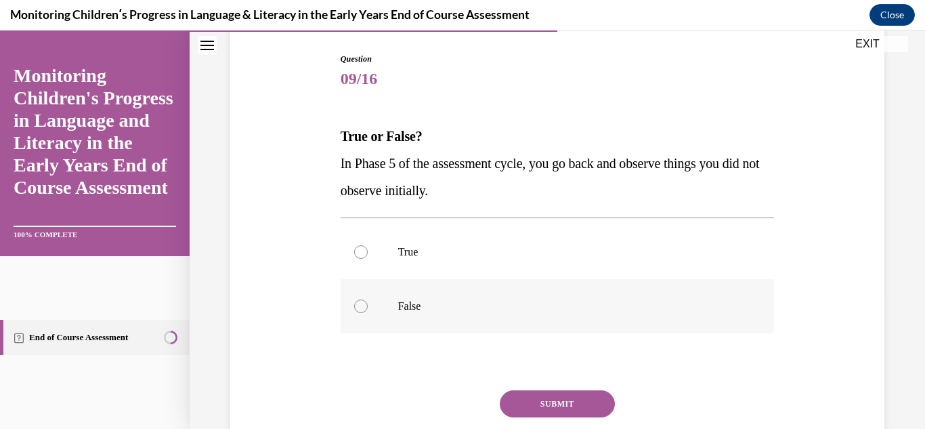
click at [358, 309] on div at bounding box center [361, 306] width 14 height 14
click at [358, 309] on input "False" at bounding box center [361, 306] width 14 height 14
radio input "true"
click at [543, 407] on button "SUBMIT" at bounding box center [557, 403] width 115 height 27
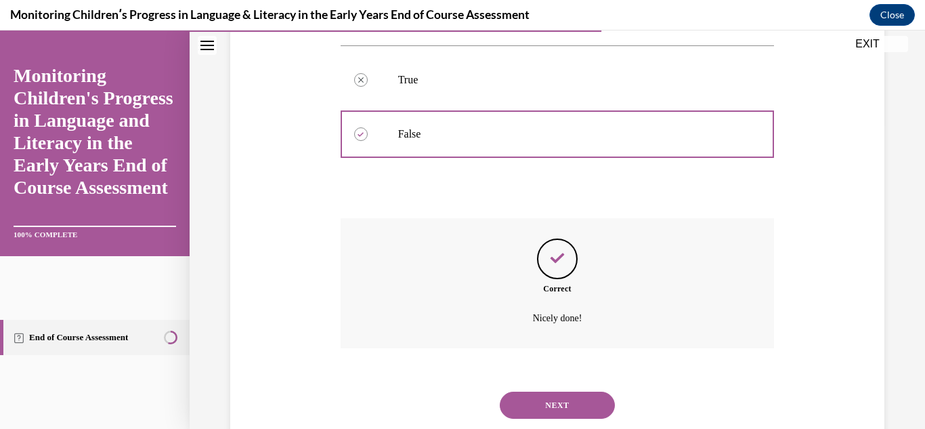
scroll to position [345, 0]
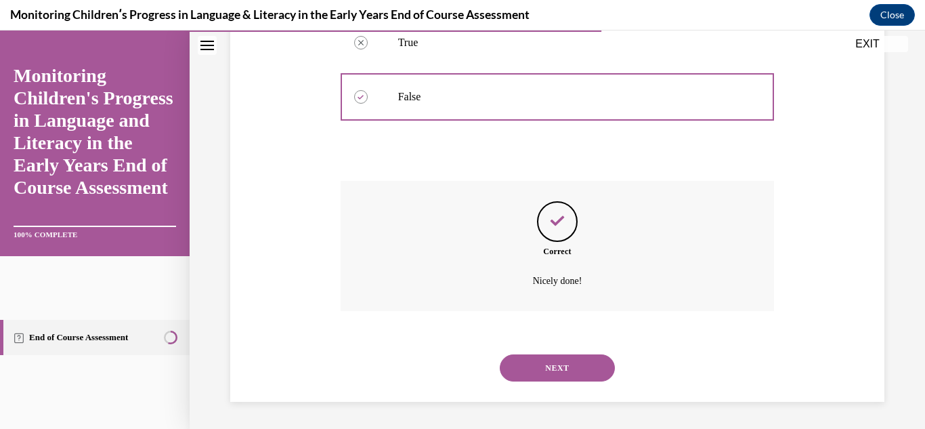
click at [550, 372] on button "NEXT" at bounding box center [557, 367] width 115 height 27
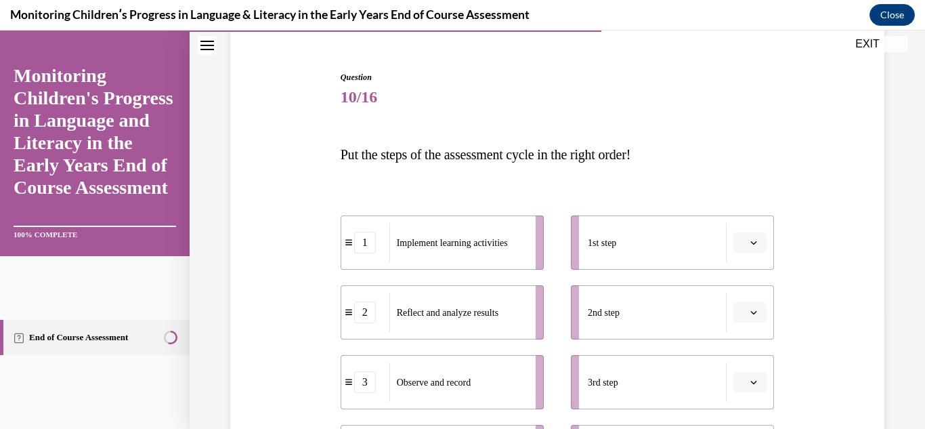
scroll to position [135, 0]
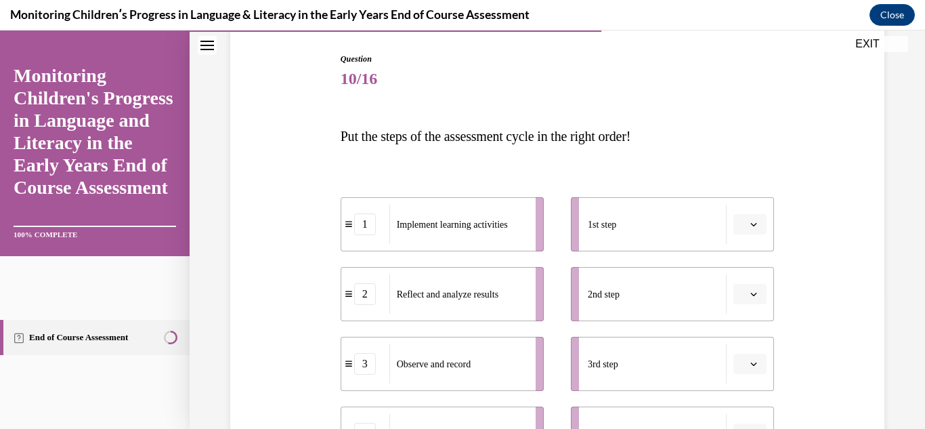
click at [749, 226] on span "button" at bounding box center [753, 223] width 9 height 9
click at [730, 329] on div "3" at bounding box center [740, 335] width 34 height 27
click at [751, 291] on icon "button" at bounding box center [754, 294] width 7 height 7
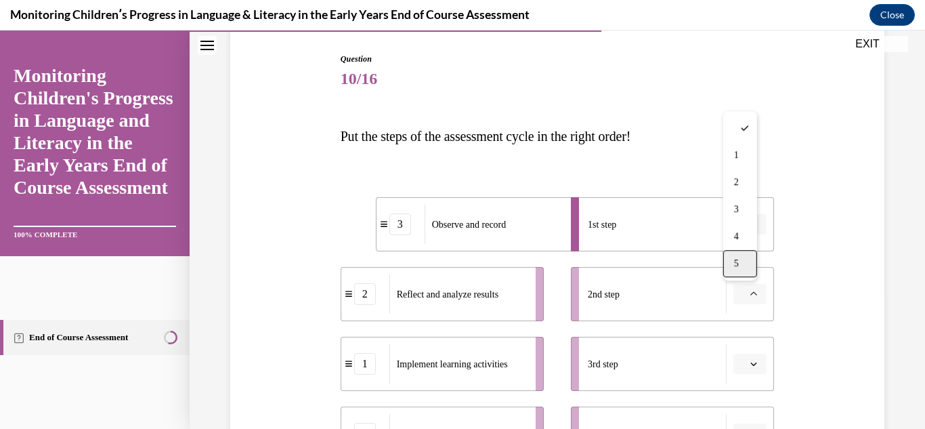
click at [736, 261] on span "5" at bounding box center [736, 263] width 5 height 11
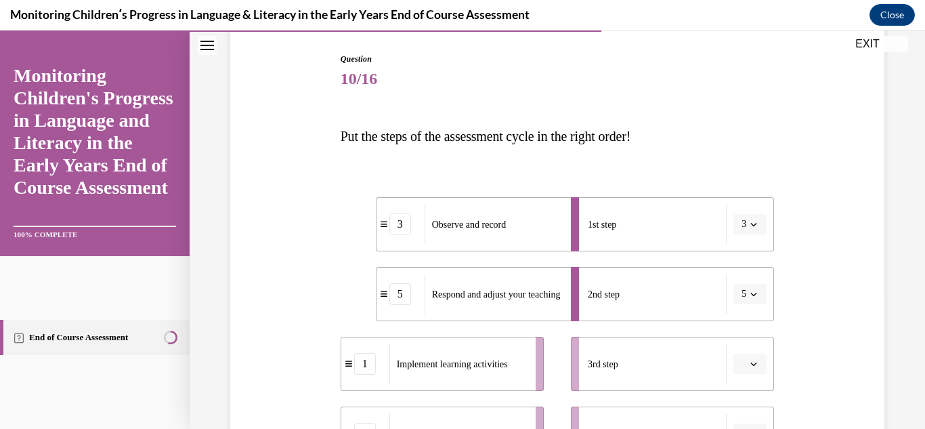
click at [749, 359] on span "button" at bounding box center [753, 363] width 9 height 9
click at [735, 225] on span "1" at bounding box center [736, 224] width 5 height 11
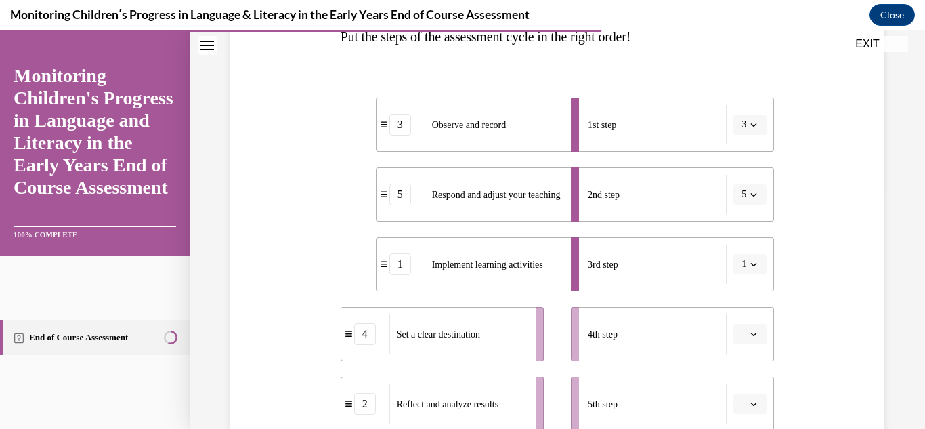
scroll to position [339, 0]
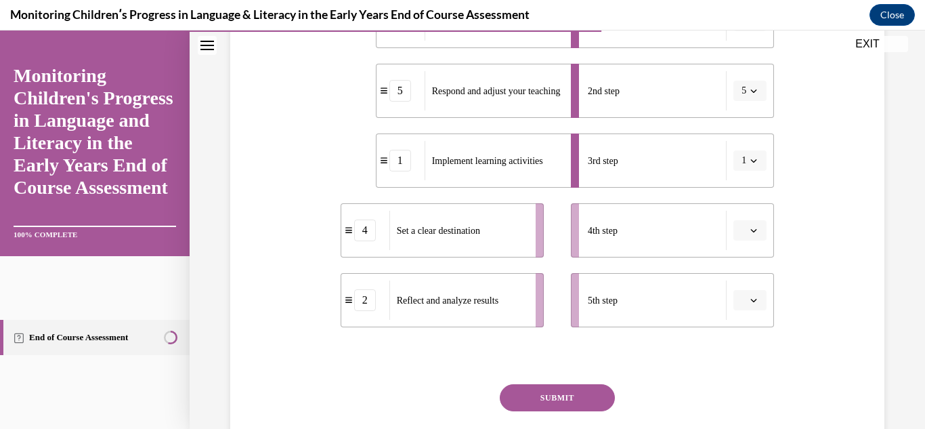
click at [751, 228] on icon "button" at bounding box center [754, 230] width 7 height 7
click at [740, 309] on div "2" at bounding box center [740, 314] width 34 height 27
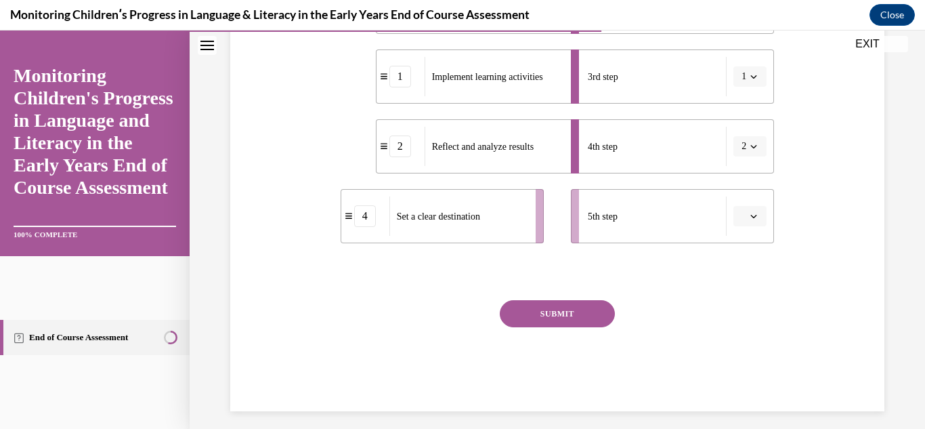
scroll to position [432, 0]
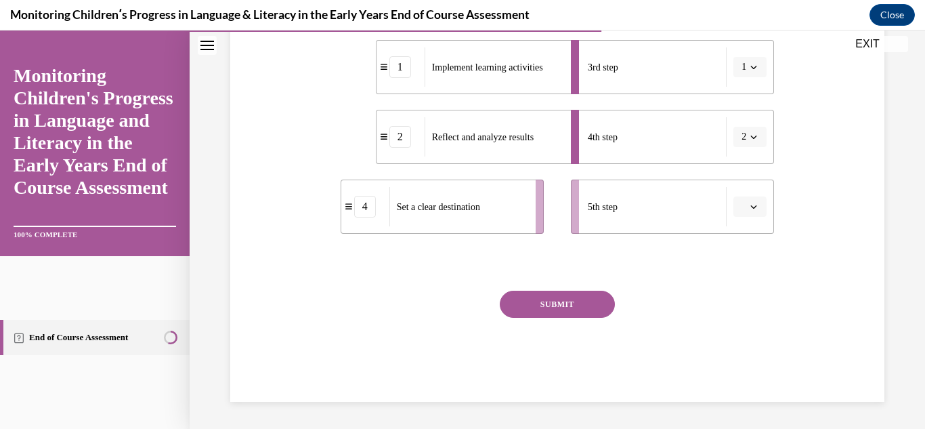
click at [749, 203] on span "button" at bounding box center [753, 206] width 9 height 9
click at [740, 342] on div "4" at bounding box center [740, 345] width 34 height 27
click at [576, 306] on button "SUBMIT" at bounding box center [557, 304] width 115 height 27
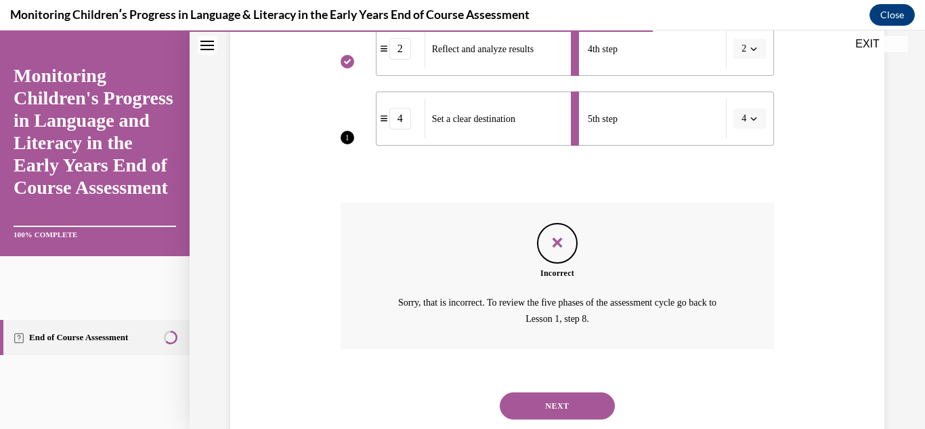
scroll to position [558, 0]
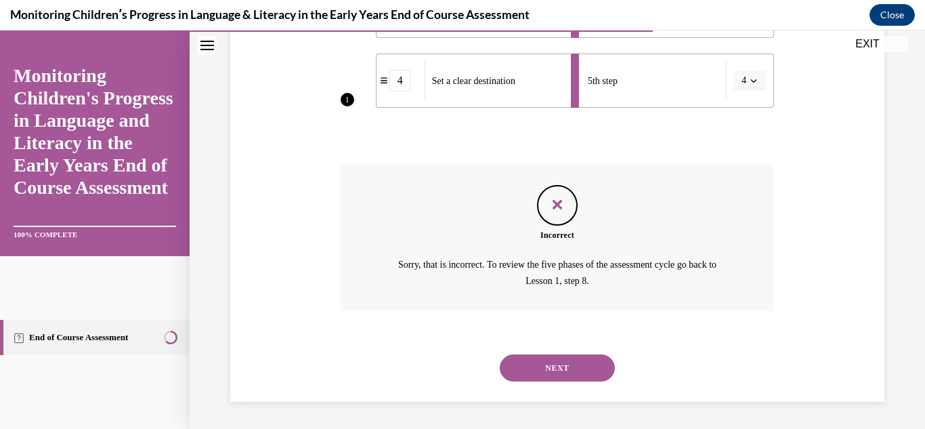
click at [551, 361] on button "NEXT" at bounding box center [557, 367] width 115 height 27
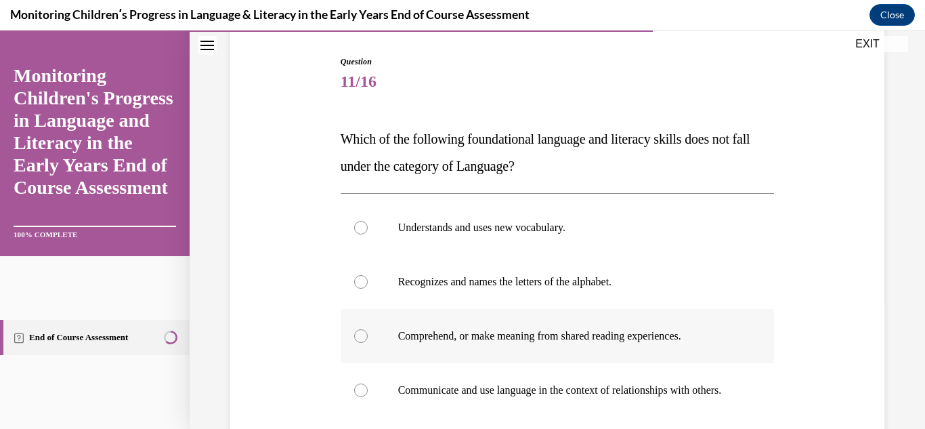
scroll to position [135, 0]
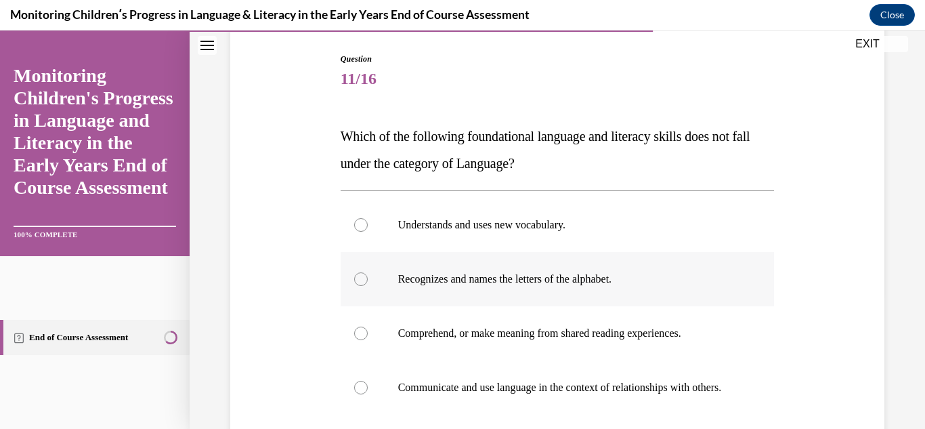
click at [354, 275] on div at bounding box center [361, 279] width 14 height 14
click at [354, 275] on input "Recognizes and names the letters of the alphabet." at bounding box center [361, 279] width 14 height 14
radio input "true"
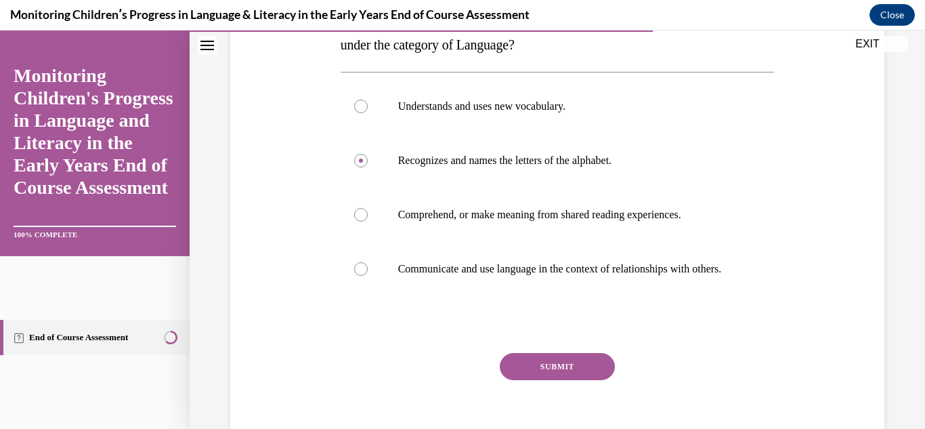
scroll to position [271, 0]
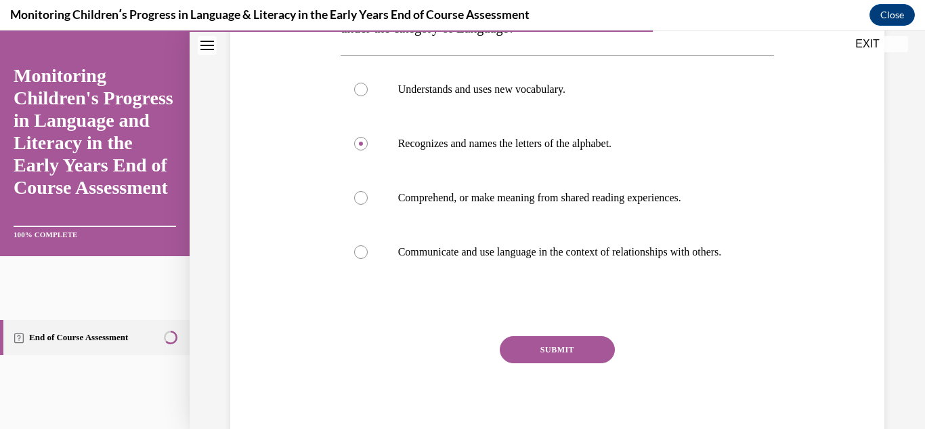
click at [543, 363] on button "SUBMIT" at bounding box center [557, 349] width 115 height 27
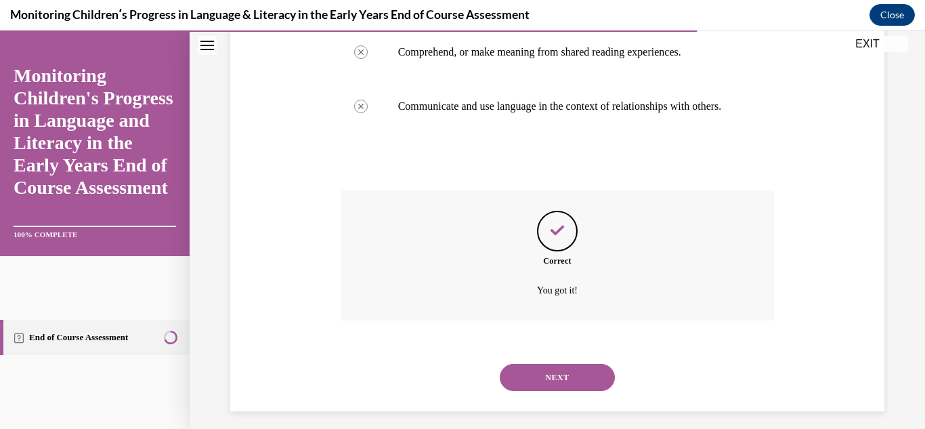
scroll to position [440, 0]
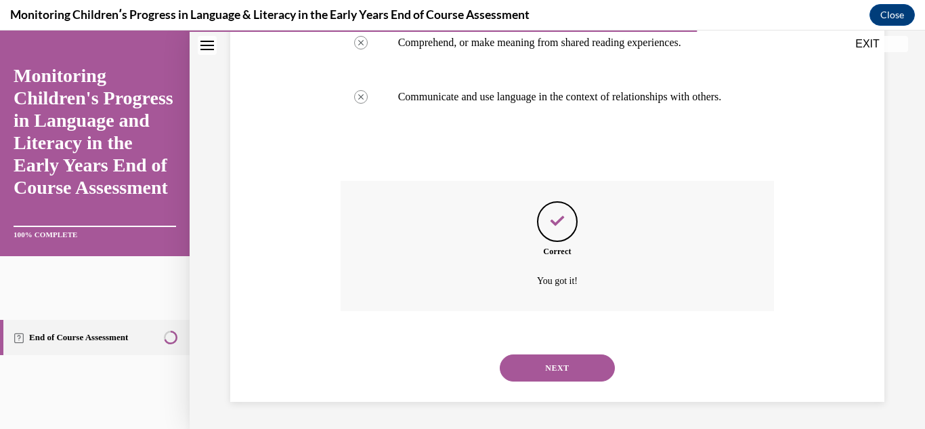
click at [547, 366] on button "NEXT" at bounding box center [557, 367] width 115 height 27
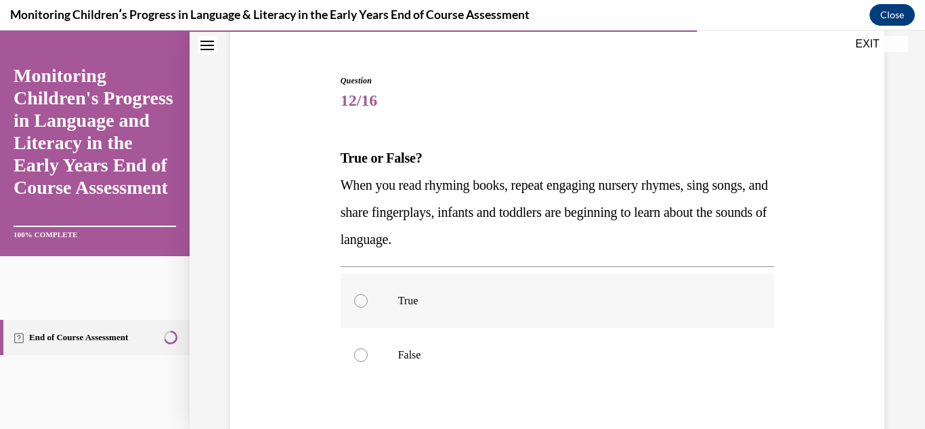
scroll to position [135, 0]
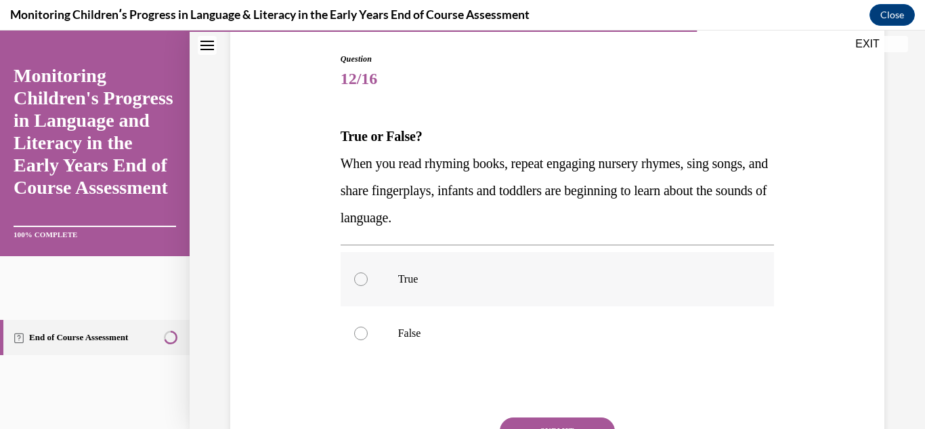
click at [362, 279] on div at bounding box center [361, 279] width 14 height 14
click at [362, 279] on input "True" at bounding box center [361, 279] width 14 height 14
radio input "true"
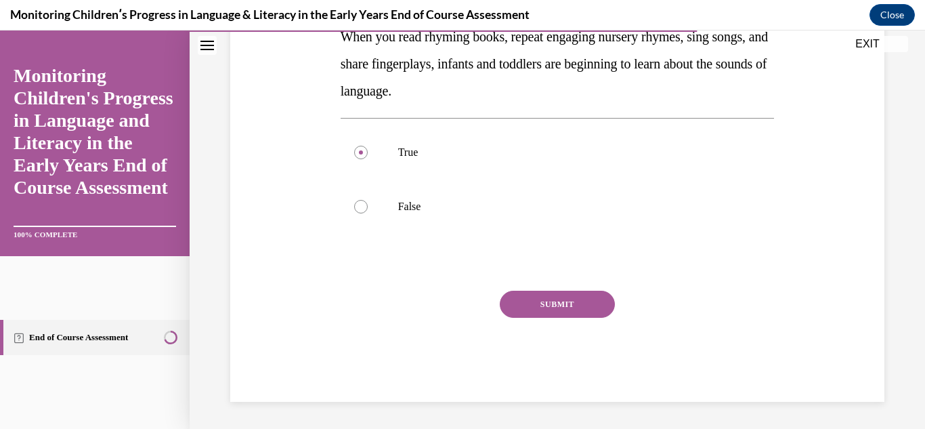
click at [543, 306] on button "SUBMIT" at bounding box center [557, 304] width 115 height 27
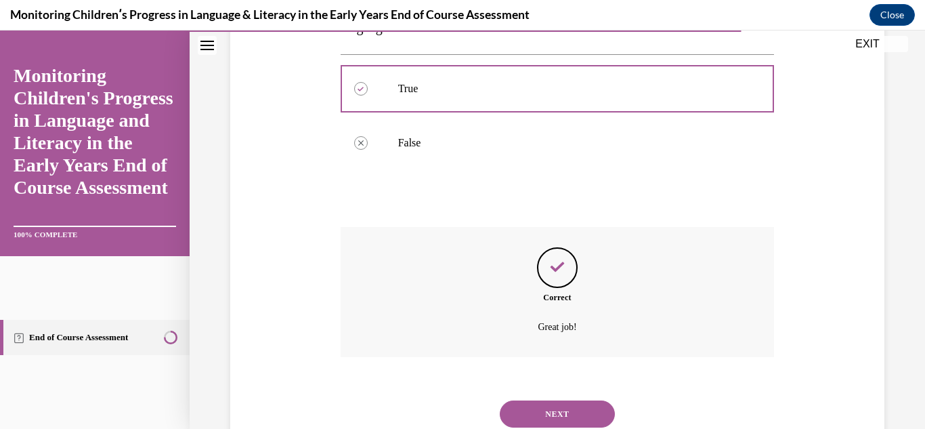
scroll to position [372, 0]
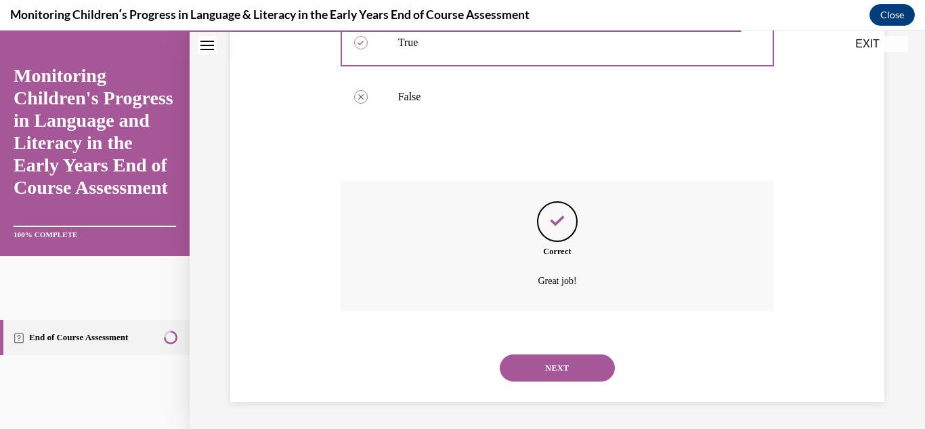
click at [544, 369] on button "NEXT" at bounding box center [557, 367] width 115 height 27
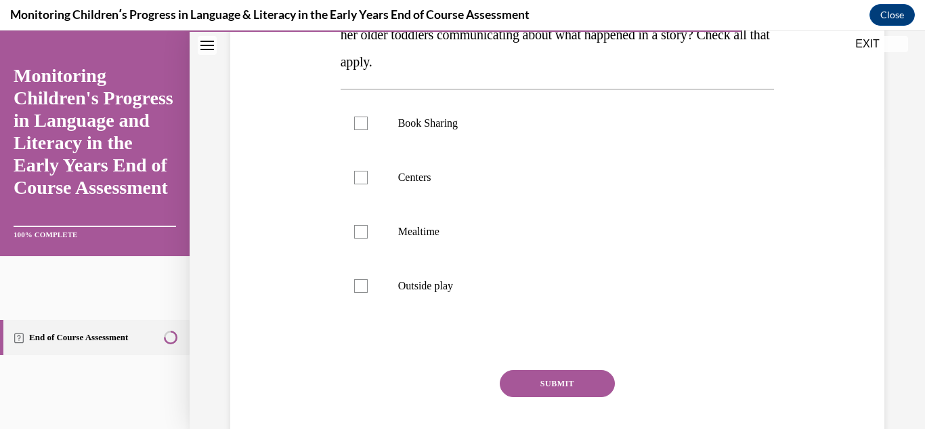
scroll to position [272, 0]
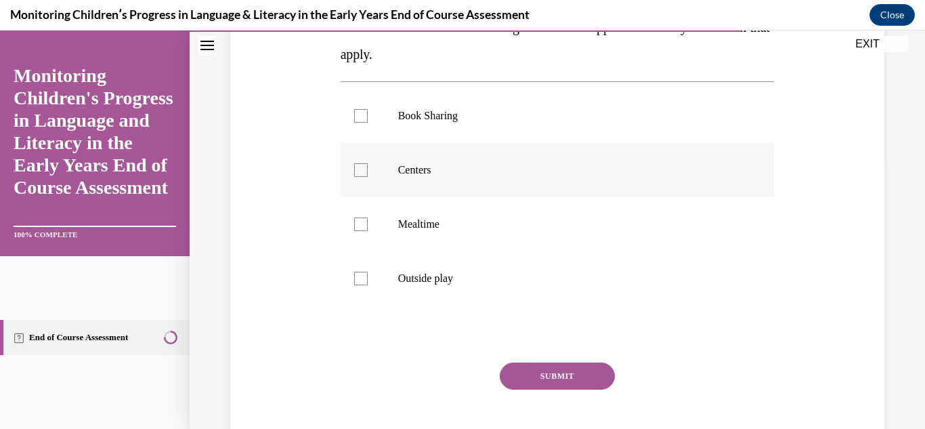
drag, startPoint x: 358, startPoint y: 117, endPoint x: 352, endPoint y: 173, distance: 56.5
click at [358, 121] on div at bounding box center [361, 116] width 14 height 14
click at [358, 121] on input "Book Sharing" at bounding box center [361, 116] width 14 height 14
checkbox input "true"
drag, startPoint x: 356, startPoint y: 172, endPoint x: 355, endPoint y: 205, distance: 32.5
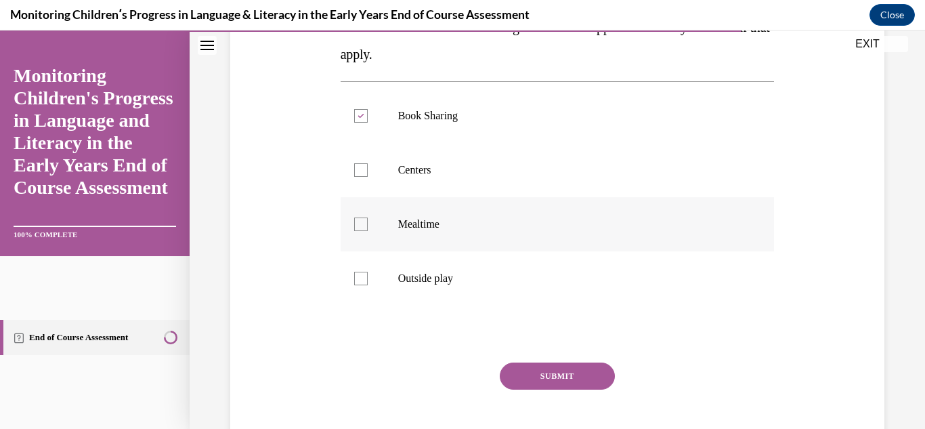
click at [356, 175] on div at bounding box center [361, 170] width 14 height 14
click at [356, 175] on input "Centers" at bounding box center [361, 170] width 14 height 14
checkbox input "true"
click at [356, 222] on div at bounding box center [361, 224] width 14 height 14
click at [356, 222] on input "Mealtime" at bounding box center [361, 224] width 14 height 14
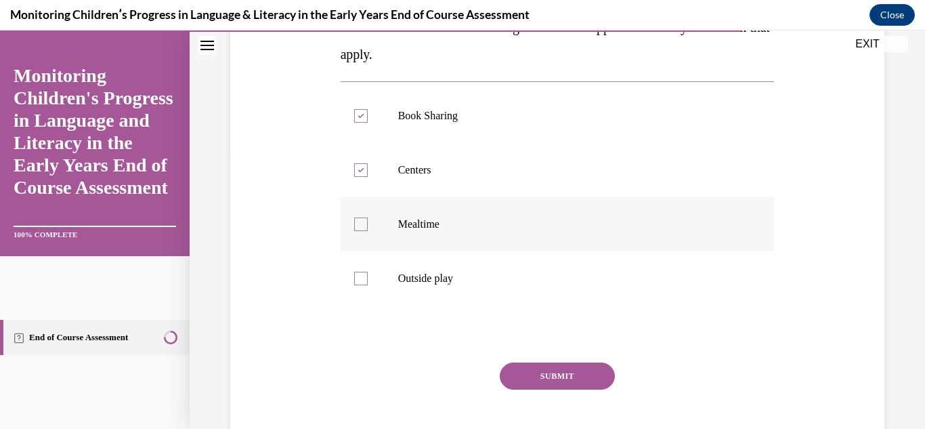
checkbox input "true"
click at [360, 278] on div at bounding box center [361, 279] width 14 height 14
click at [360, 278] on input "Outside play" at bounding box center [361, 279] width 14 height 14
checkbox input "true"
click at [540, 375] on button "SUBMIT" at bounding box center [557, 375] width 115 height 27
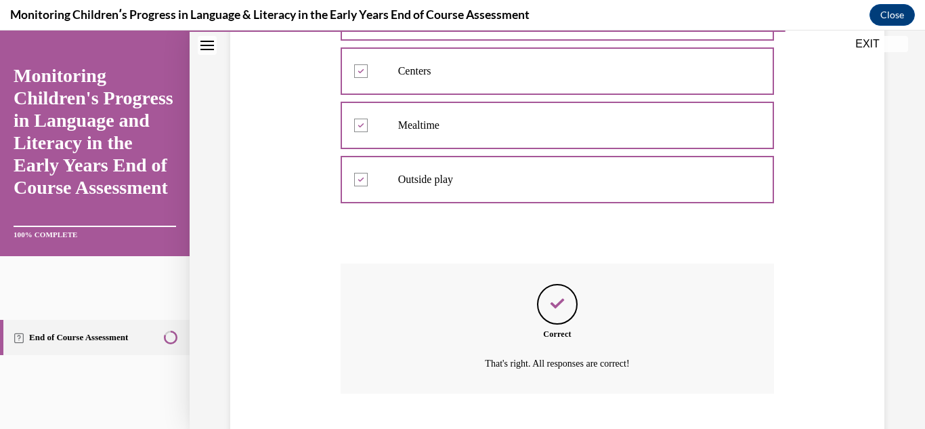
scroll to position [453, 0]
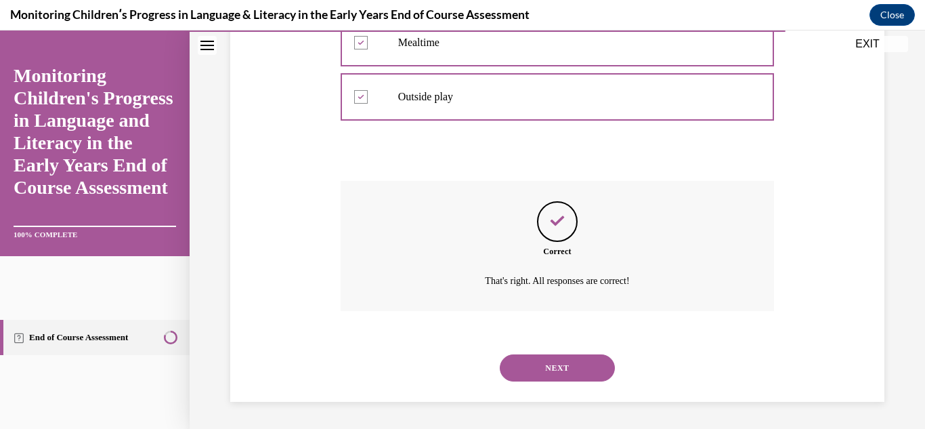
click at [542, 362] on button "NEXT" at bounding box center [557, 367] width 115 height 27
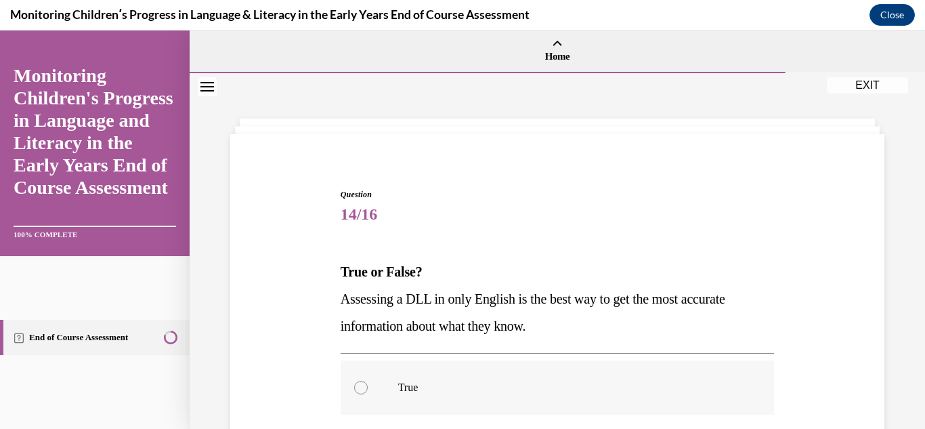
scroll to position [68, 0]
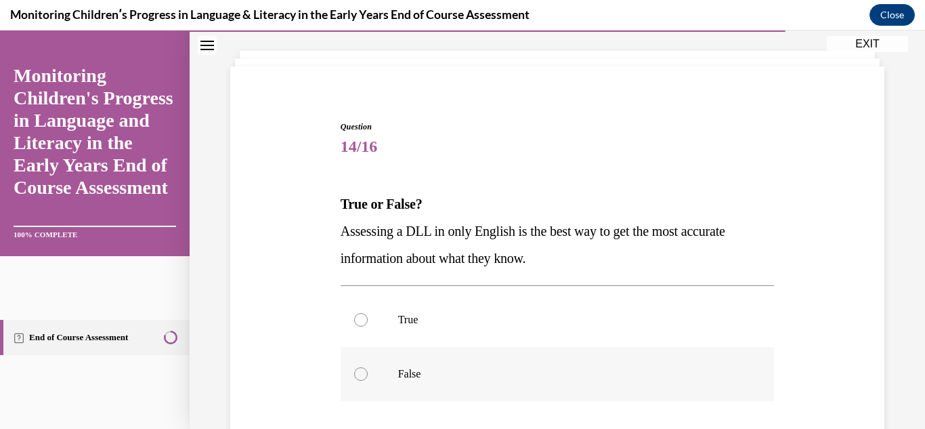
click at [360, 373] on div at bounding box center [361, 374] width 14 height 14
click at [360, 373] on input "False" at bounding box center [361, 374] width 14 height 14
radio input "true"
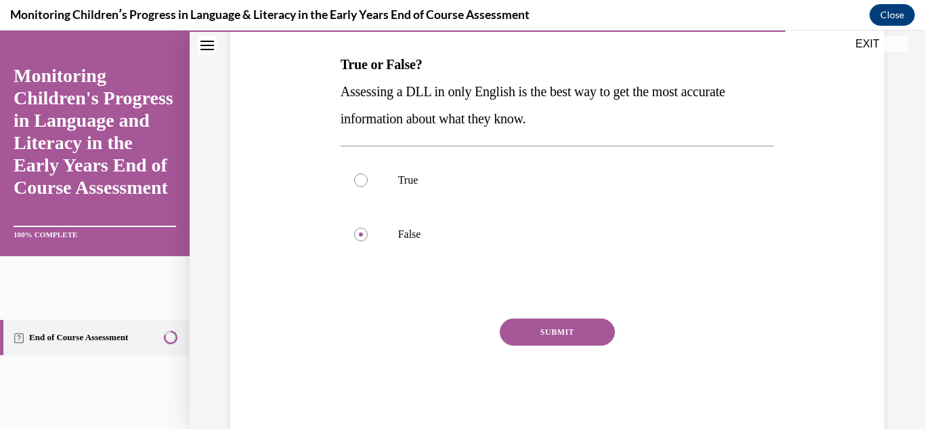
scroll to position [235, 0]
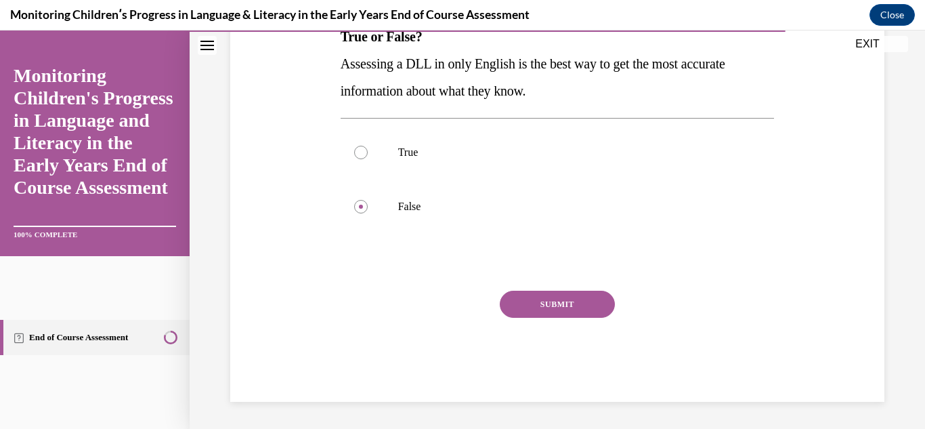
click at [540, 307] on button "SUBMIT" at bounding box center [557, 304] width 115 height 27
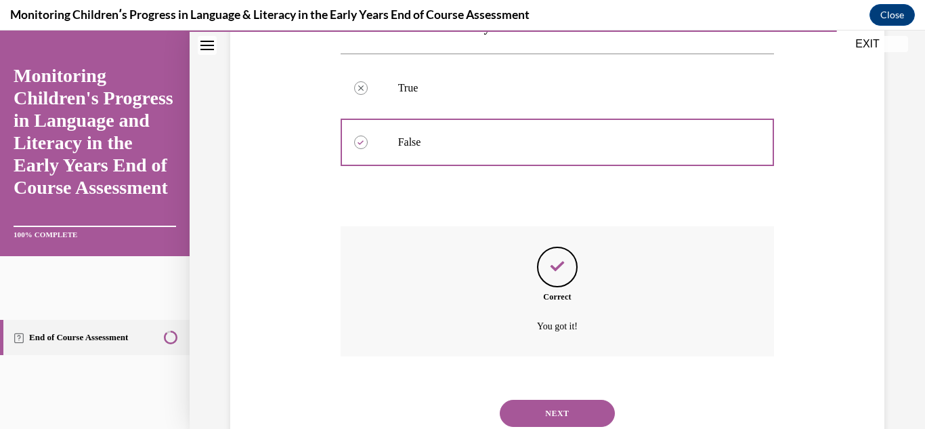
scroll to position [345, 0]
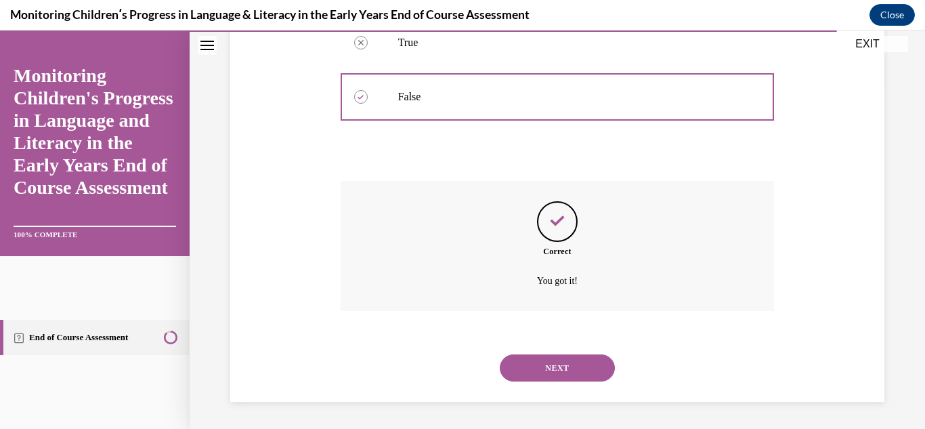
click at [553, 368] on button "NEXT" at bounding box center [557, 367] width 115 height 27
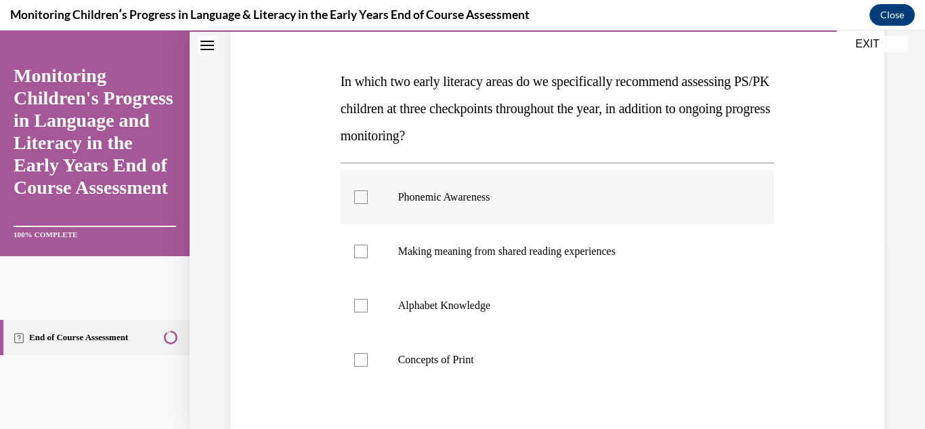
scroll to position [203, 0]
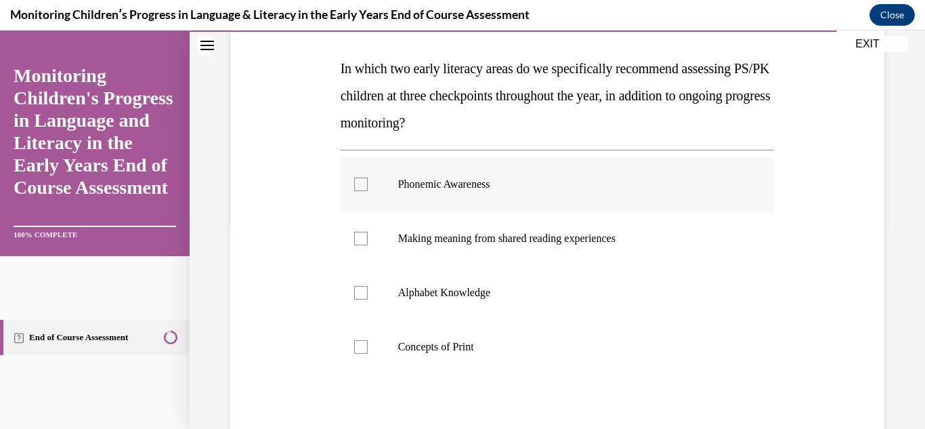
click at [360, 179] on div at bounding box center [361, 184] width 14 height 14
click at [360, 179] on input "Phonemic Awareness" at bounding box center [361, 184] width 14 height 14
checkbox input "true"
click at [365, 291] on div at bounding box center [361, 293] width 14 height 14
click at [365, 291] on input "Alphabet Knowledge" at bounding box center [361, 293] width 14 height 14
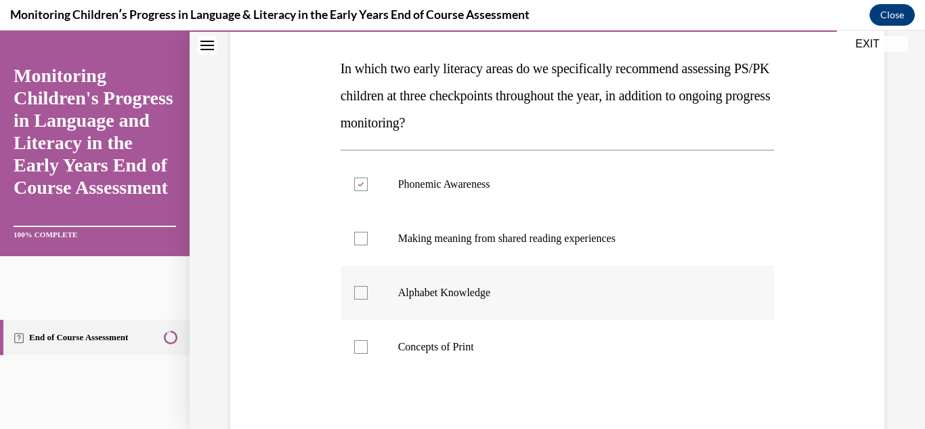
checkbox input "true"
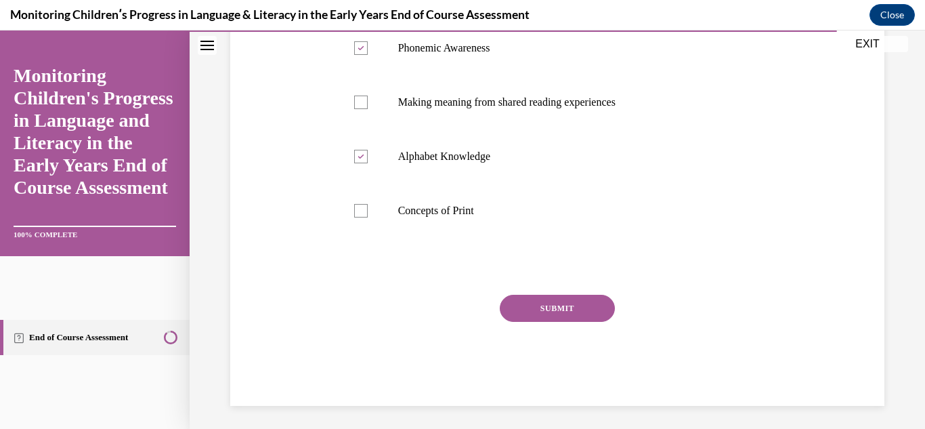
scroll to position [343, 0]
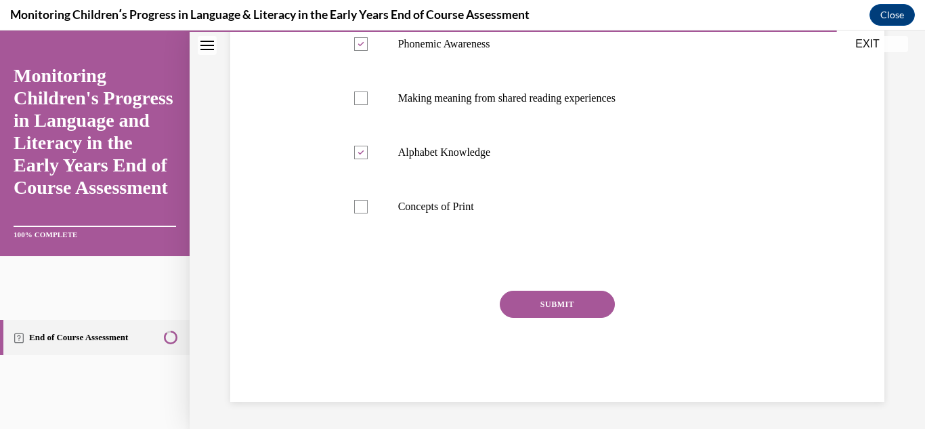
click at [526, 308] on button "SUBMIT" at bounding box center [557, 304] width 115 height 27
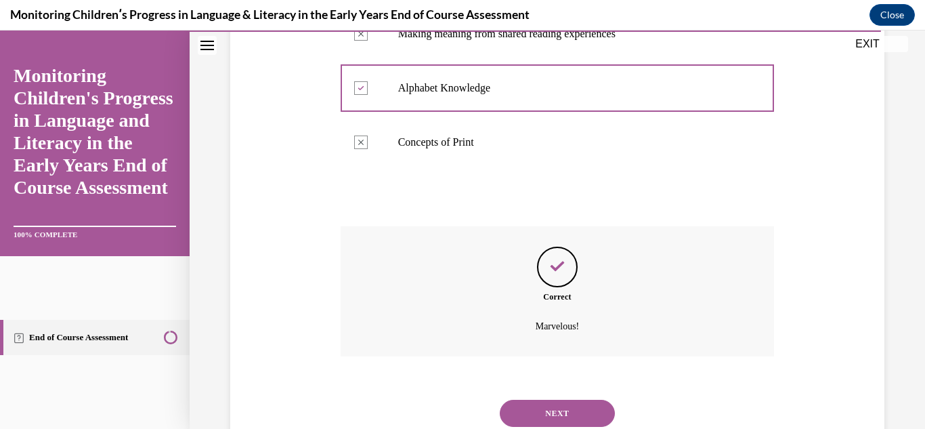
scroll to position [453, 0]
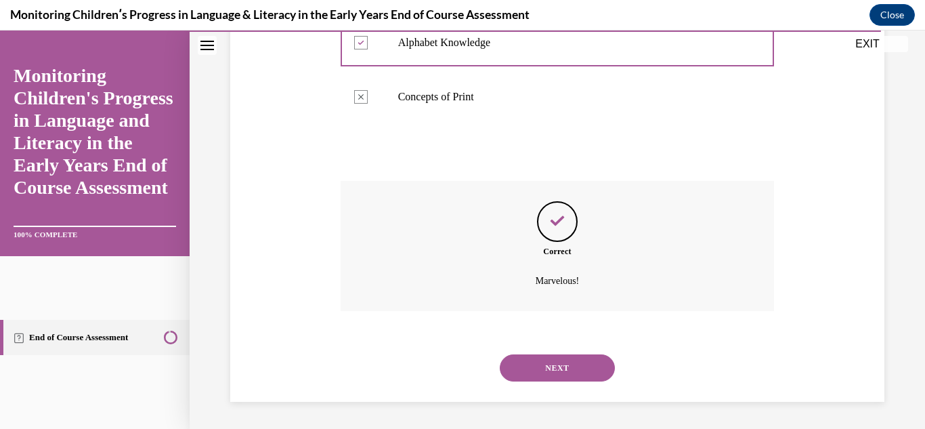
click at [549, 368] on button "NEXT" at bounding box center [557, 367] width 115 height 27
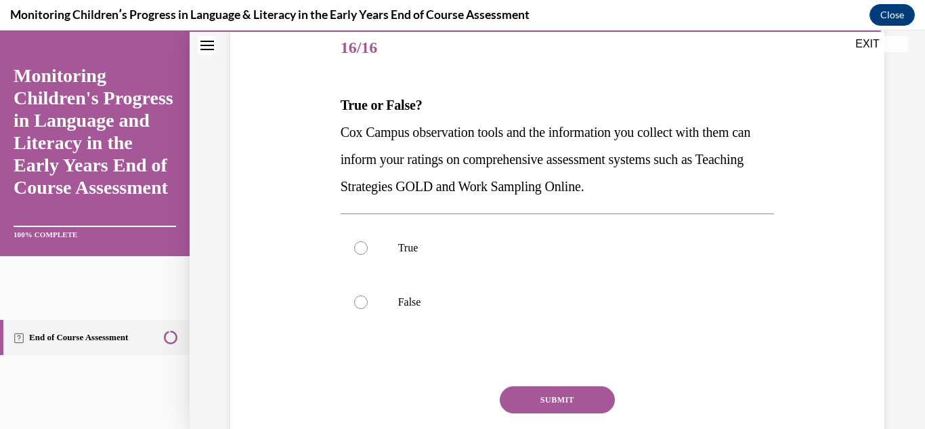
scroll to position [203, 0]
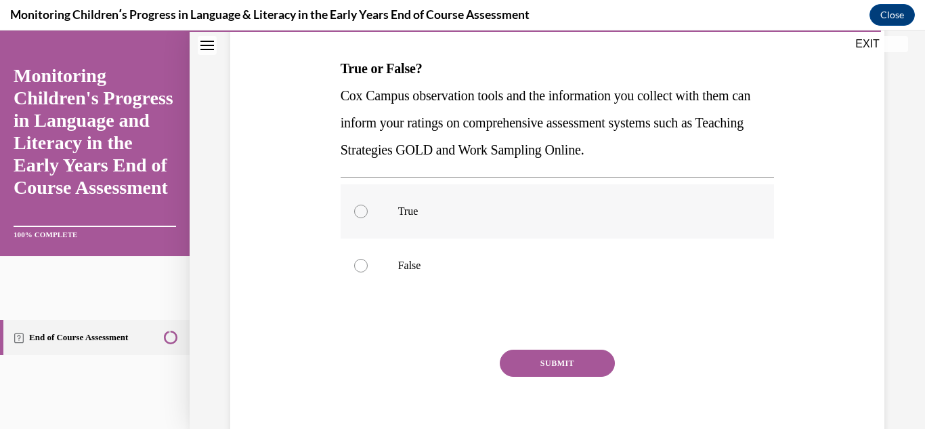
click at [358, 212] on div at bounding box center [361, 212] width 14 height 14
click at [358, 212] on input "True" at bounding box center [361, 212] width 14 height 14
radio input "true"
click at [545, 362] on button "SUBMIT" at bounding box center [557, 363] width 115 height 27
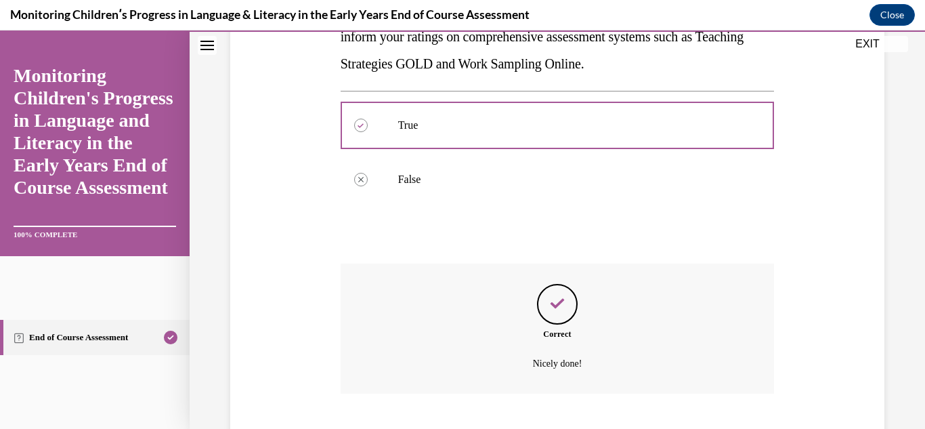
scroll to position [372, 0]
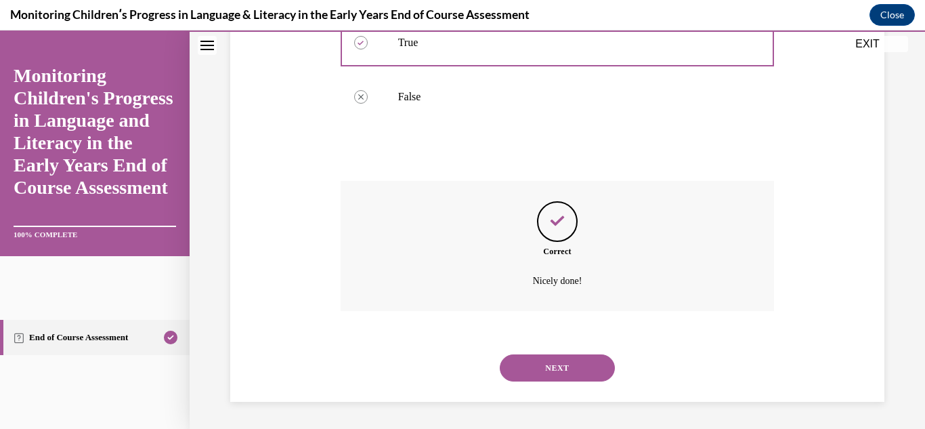
click at [545, 364] on button "NEXT" at bounding box center [557, 367] width 115 height 27
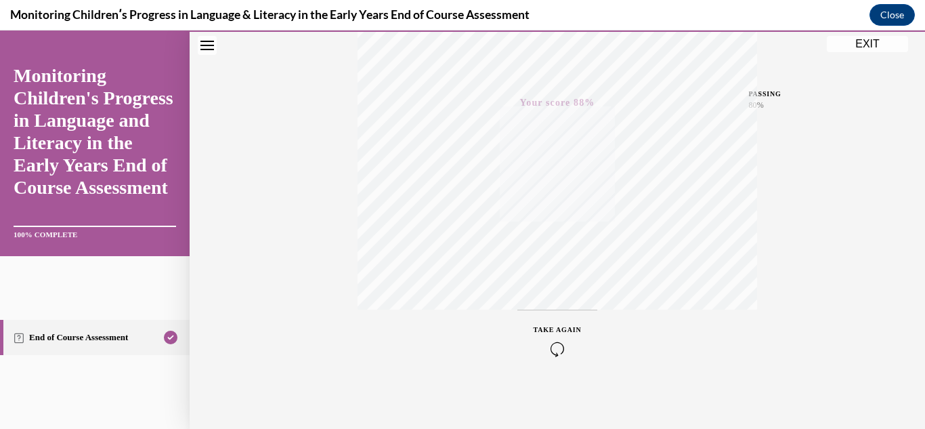
scroll to position [296, 0]
click at [866, 40] on button "EXIT" at bounding box center [867, 44] width 81 height 16
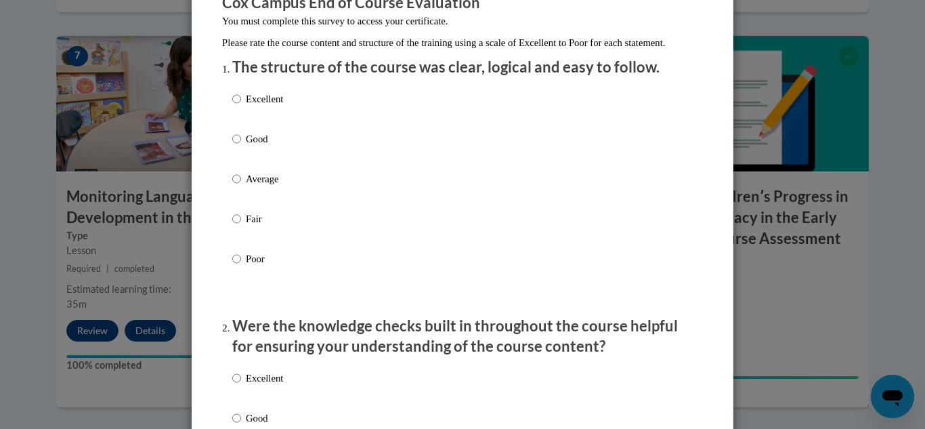
scroll to position [135, 0]
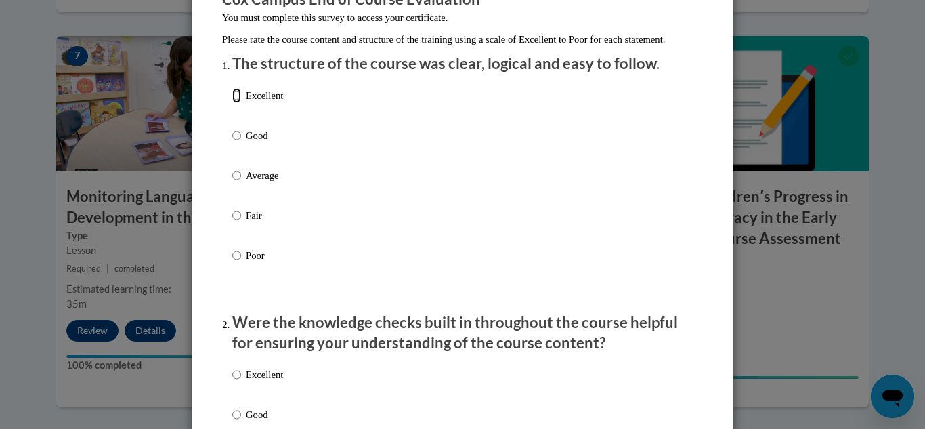
click at [232, 103] on input "Excellent" at bounding box center [236, 95] width 9 height 15
radio input "true"
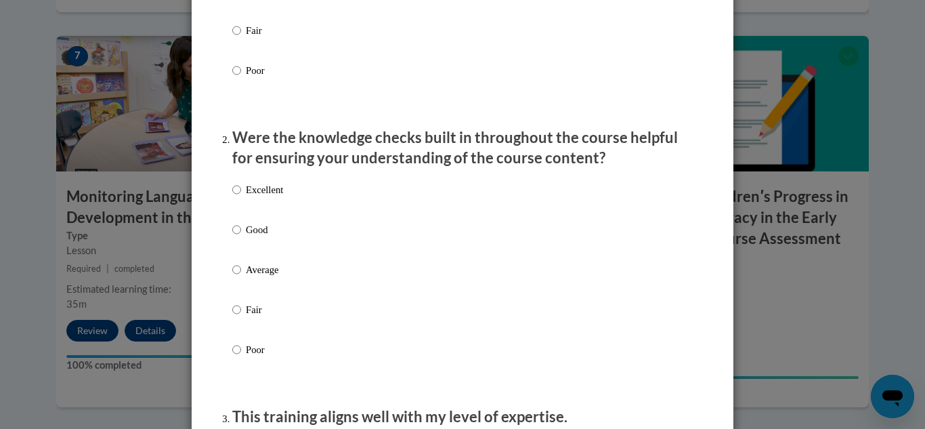
scroll to position [339, 0]
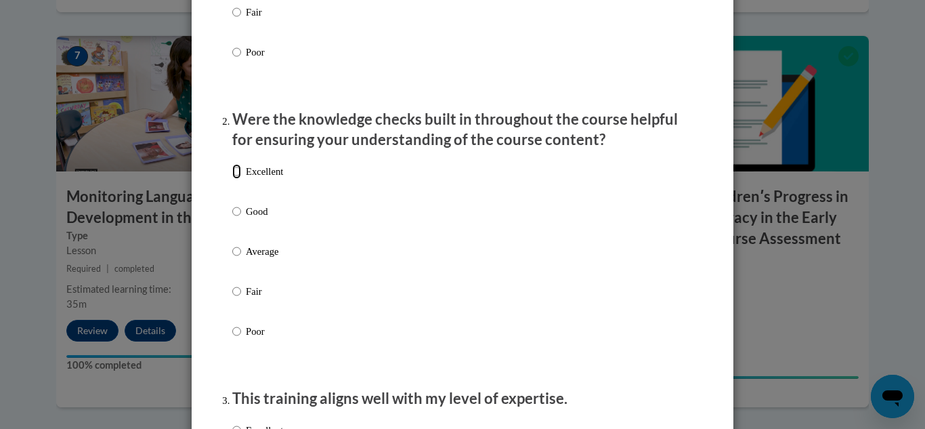
click at [232, 179] on input "Excellent" at bounding box center [236, 171] width 9 height 15
radio input "true"
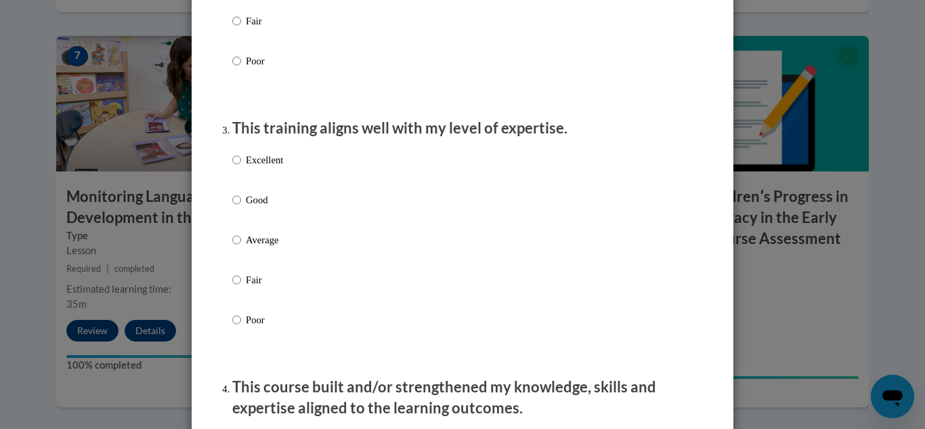
scroll to position [610, 0]
click at [232, 167] on input "Excellent" at bounding box center [236, 159] width 9 height 15
radio input "true"
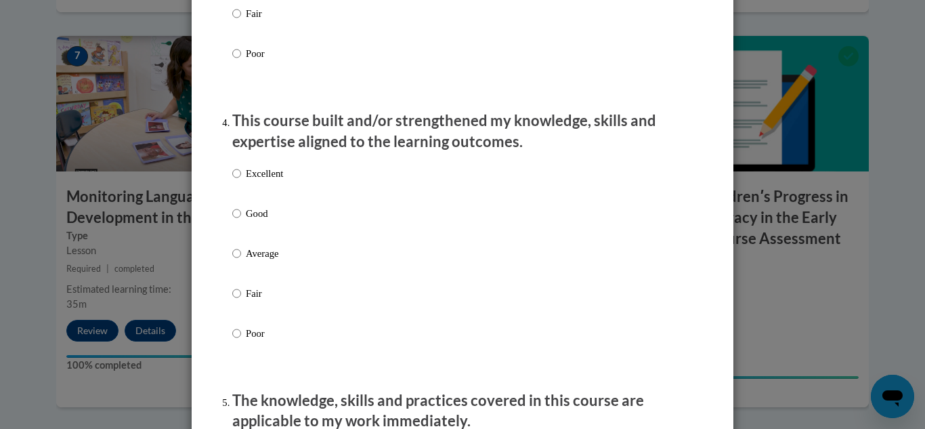
scroll to position [881, 0]
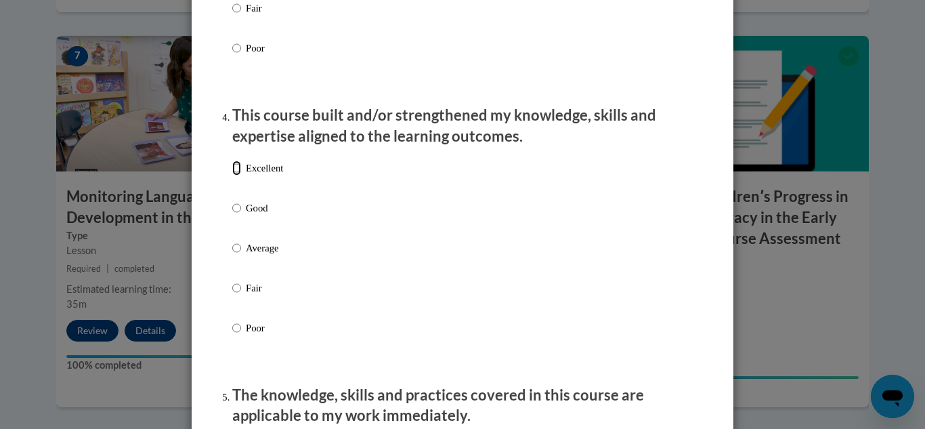
click at [232, 175] on input "Excellent" at bounding box center [236, 168] width 9 height 15
radio input "true"
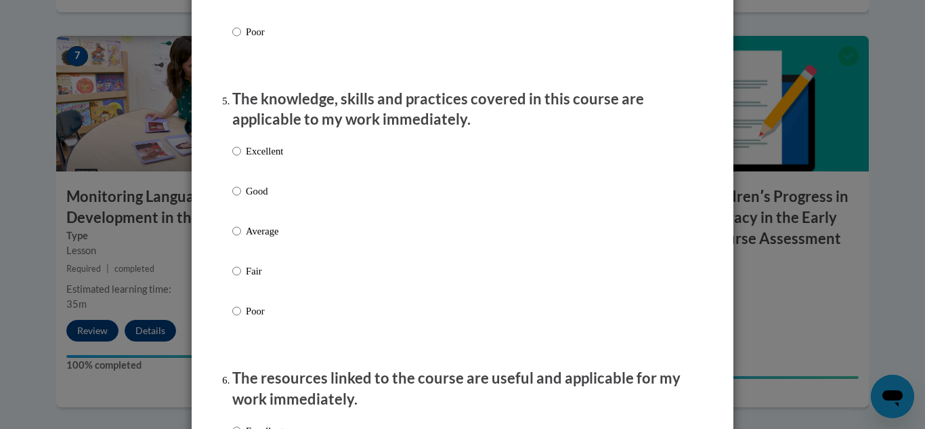
scroll to position [1219, 0]
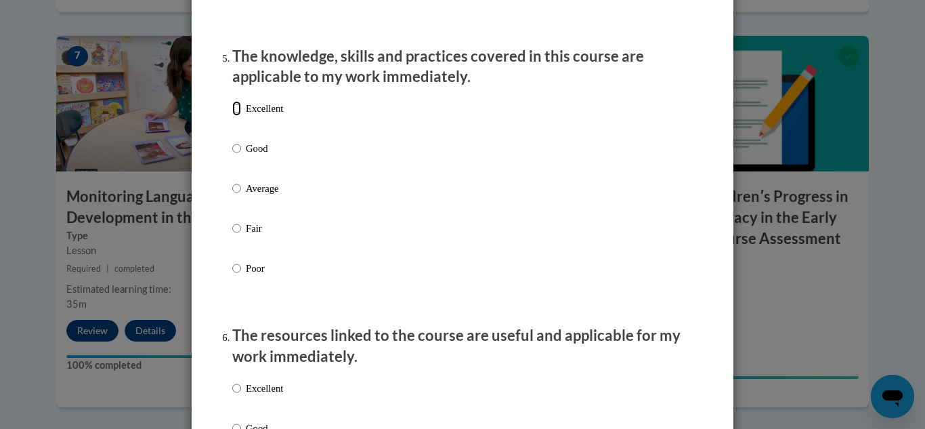
click at [232, 116] on input "Excellent" at bounding box center [236, 108] width 9 height 15
radio input "true"
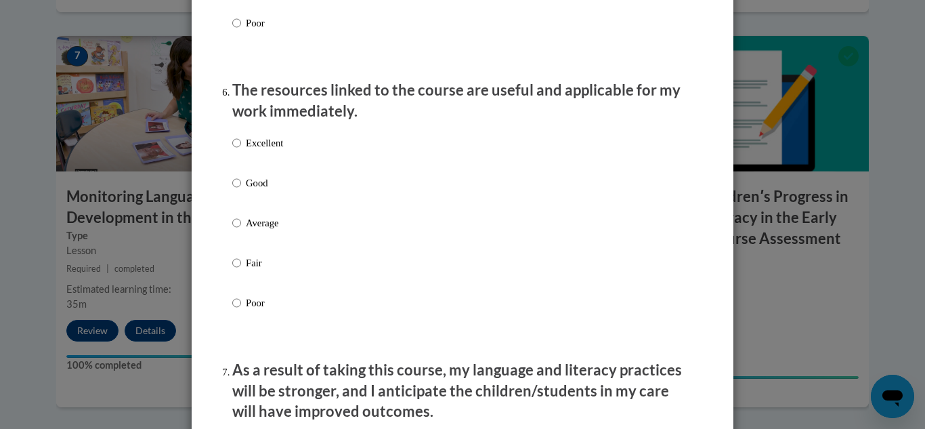
scroll to position [1490, 0]
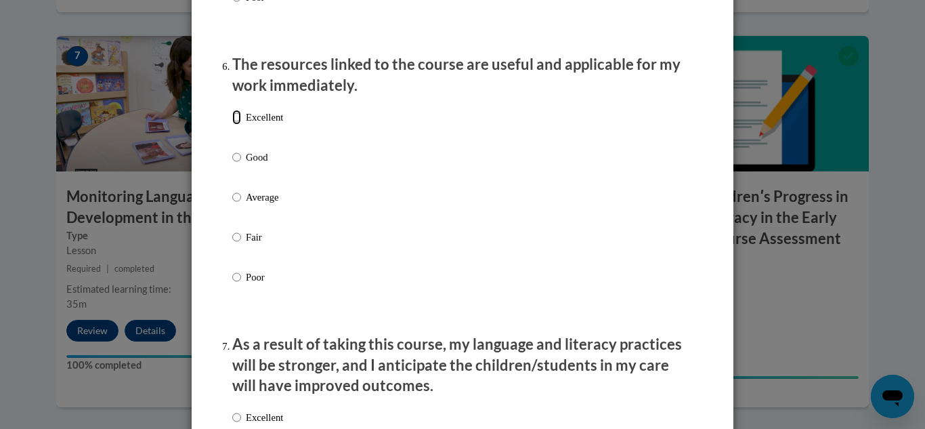
click at [232, 125] on input "Excellent" at bounding box center [236, 117] width 9 height 15
radio input "true"
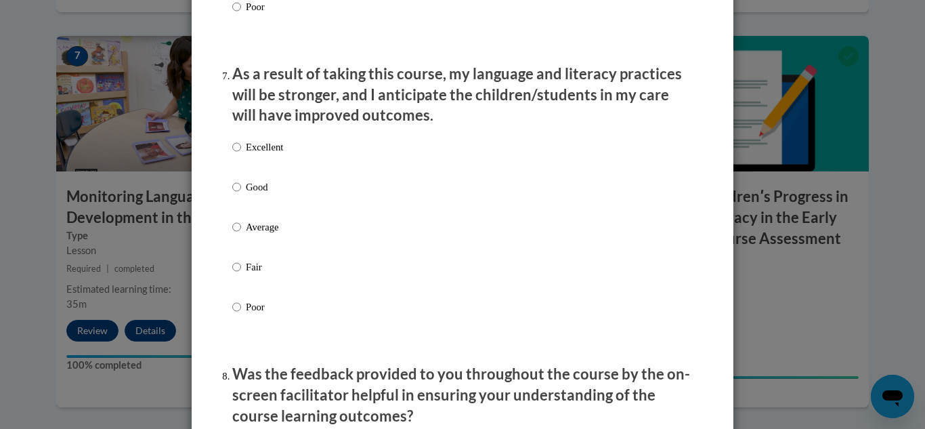
scroll to position [1761, 0]
click at [236, 154] on input "Excellent" at bounding box center [236, 146] width 9 height 15
radio input "true"
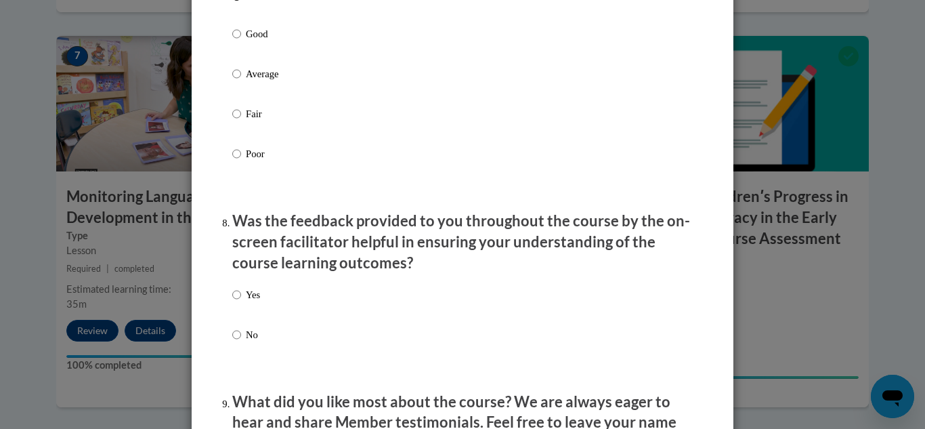
scroll to position [1964, 0]
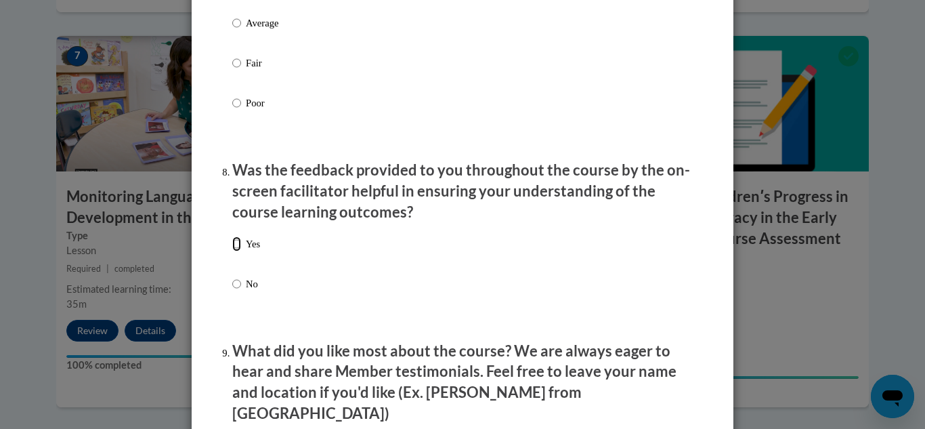
click at [232, 251] on input "Yes" at bounding box center [236, 243] width 9 height 15
radio input "true"
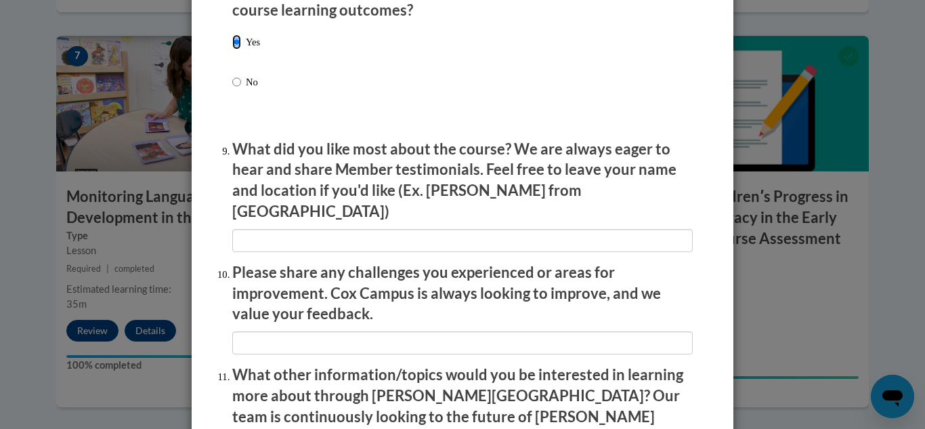
scroll to position [2168, 0]
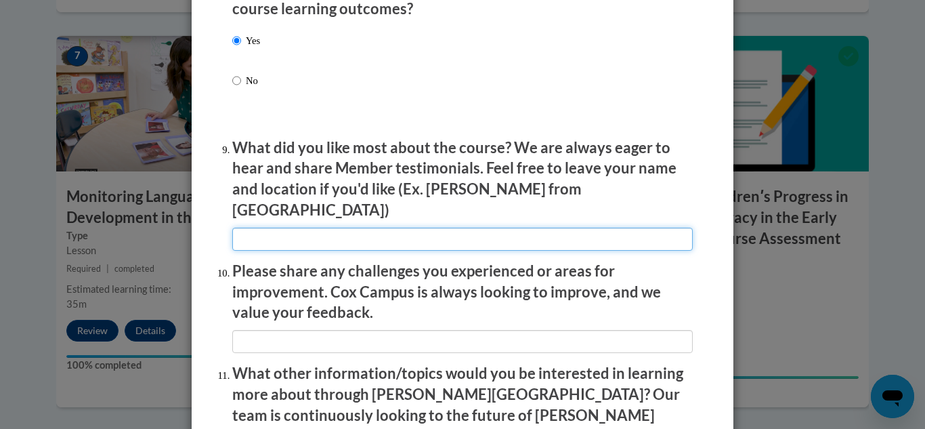
click at [281, 236] on input "textbox" at bounding box center [462, 239] width 461 height 23
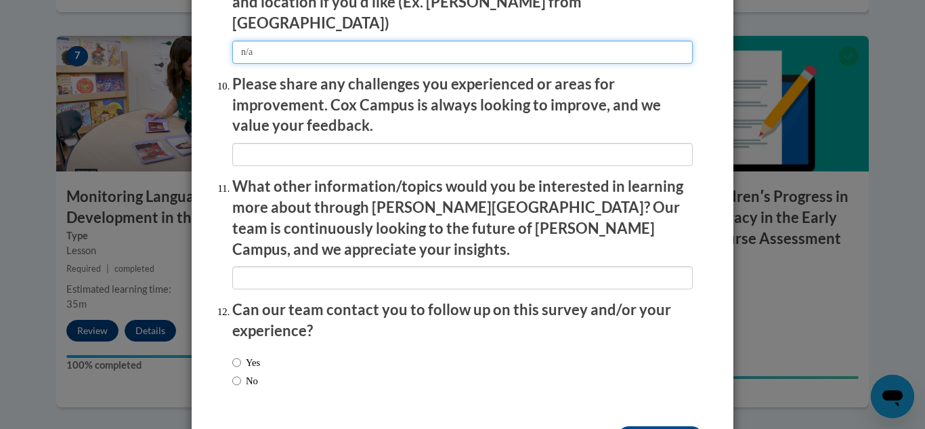
scroll to position [2371, 0]
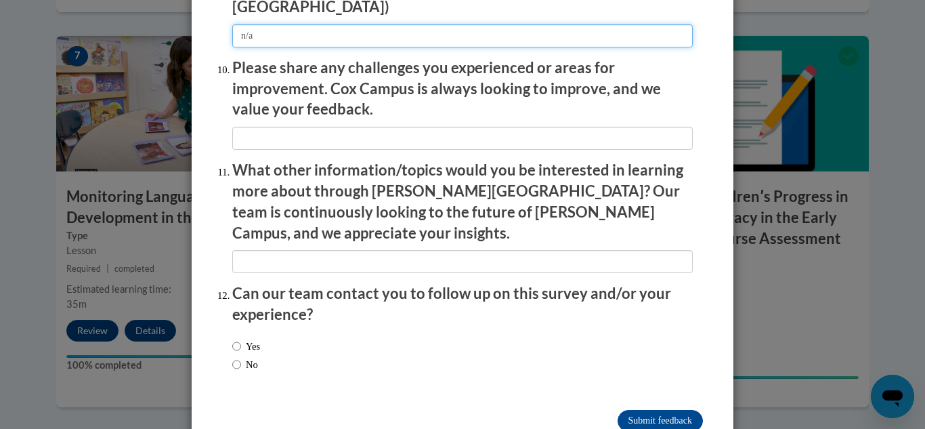
type input "n/a"
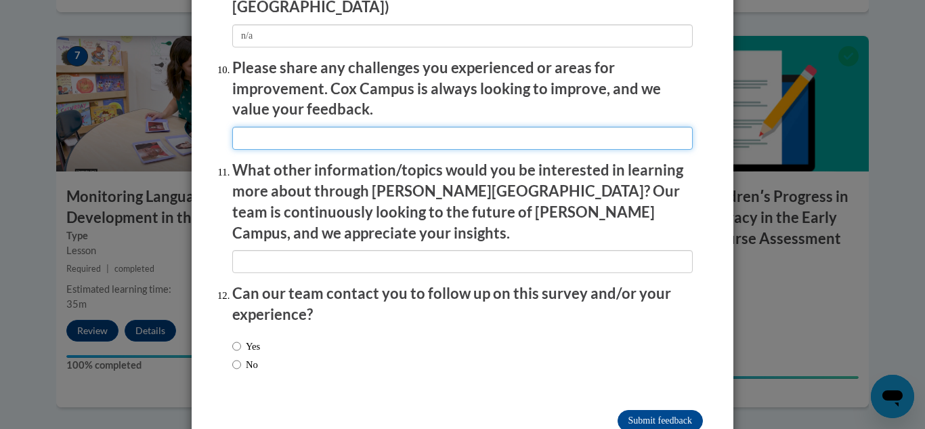
click at [255, 131] on input "textbox" at bounding box center [462, 138] width 461 height 23
click at [618, 410] on input "Submit feedback" at bounding box center [660, 421] width 85 height 22
type input "n/a"
